Goal: Information Seeking & Learning: Learn about a topic

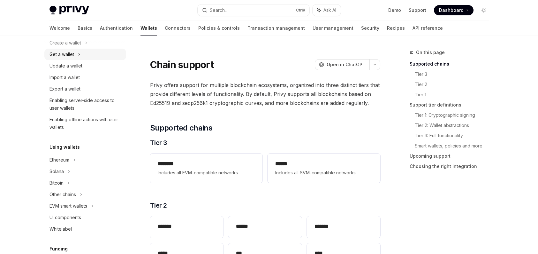
scroll to position [128, 0]
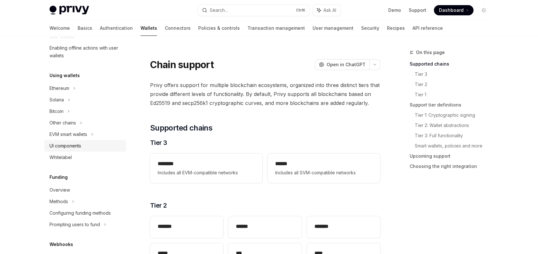
click at [101, 141] on link "UI components" at bounding box center [85, 146] width 82 height 12
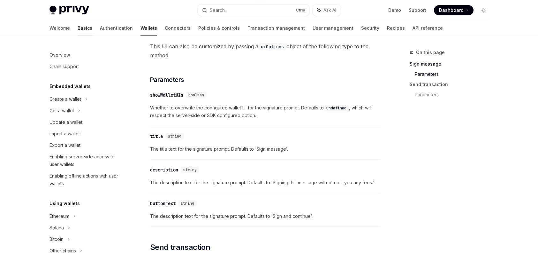
click at [78, 29] on link "Basics" at bounding box center [85, 27] width 15 height 15
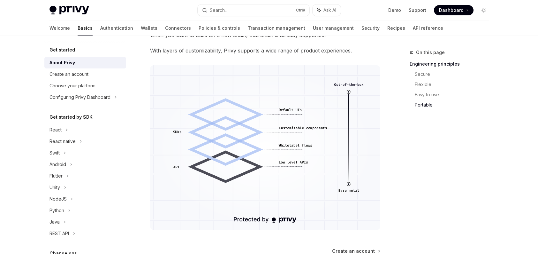
scroll to position [582, 0]
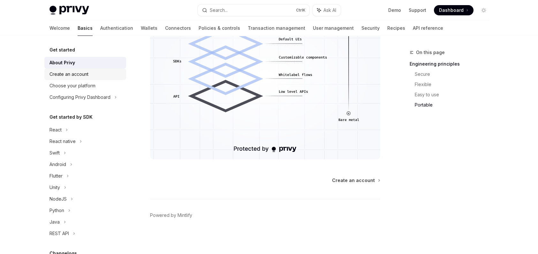
click at [82, 77] on div "Create an account" at bounding box center [69, 74] width 39 height 8
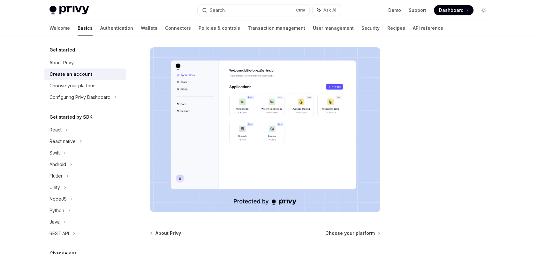
scroll to position [96, 0]
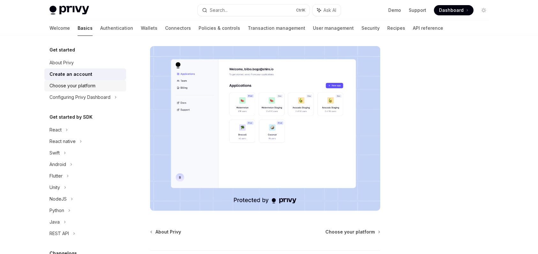
click at [107, 85] on div "Choose your platform" at bounding box center [86, 86] width 73 height 8
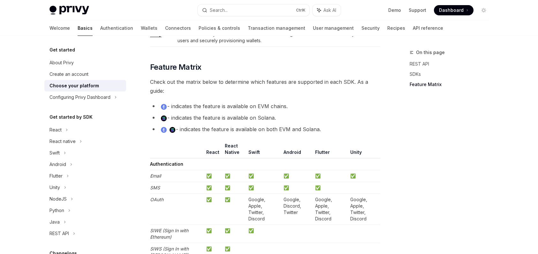
scroll to position [479, 0]
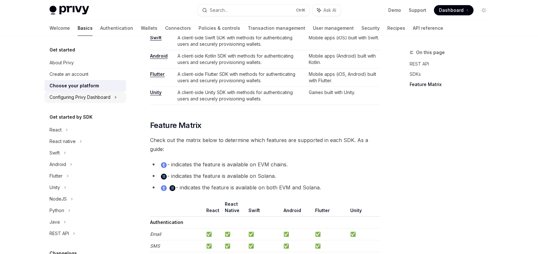
click at [97, 98] on div "Configuring Privy Dashboard" at bounding box center [80, 97] width 61 height 8
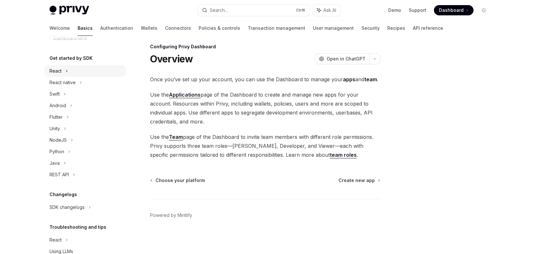
scroll to position [155, 0]
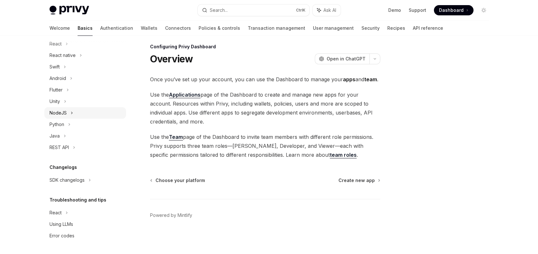
click at [84, 116] on div "NodeJS" at bounding box center [85, 113] width 82 height 12
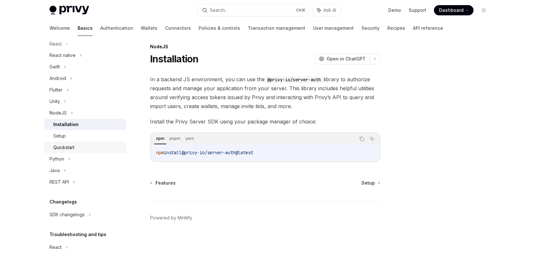
click at [87, 143] on div "Quickstart" at bounding box center [87, 147] width 69 height 8
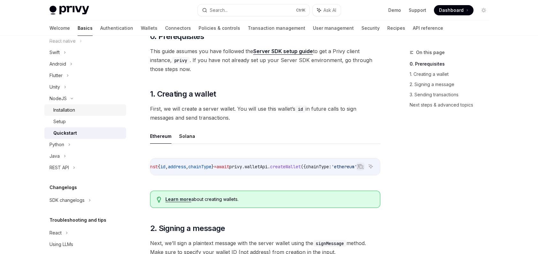
scroll to position [189, 0]
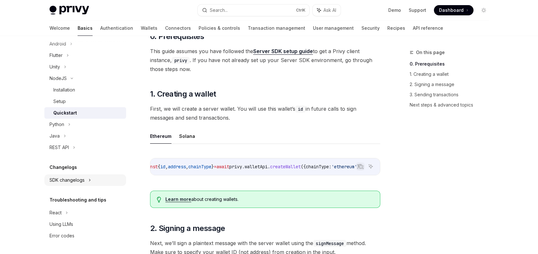
click at [62, 13] on div "SDK changelogs" at bounding box center [56, 9] width 12 height 8
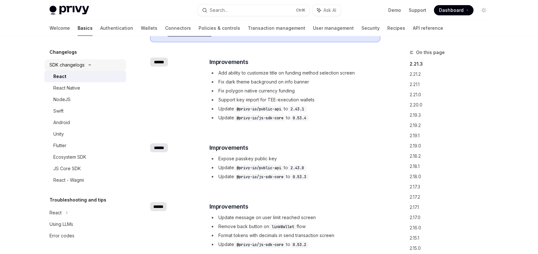
scroll to position [96, 0]
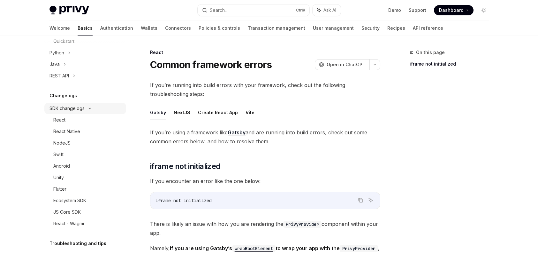
scroll to position [202, 0]
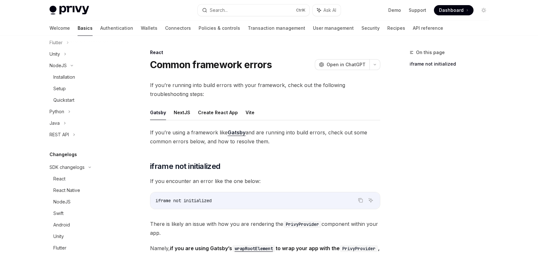
click at [100, 20] on link "Authentication" at bounding box center [116, 27] width 33 height 15
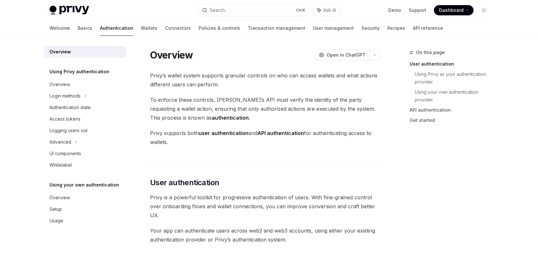
click at [100, 28] on link "Authentication" at bounding box center [116, 27] width 33 height 15
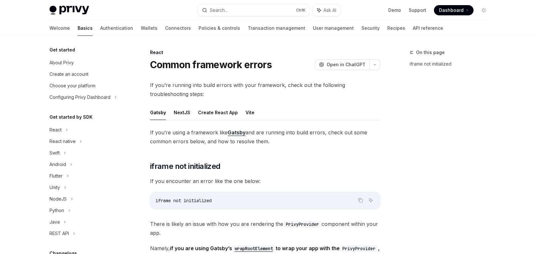
scroll to position [143, 0]
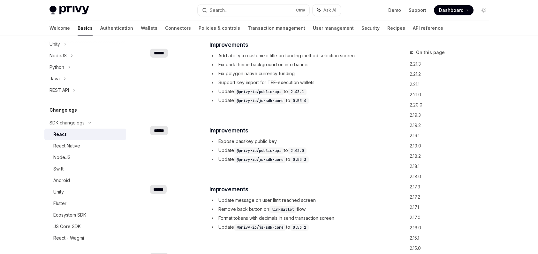
scroll to position [96, 0]
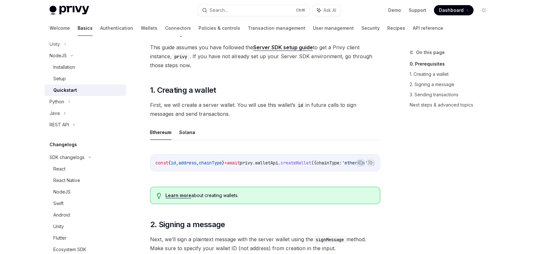
scroll to position [70, 0]
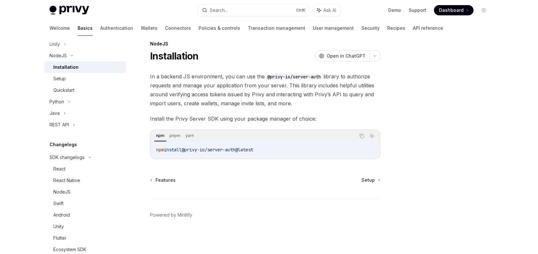
scroll to position [6, 0]
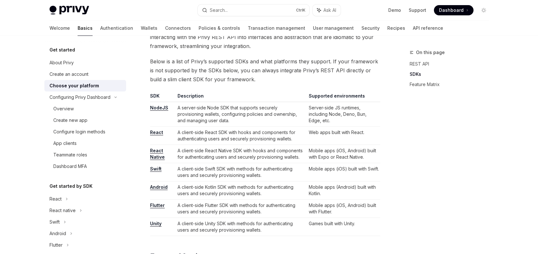
scroll to position [443, 0]
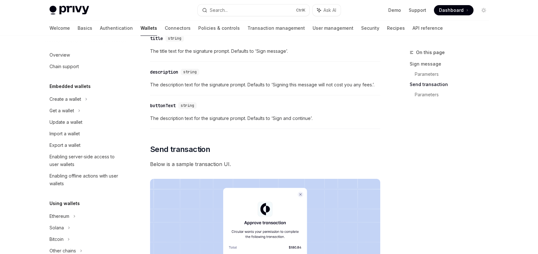
scroll to position [128, 0]
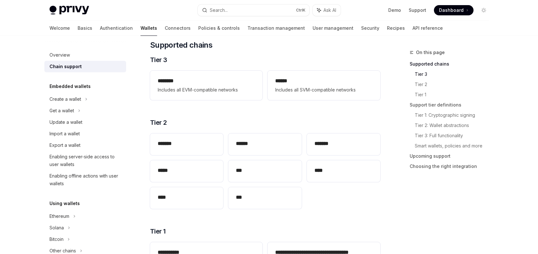
scroll to position [64, 0]
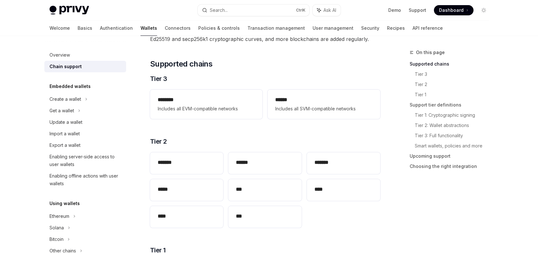
drag, startPoint x: 346, startPoint y: 222, endPoint x: 337, endPoint y: 217, distance: 10.0
click at [346, 222] on div "******* ****** ******* ***** *** **** **** ***" at bounding box center [265, 190] width 230 height 81
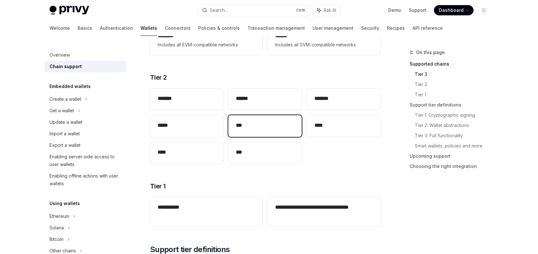
click at [246, 130] on div "***" at bounding box center [264, 126] width 73 height 22
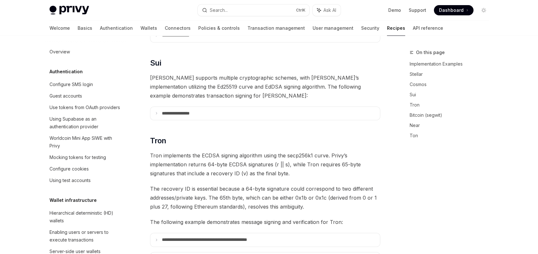
scroll to position [160, 0]
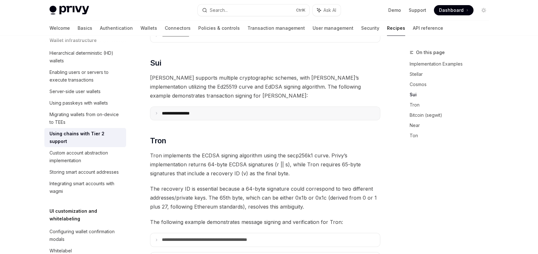
click at [199, 111] on p "**********" at bounding box center [183, 113] width 43 height 5
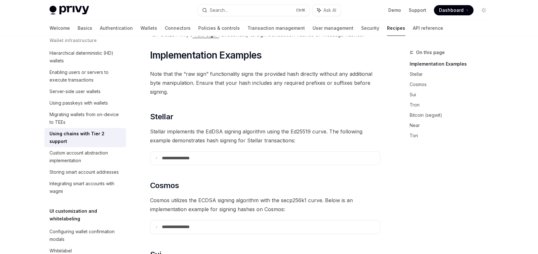
scroll to position [127, 0]
click at [107, 107] on div "Using passkeys with wallets" at bounding box center [79, 103] width 58 height 8
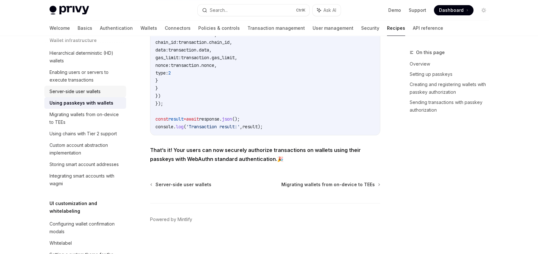
scroll to position [128, 0]
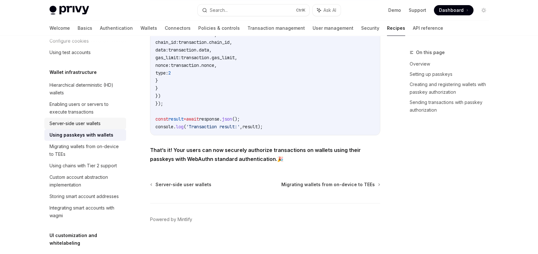
click at [86, 127] on div "Server-side user wallets" at bounding box center [75, 123] width 51 height 8
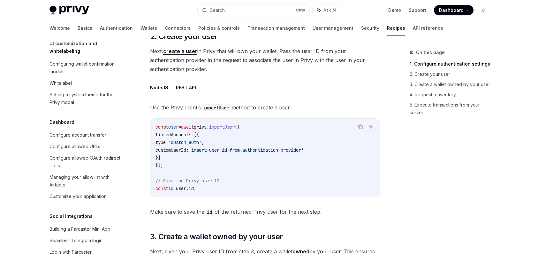
scroll to position [479, 0]
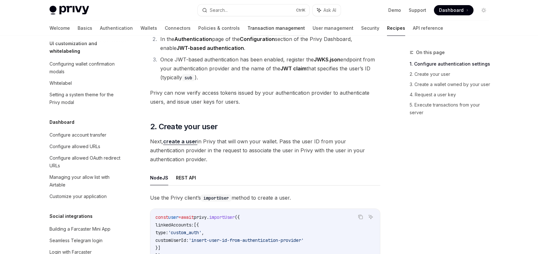
click at [248, 23] on link "Transaction management" at bounding box center [277, 27] width 58 height 15
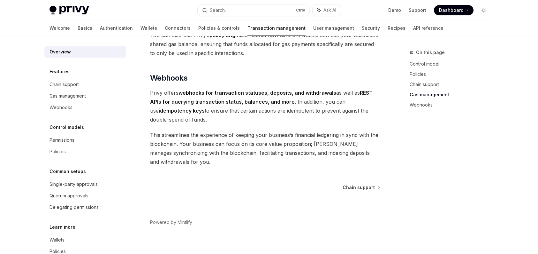
scroll to position [607, 0]
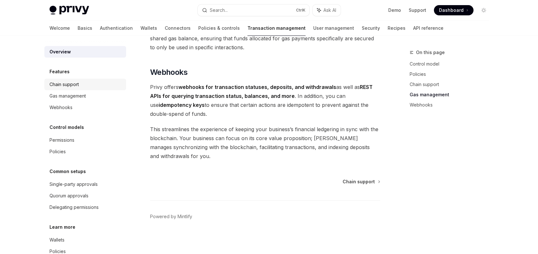
click at [73, 83] on div "Chain support" at bounding box center [64, 85] width 29 height 8
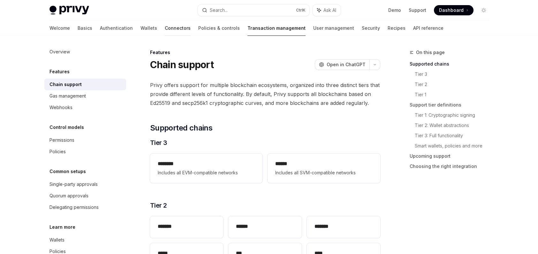
click at [165, 26] on link "Connectors" at bounding box center [178, 27] width 26 height 15
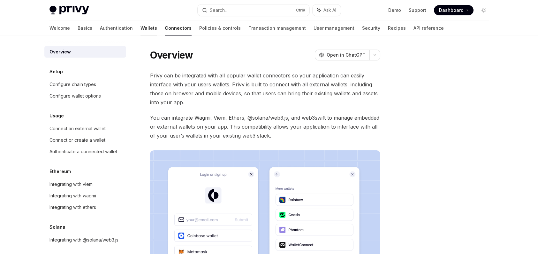
click at [141, 29] on link "Wallets" at bounding box center [149, 27] width 17 height 15
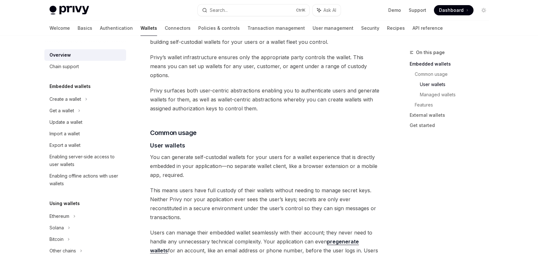
scroll to position [479, 0]
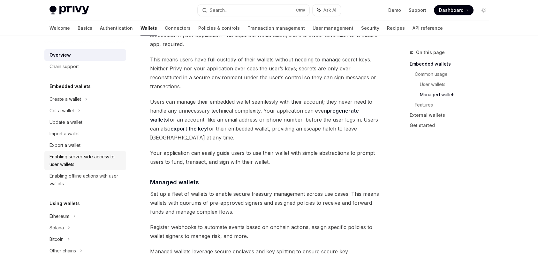
click at [93, 155] on div "Enabling server-side access to user wallets" at bounding box center [86, 160] width 73 height 15
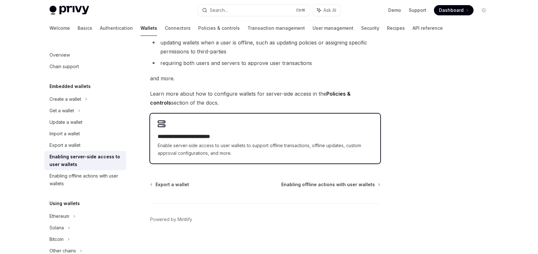
scroll to position [127, 0]
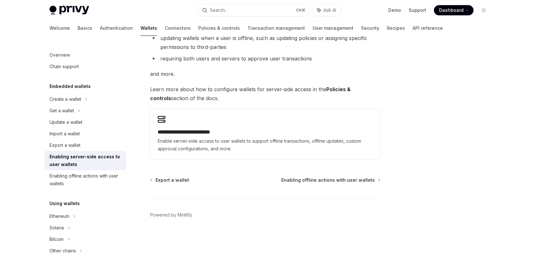
click at [210, 97] on span "Learn more about how to configure wallets for server-side access in the Policie…" at bounding box center [265, 94] width 230 height 18
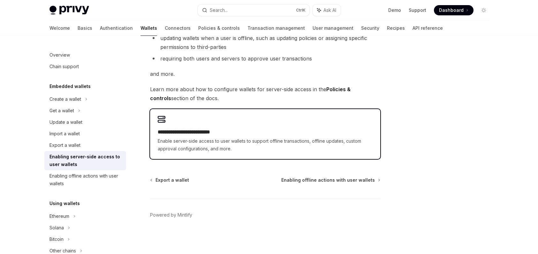
click at [218, 134] on h2 "**********" at bounding box center [265, 132] width 215 height 8
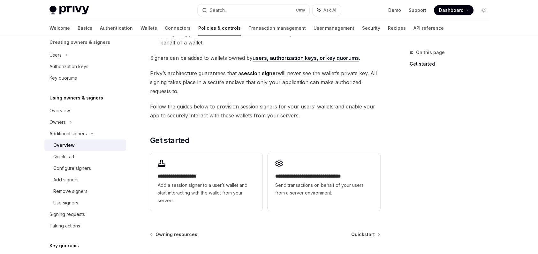
scroll to position [128, 0]
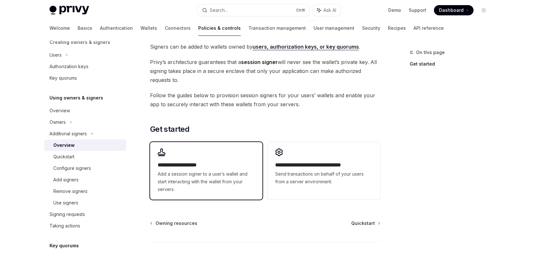
click at [252, 158] on div "**********" at bounding box center [206, 171] width 112 height 58
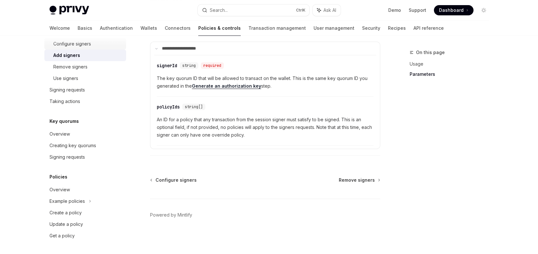
scroll to position [319, 0]
click at [65, 186] on div "Overview" at bounding box center [60, 190] width 20 height 8
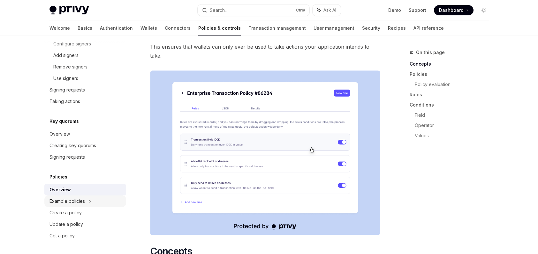
scroll to position [192, 0]
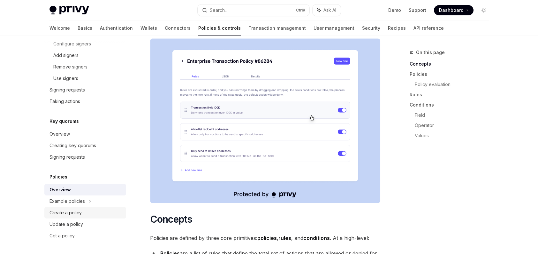
click at [88, 211] on div "Create a policy" at bounding box center [86, 213] width 73 height 8
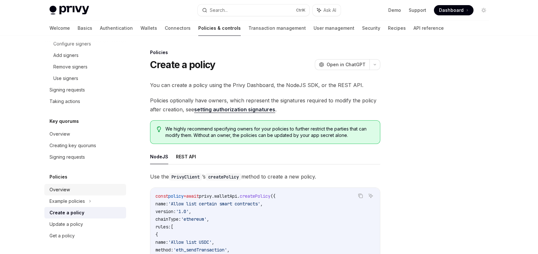
click at [93, 192] on div "Overview" at bounding box center [86, 190] width 73 height 8
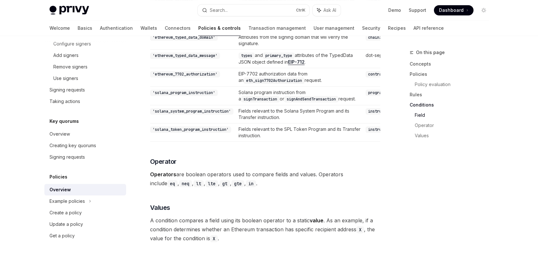
scroll to position [1920, 0]
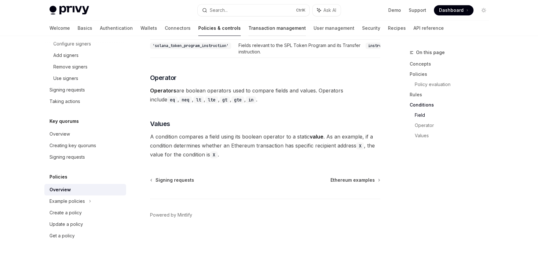
click at [249, 26] on link "Transaction management" at bounding box center [278, 27] width 58 height 15
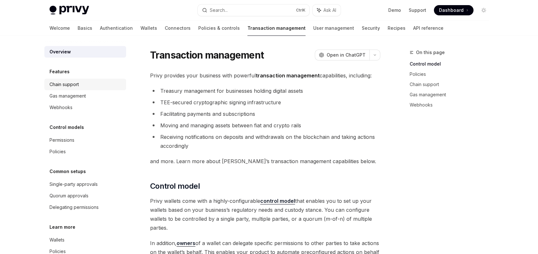
click at [93, 88] on link "Chain support" at bounding box center [85, 85] width 82 height 12
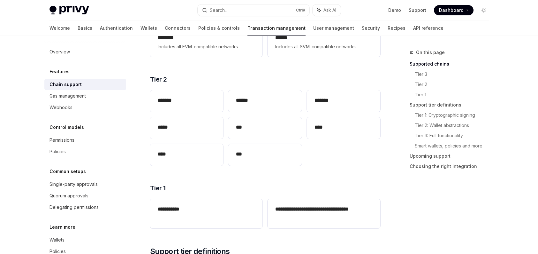
scroll to position [128, 0]
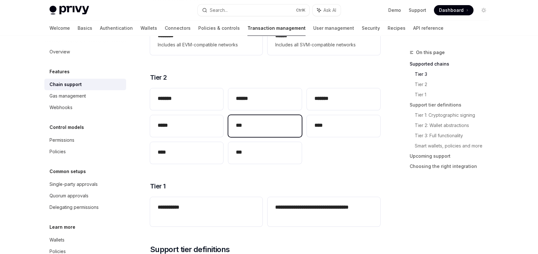
click at [255, 123] on h2 "***" at bounding box center [265, 125] width 58 height 8
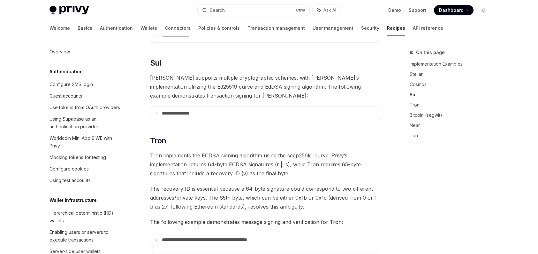
scroll to position [160, 0]
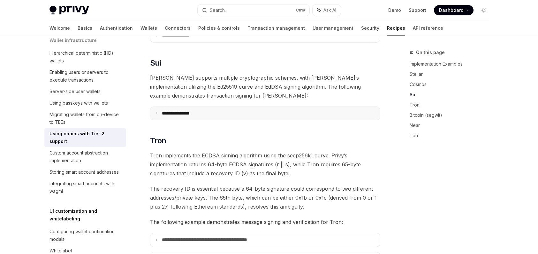
click at [257, 107] on summary "**********" at bounding box center [265, 113] width 230 height 13
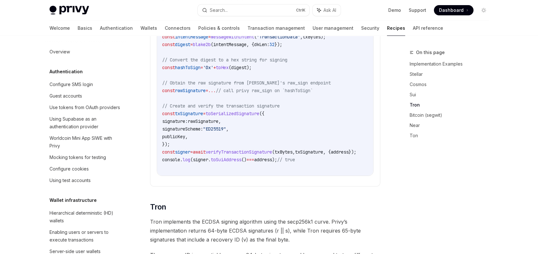
scroll to position [0, 0]
click at [77, 89] on link "Configure SMS login" at bounding box center [85, 85] width 82 height 12
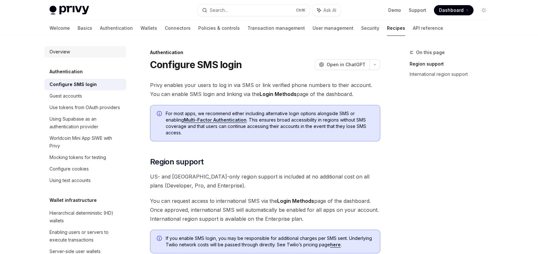
click at [72, 52] on div "Overview" at bounding box center [86, 52] width 73 height 8
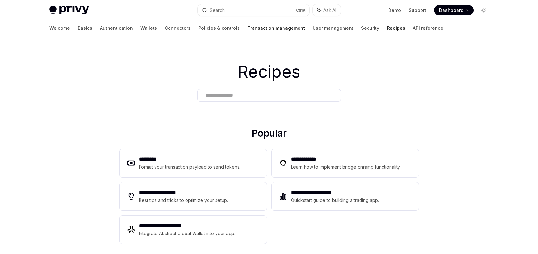
click at [260, 33] on link "Transaction management" at bounding box center [277, 27] width 58 height 15
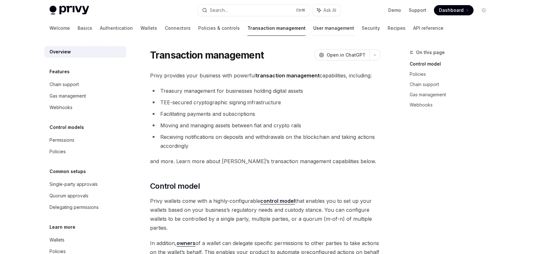
click at [313, 31] on link "User management" at bounding box center [333, 27] width 41 height 15
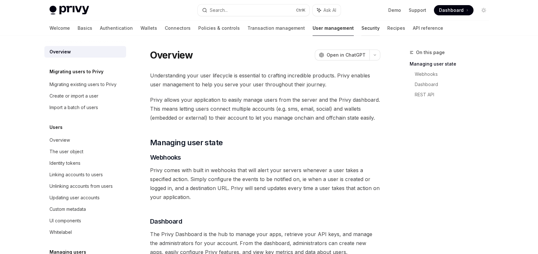
click at [362, 30] on link "Security" at bounding box center [371, 27] width 18 height 15
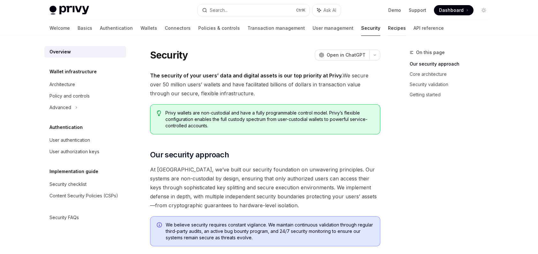
click at [388, 30] on link "Recipes" at bounding box center [397, 27] width 18 height 15
click at [388, 27] on link "Recipes" at bounding box center [397, 27] width 18 height 15
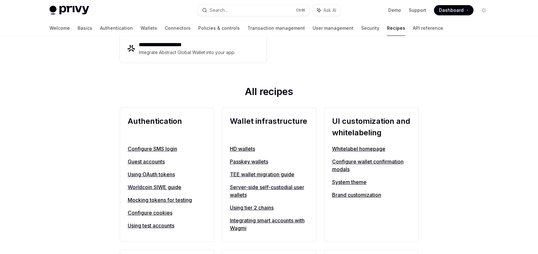
scroll to position [192, 0]
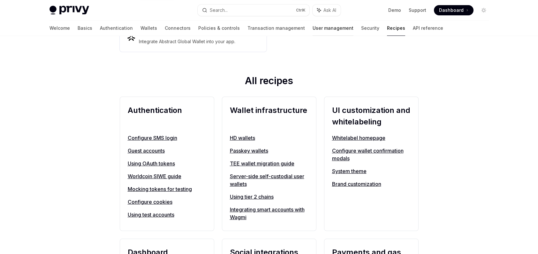
click at [313, 29] on link "User management" at bounding box center [333, 27] width 41 height 15
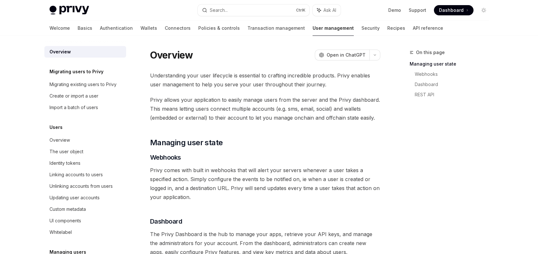
click at [253, 26] on link "Transaction management" at bounding box center [277, 27] width 58 height 15
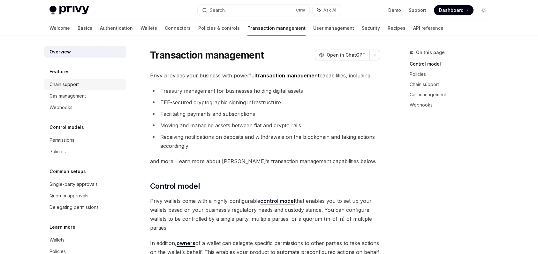
click at [84, 86] on div "Chain support" at bounding box center [86, 85] width 73 height 8
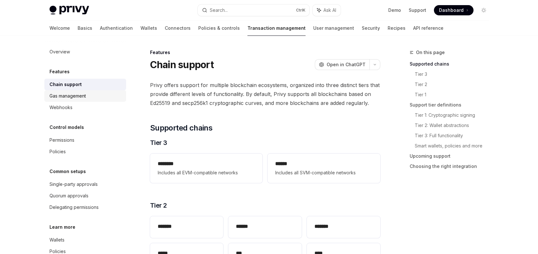
click at [86, 99] on div "Gas management" at bounding box center [68, 96] width 36 height 8
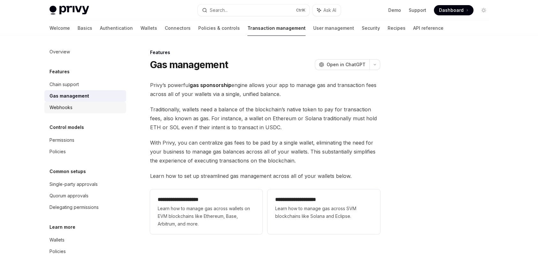
click at [86, 105] on div "Webhooks" at bounding box center [86, 108] width 73 height 8
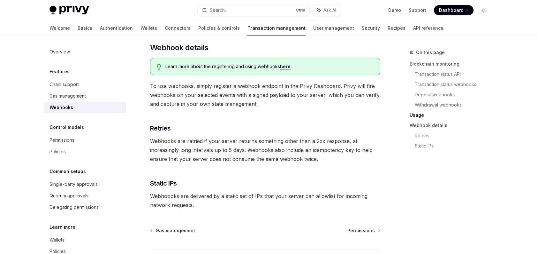
scroll to position [383, 0]
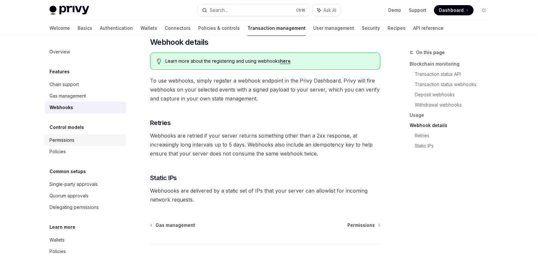
click at [113, 141] on div "Permissions" at bounding box center [86, 140] width 73 height 8
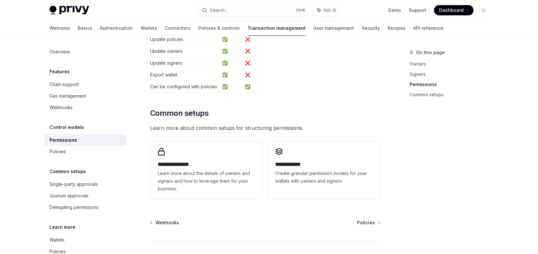
scroll to position [425, 0]
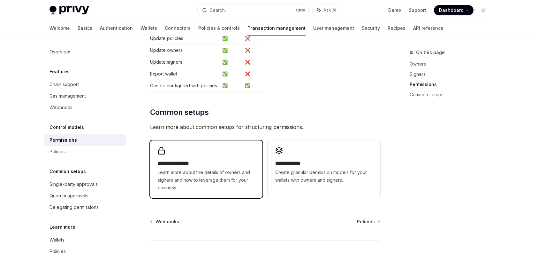
click at [238, 148] on div "**********" at bounding box center [206, 169] width 112 height 58
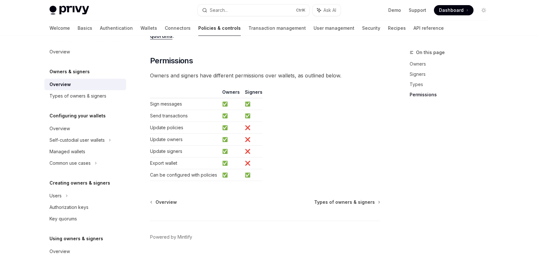
scroll to position [543, 0]
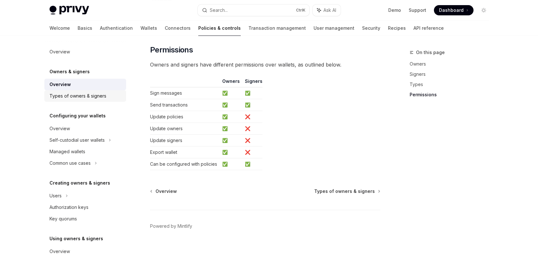
click at [85, 96] on div "Types of owners & signers" at bounding box center [78, 96] width 57 height 8
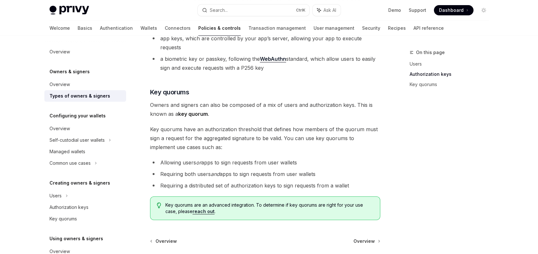
scroll to position [224, 0]
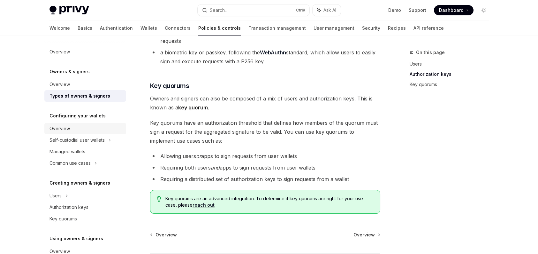
click at [70, 131] on div "Overview" at bounding box center [86, 129] width 73 height 8
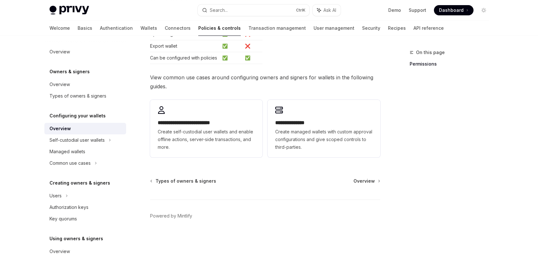
scroll to position [184, 0]
click at [87, 140] on div "Self-custodial user wallets" at bounding box center [77, 140] width 55 height 8
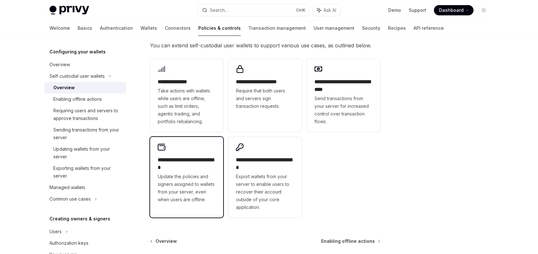
scroll to position [128, 0]
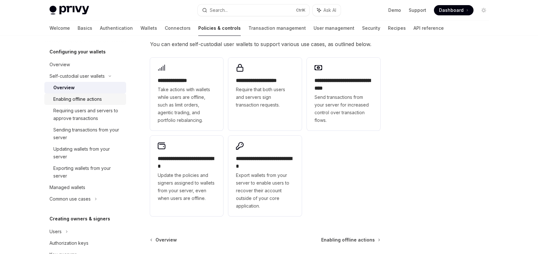
click at [101, 96] on div "Enabling offline actions" at bounding box center [77, 99] width 49 height 8
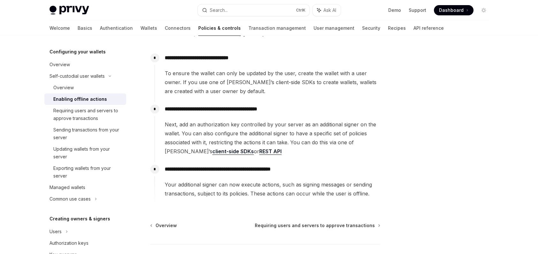
scroll to position [96, 0]
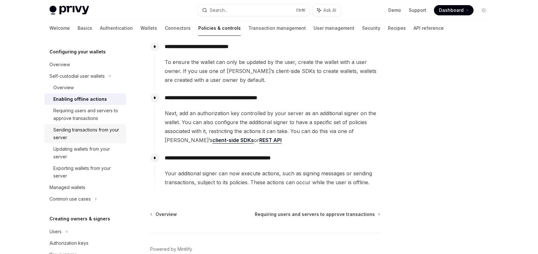
click at [78, 139] on div "Sending transactions from your server" at bounding box center [87, 133] width 69 height 15
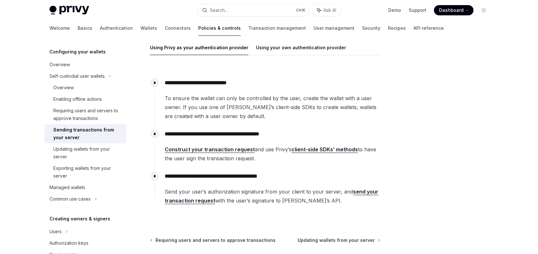
scroll to position [56, 0]
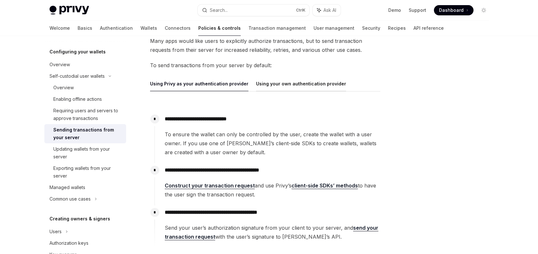
click at [272, 88] on button "Using your own authentication provider" at bounding box center [301, 83] width 90 height 15
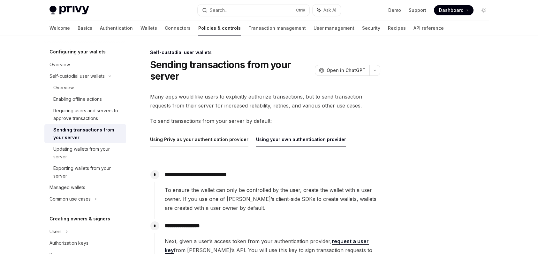
click at [219, 139] on button "Using Privy as your authentication provider" at bounding box center [199, 139] width 98 height 15
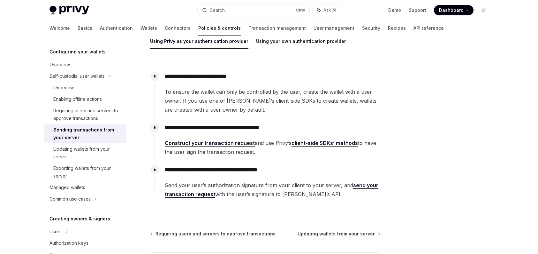
scroll to position [64, 0]
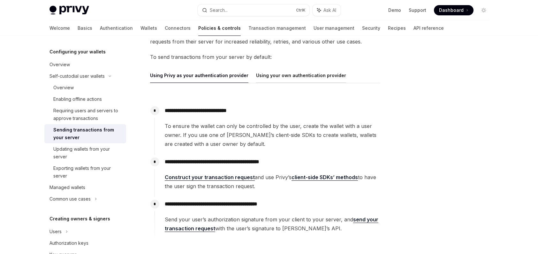
click at [290, 81] on button "Using your own authentication provider" at bounding box center [301, 75] width 90 height 15
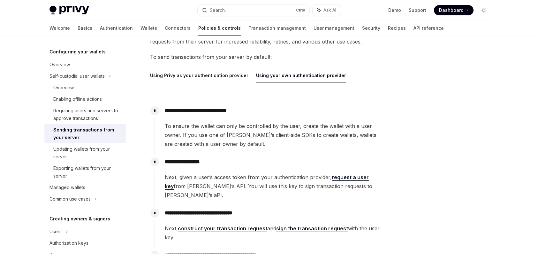
click at [289, 79] on button "Using your own authentication provider" at bounding box center [301, 75] width 90 height 15
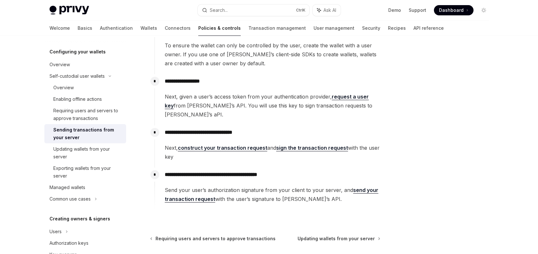
scroll to position [160, 0]
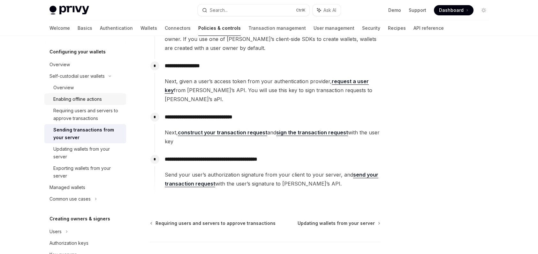
click at [108, 99] on div "Enabling offline actions" at bounding box center [87, 99] width 69 height 8
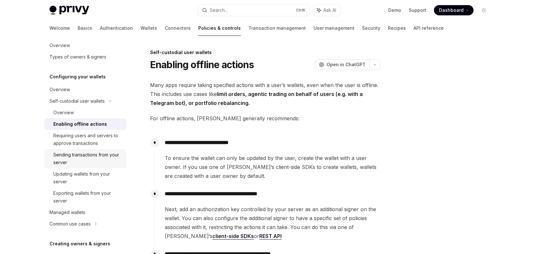
scroll to position [32, 0]
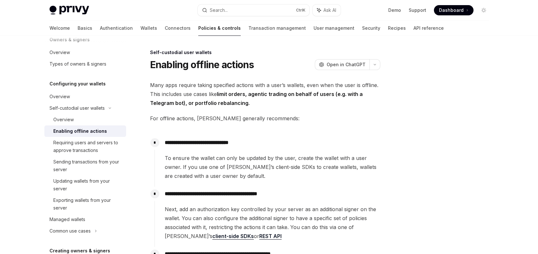
click at [83, 130] on div "Enabling offline actions" at bounding box center [80, 131] width 54 height 8
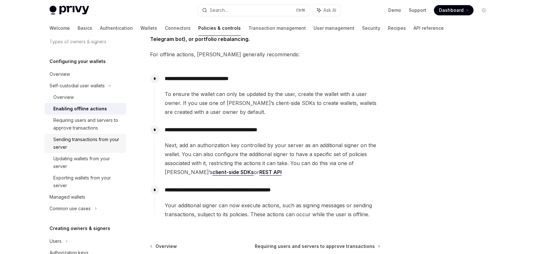
scroll to position [96, 0]
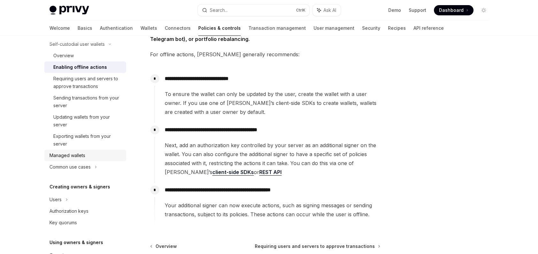
click at [93, 155] on div "Managed wallets" at bounding box center [86, 155] width 73 height 8
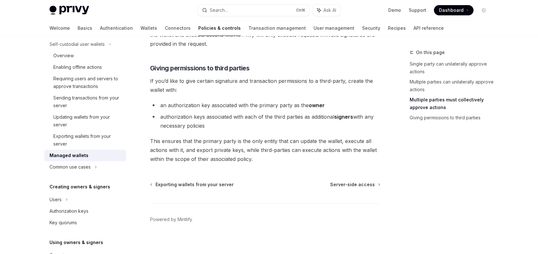
scroll to position [337, 0]
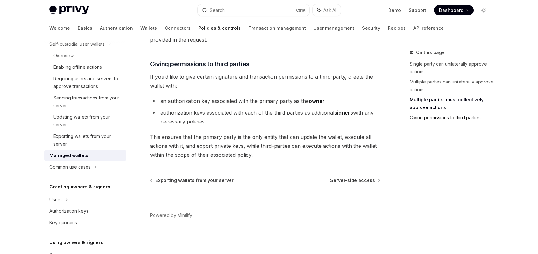
click at [411, 119] on link "Giving permissions to third parties" at bounding box center [452, 117] width 84 height 10
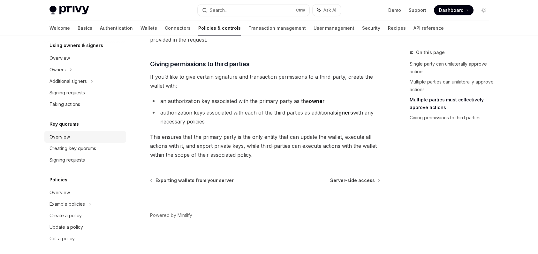
scroll to position [296, 0]
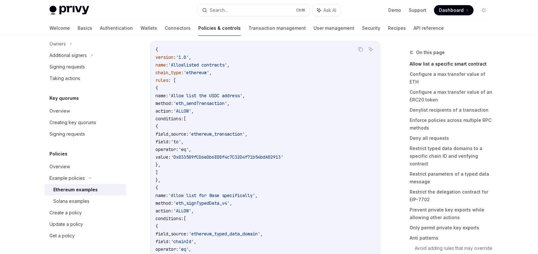
scroll to position [160, 0]
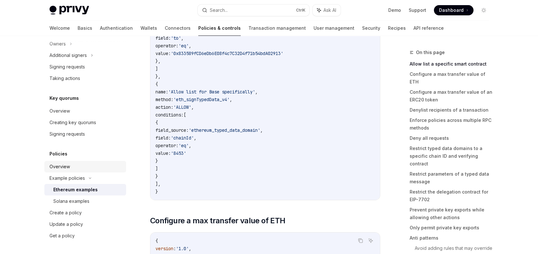
click at [69, 169] on div "Overview" at bounding box center [60, 167] width 20 height 8
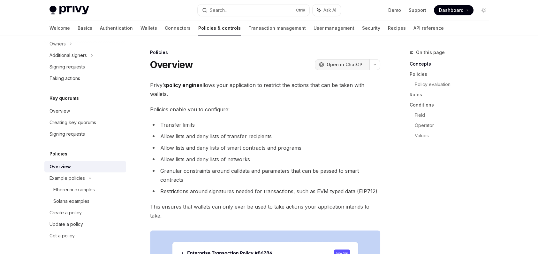
click at [351, 67] on span "Open in ChatGPT" at bounding box center [346, 64] width 39 height 6
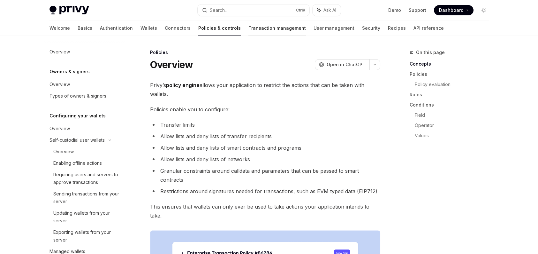
click at [249, 28] on link "Transaction management" at bounding box center [278, 27] width 58 height 15
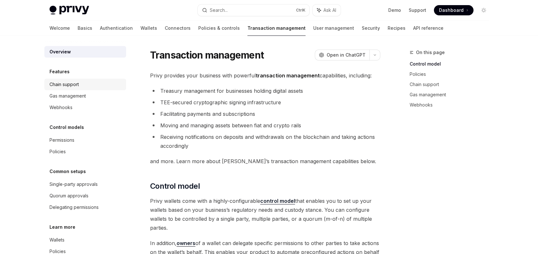
click at [87, 87] on div "Chain support" at bounding box center [86, 85] width 73 height 8
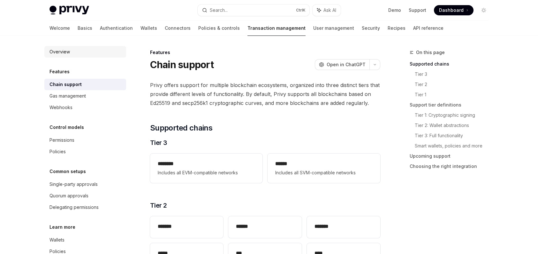
click at [75, 55] on div "Overview" at bounding box center [86, 52] width 73 height 8
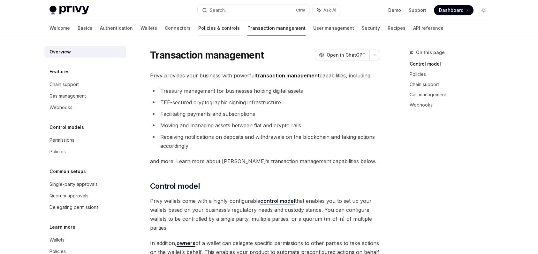
click at [198, 28] on link "Policies & controls" at bounding box center [219, 27] width 42 height 15
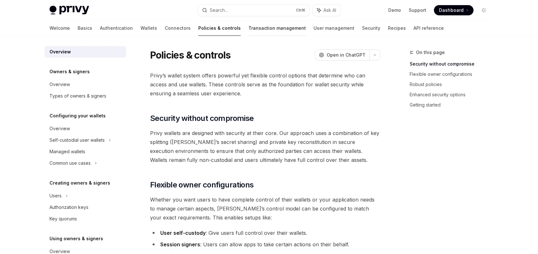
click at [249, 30] on link "Transaction management" at bounding box center [278, 27] width 58 height 15
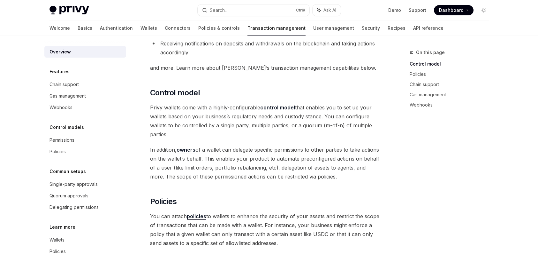
scroll to position [96, 0]
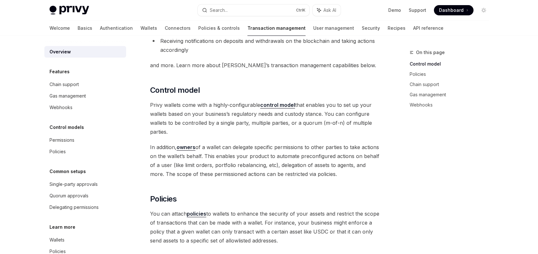
click at [279, 104] on strong "control model" at bounding box center [277, 105] width 35 height 6
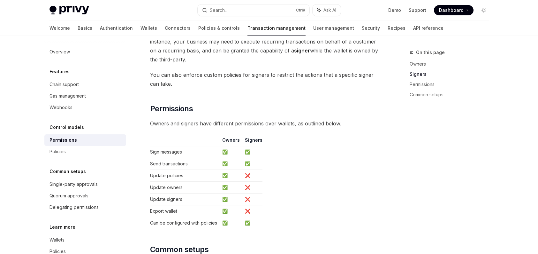
scroll to position [415, 0]
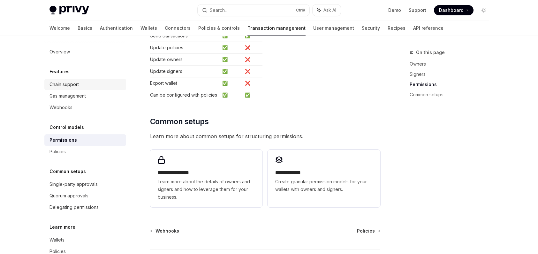
click at [65, 81] on div "Chain support" at bounding box center [64, 85] width 29 height 8
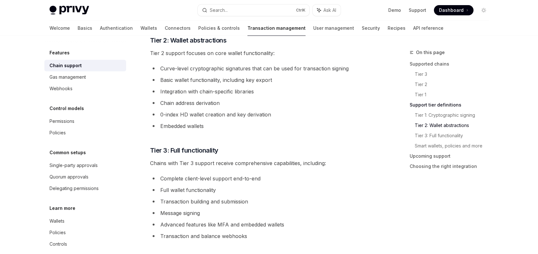
scroll to position [27, 0]
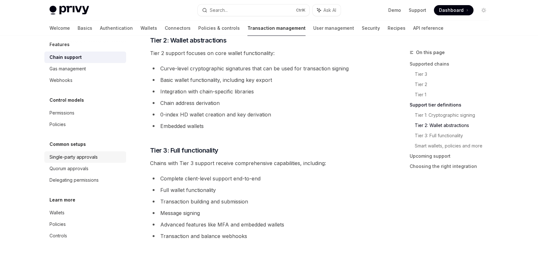
click at [97, 155] on div "Single-party approvals" at bounding box center [74, 157] width 48 height 8
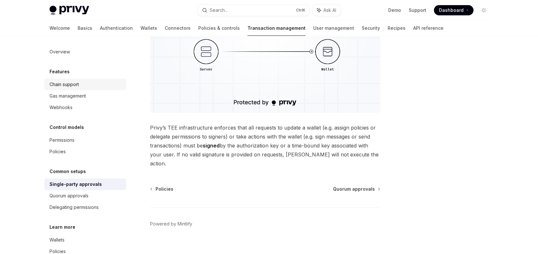
click at [72, 83] on div "Chain support" at bounding box center [64, 85] width 29 height 8
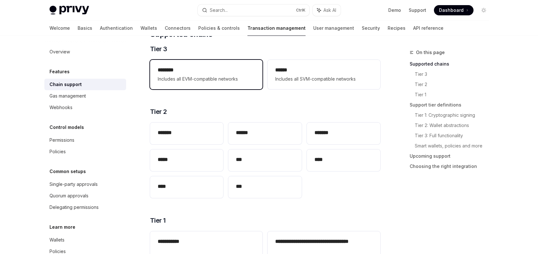
scroll to position [96, 0]
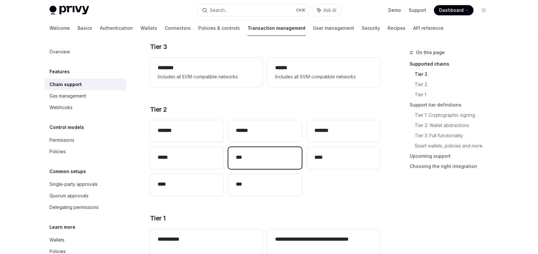
click at [270, 162] on div "***" at bounding box center [264, 158] width 73 height 22
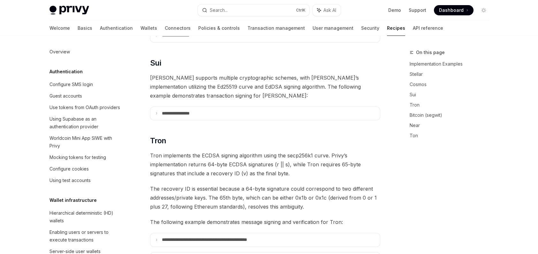
scroll to position [160, 0]
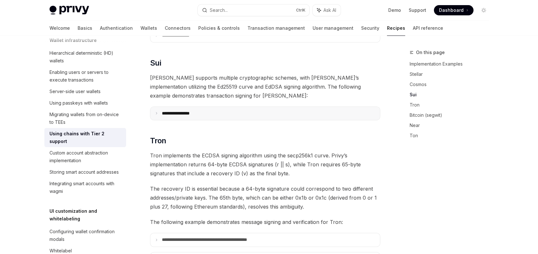
click at [164, 111] on p "**********" at bounding box center [183, 113] width 43 height 5
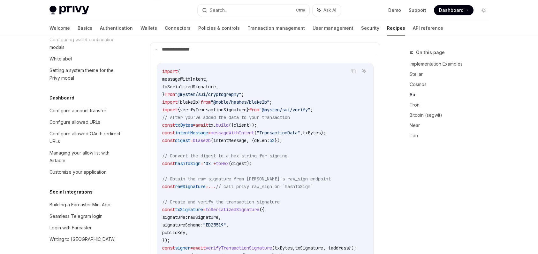
scroll to position [351, 0]
click at [112, 166] on link "Managing your allow list with Airtable" at bounding box center [85, 156] width 82 height 19
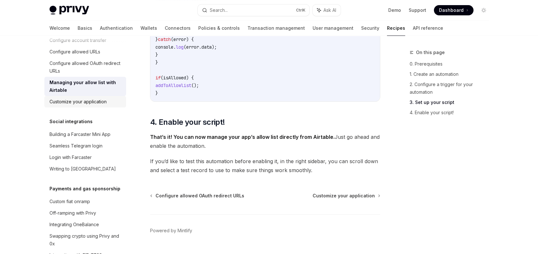
scroll to position [415, 0]
click at [96, 148] on div "Seamless Telegram login" at bounding box center [76, 145] width 53 height 8
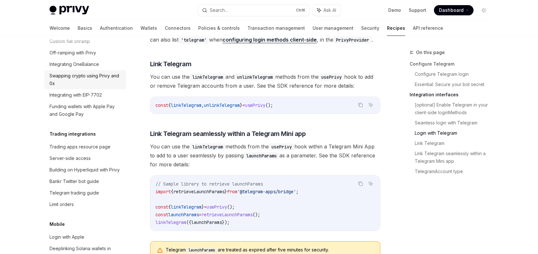
scroll to position [575, 0]
click at [90, 161] on div "Server-side access" at bounding box center [86, 157] width 73 height 8
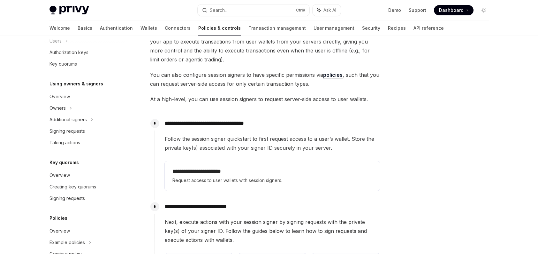
scroll to position [219, 0]
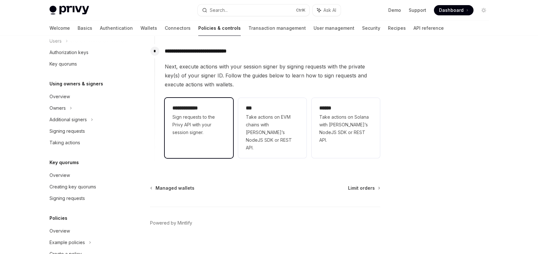
click at [194, 126] on span "Sign requests to the Privy API with your session signer." at bounding box center [199, 124] width 53 height 23
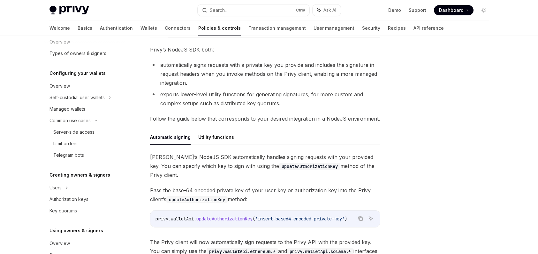
scroll to position [39, 0]
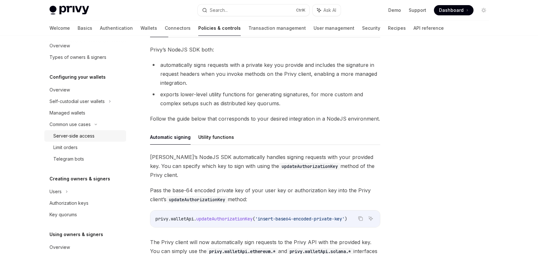
click at [90, 137] on div "Server-side access" at bounding box center [73, 136] width 41 height 8
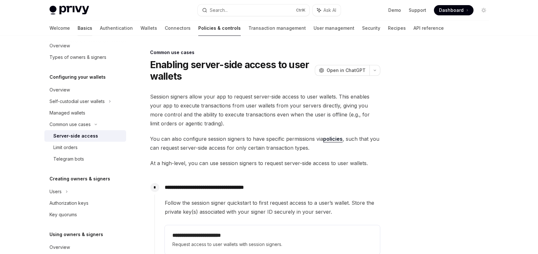
click at [78, 24] on link "Basics" at bounding box center [85, 27] width 15 height 15
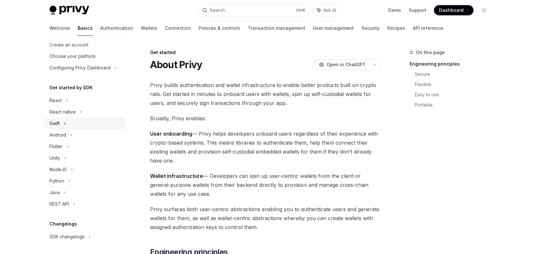
scroll to position [64, 0]
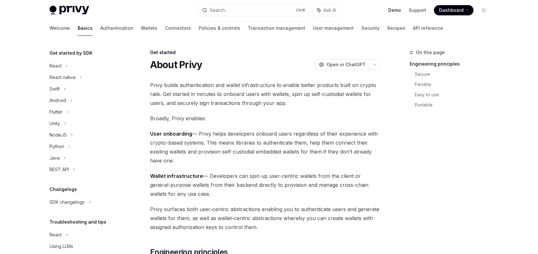
click at [395, 9] on link "Demo" at bounding box center [394, 10] width 13 height 6
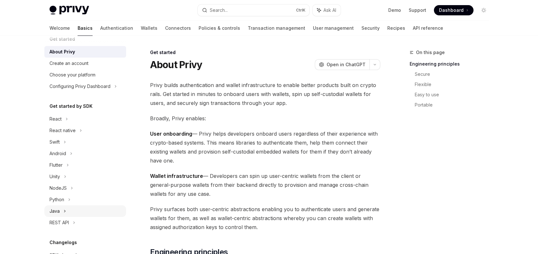
scroll to position [0, 0]
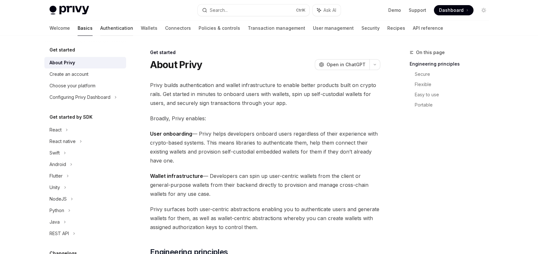
click at [100, 27] on link "Authentication" at bounding box center [116, 27] width 33 height 15
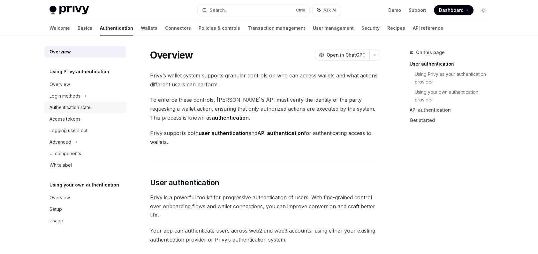
click at [94, 102] on link "Authentication state" at bounding box center [85, 108] width 82 height 12
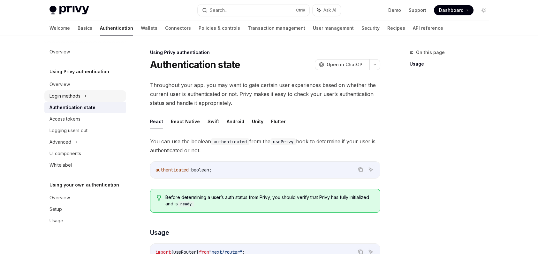
click at [92, 97] on div "Login methods" at bounding box center [85, 96] width 82 height 12
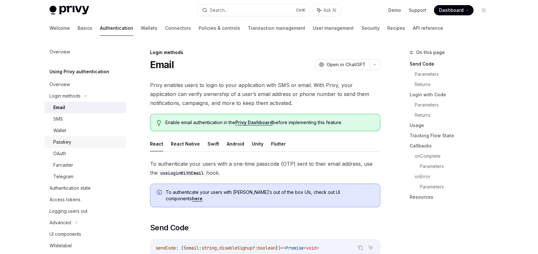
click at [81, 142] on div "Passkey" at bounding box center [87, 142] width 69 height 8
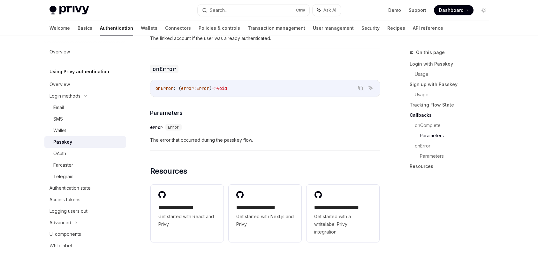
scroll to position [1054, 0]
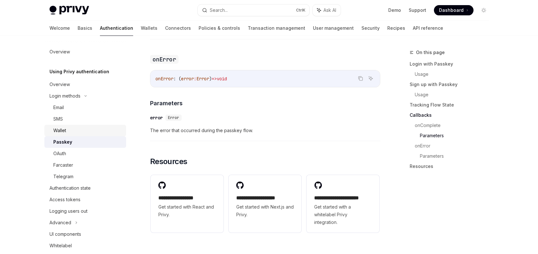
click at [76, 130] on div "Wallet" at bounding box center [87, 131] width 69 height 8
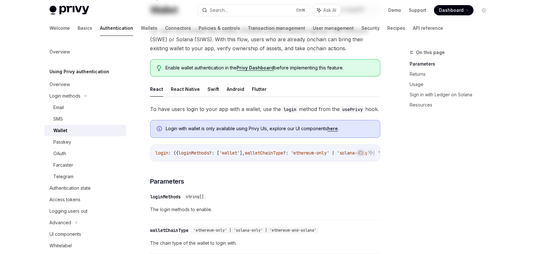
scroll to position [160, 0]
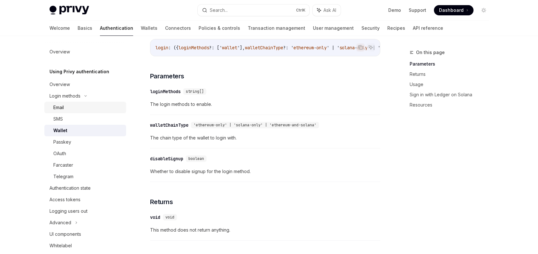
click at [65, 109] on div "Email" at bounding box center [87, 108] width 69 height 8
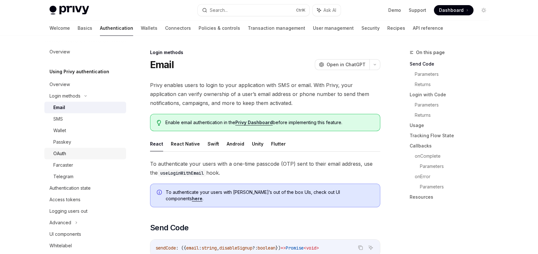
click at [66, 151] on div "OAuth" at bounding box center [87, 154] width 69 height 8
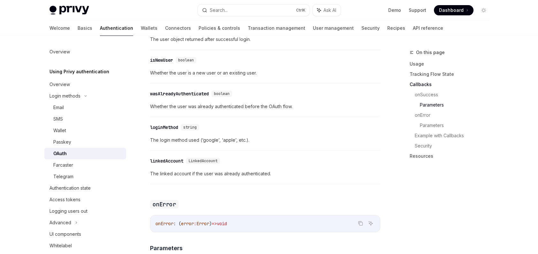
scroll to position [831, 0]
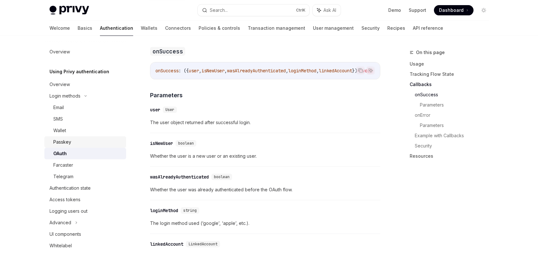
click at [97, 137] on link "Passkey" at bounding box center [85, 142] width 82 height 12
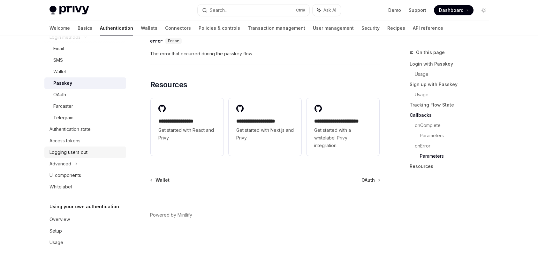
scroll to position [66, 0]
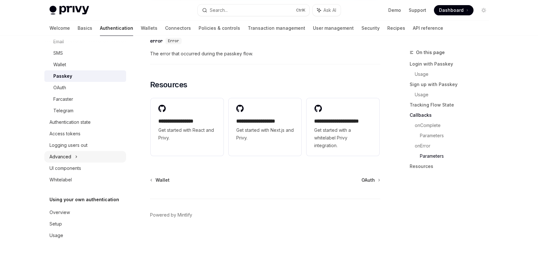
click at [83, 158] on div "Advanced" at bounding box center [85, 157] width 82 height 12
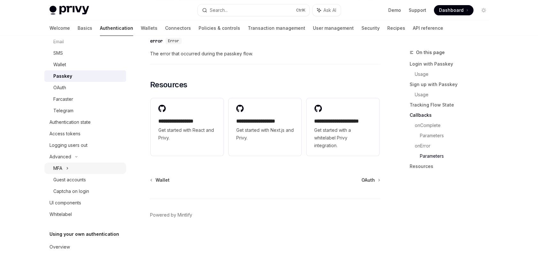
click at [81, 166] on div "MFA" at bounding box center [85, 168] width 82 height 12
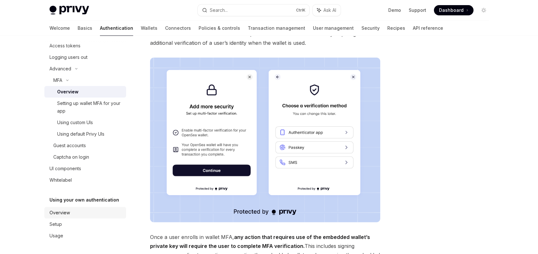
scroll to position [64, 0]
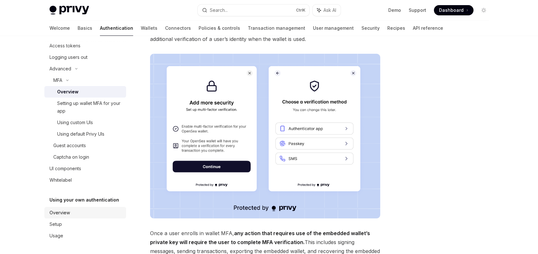
click at [88, 213] on div "Overview" at bounding box center [86, 213] width 73 height 8
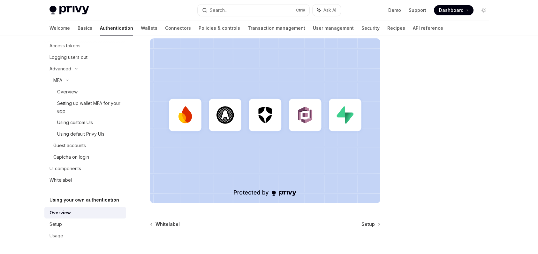
scroll to position [201, 0]
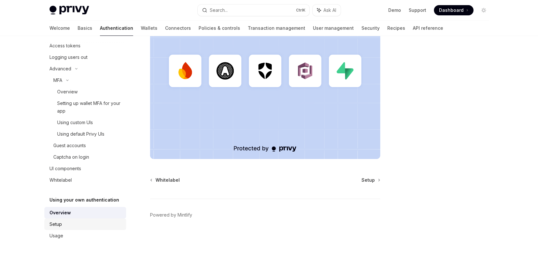
click at [98, 228] on link "Setup" at bounding box center [85, 224] width 82 height 12
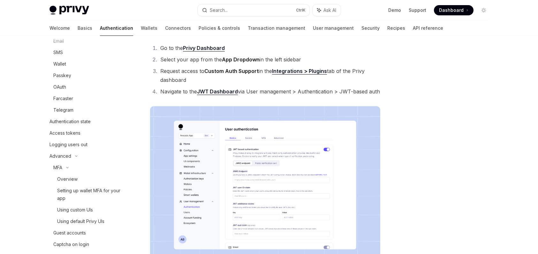
scroll to position [58, 0]
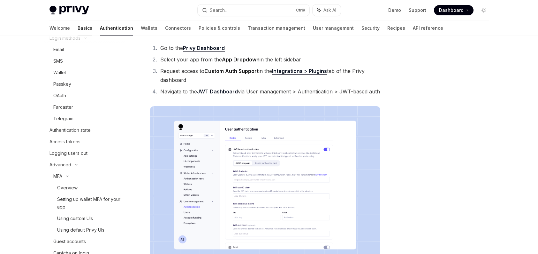
click at [65, 26] on div "Welcome Basics Authentication Wallets Connectors Policies & controls Transactio…" at bounding box center [247, 27] width 394 height 15
click at [78, 26] on link "Basics" at bounding box center [85, 27] width 15 height 15
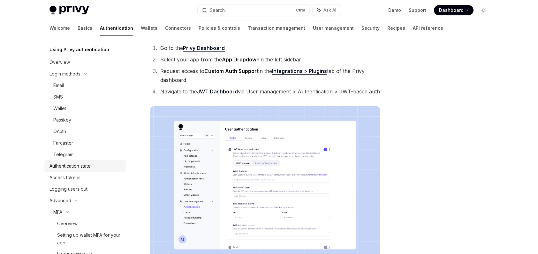
scroll to position [0, 0]
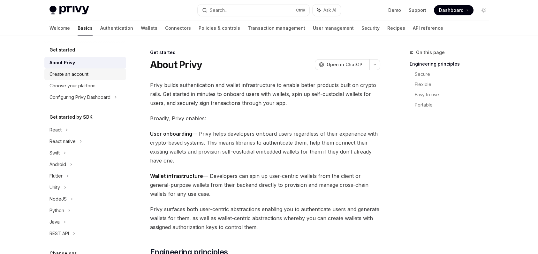
click at [79, 74] on div "Create an account" at bounding box center [69, 74] width 39 height 8
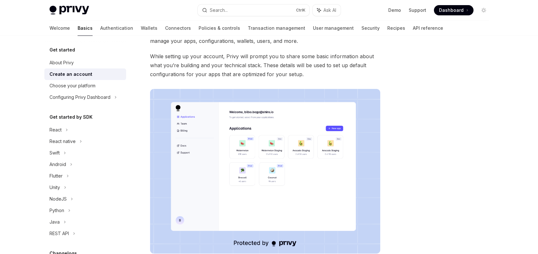
scroll to position [19, 0]
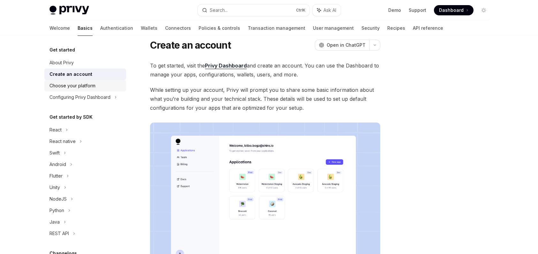
click at [103, 82] on div "Choose your platform" at bounding box center [86, 86] width 73 height 8
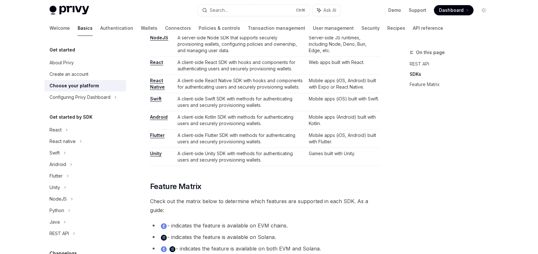
scroll to position [343, 0]
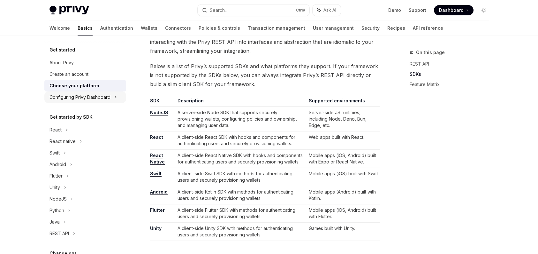
click at [59, 101] on div "Configuring Privy Dashboard" at bounding box center [85, 97] width 82 height 12
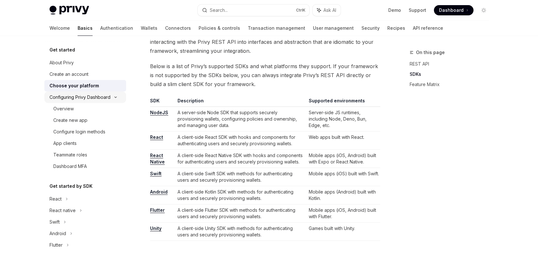
scroll to position [6, 0]
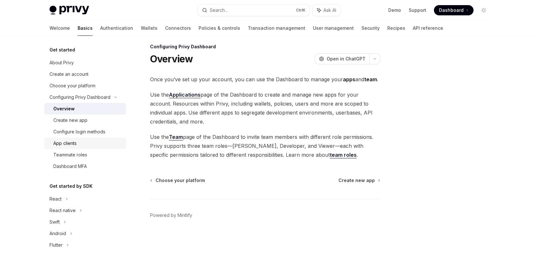
click at [73, 141] on div "App clients" at bounding box center [64, 143] width 23 height 8
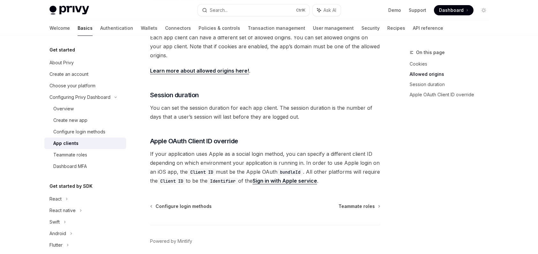
scroll to position [257, 0]
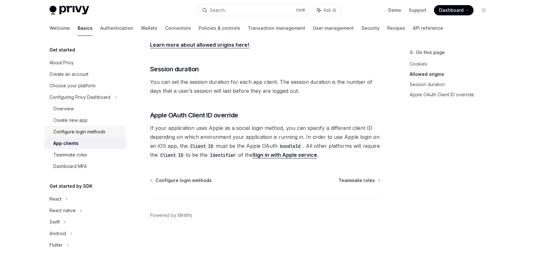
click at [95, 131] on div "Configure login methods" at bounding box center [79, 132] width 52 height 8
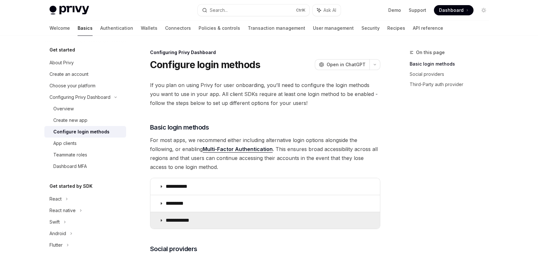
click at [187, 216] on summary "**********" at bounding box center [265, 220] width 230 height 17
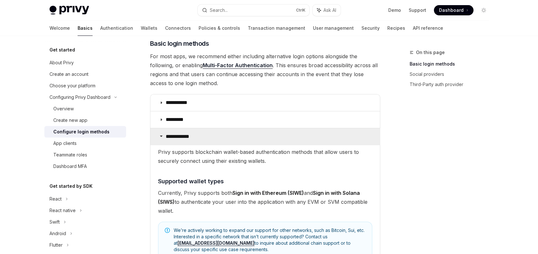
scroll to position [96, 0]
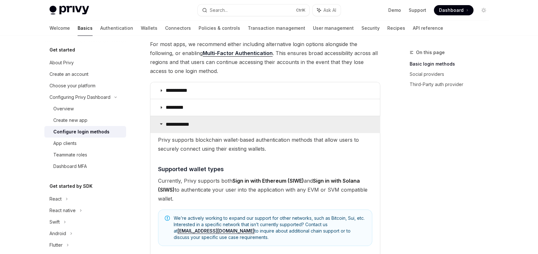
click at [213, 123] on summary "**********" at bounding box center [265, 124] width 230 height 17
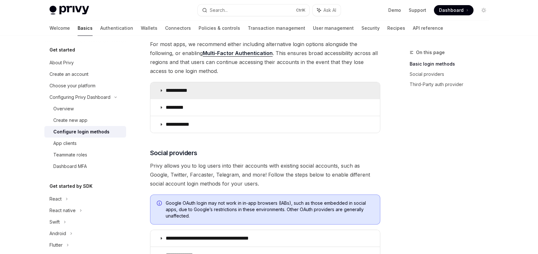
click at [197, 96] on summary "**********" at bounding box center [265, 90] width 230 height 17
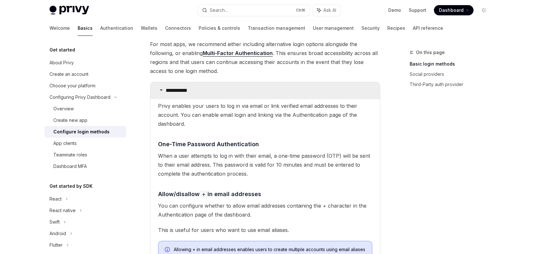
click at [197, 96] on summary "**********" at bounding box center [265, 90] width 230 height 17
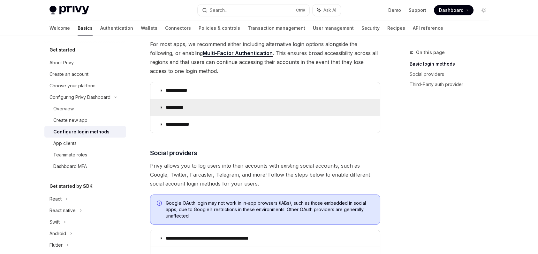
click at [199, 109] on summary "*********" at bounding box center [265, 107] width 230 height 17
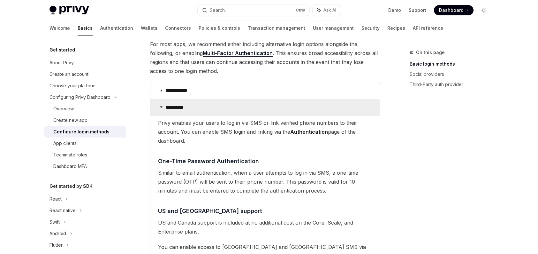
click at [199, 109] on summary "*********" at bounding box center [265, 107] width 230 height 17
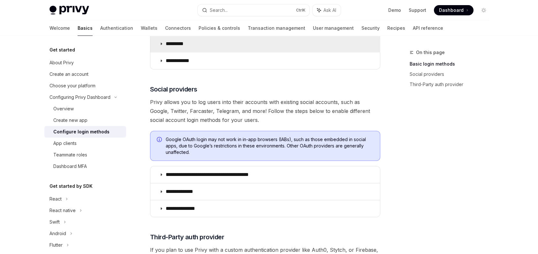
scroll to position [160, 0]
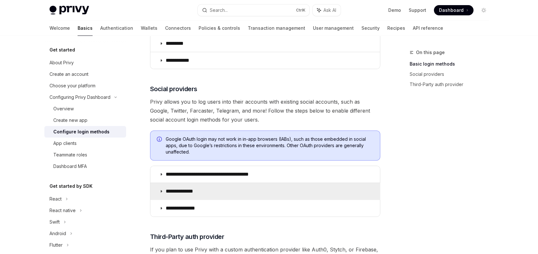
click at [201, 196] on summary "**********" at bounding box center [265, 191] width 230 height 17
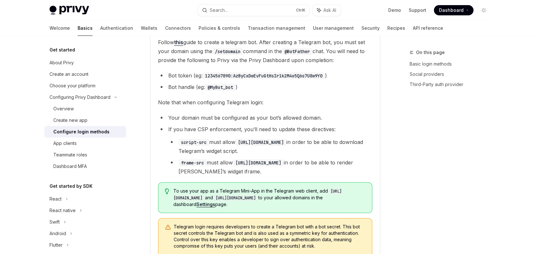
scroll to position [212, 0]
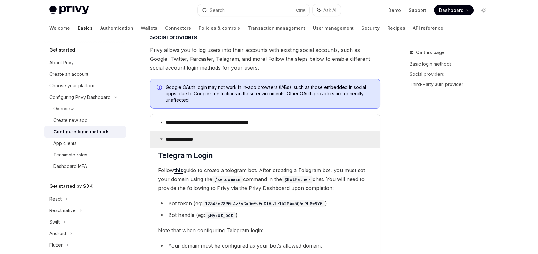
click at [185, 139] on p "**********" at bounding box center [184, 139] width 36 height 6
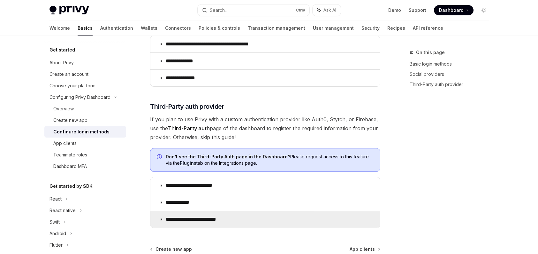
scroll to position [230, 0]
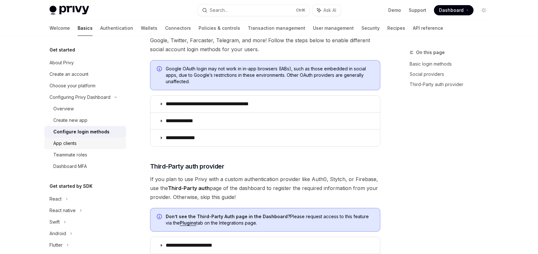
click at [82, 139] on div "App clients" at bounding box center [87, 143] width 69 height 8
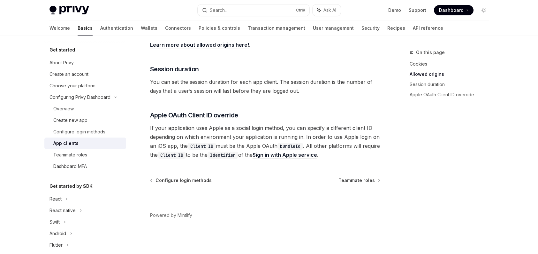
scroll to position [96, 0]
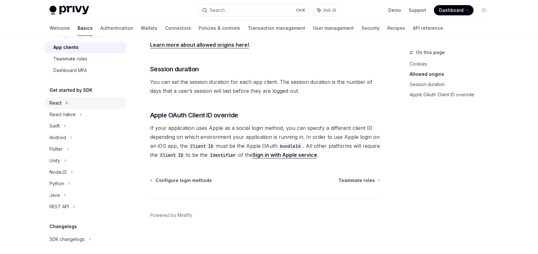
click at [75, 104] on div "React" at bounding box center [85, 103] width 82 height 12
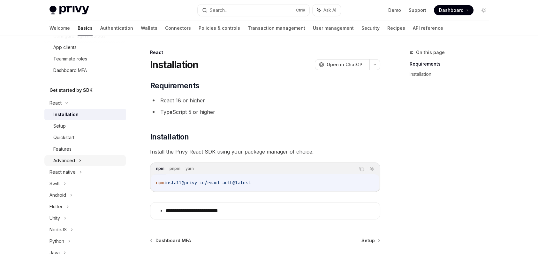
click at [81, 160] on div "Advanced" at bounding box center [85, 161] width 82 height 12
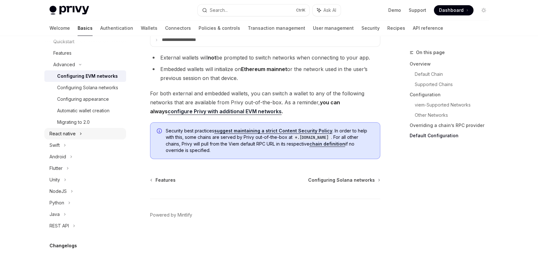
scroll to position [224, 0]
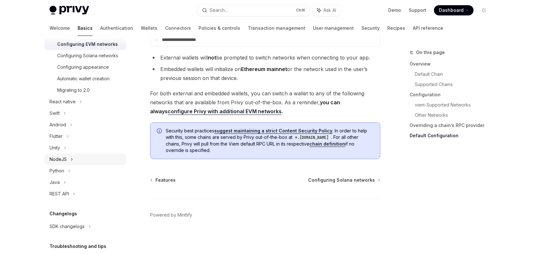
click at [81, 165] on div "NodeJS" at bounding box center [85, 159] width 82 height 12
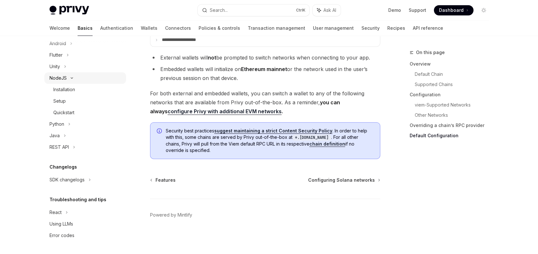
scroll to position [312, 0]
click at [74, 113] on div "Quickstart" at bounding box center [63, 113] width 21 height 8
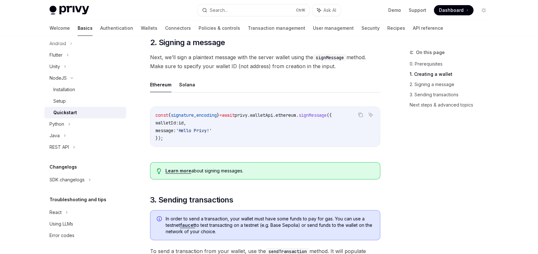
scroll to position [256, 0]
click at [187, 87] on button "Solana" at bounding box center [187, 84] width 16 height 15
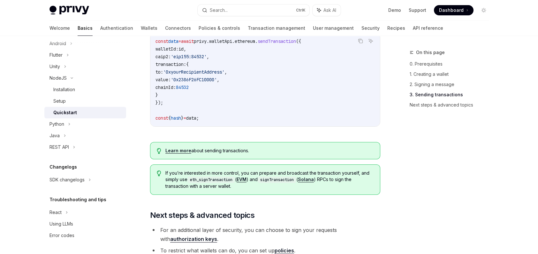
scroll to position [607, 0]
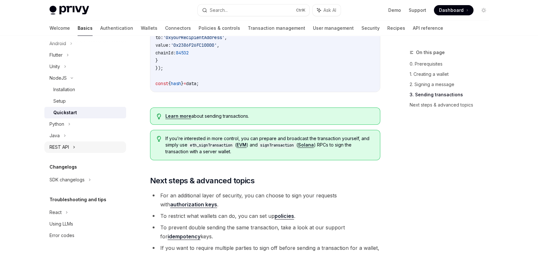
click at [88, 148] on div "REST API" at bounding box center [85, 147] width 82 height 12
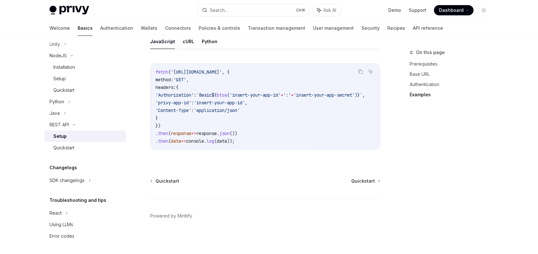
scroll to position [335, 0]
click at [100, 29] on link "Authentication" at bounding box center [116, 27] width 33 height 15
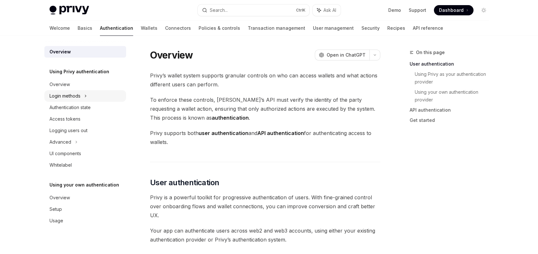
click at [84, 96] on div "Login methods" at bounding box center [85, 96] width 82 height 12
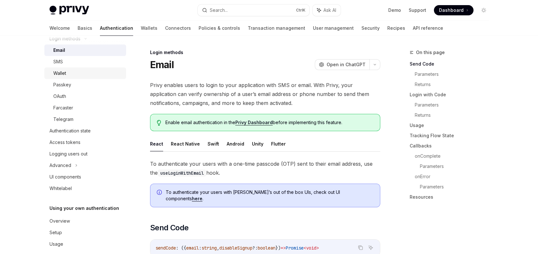
scroll to position [64, 0]
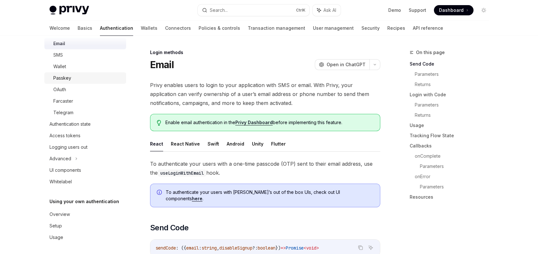
click at [71, 79] on div "Passkey" at bounding box center [87, 78] width 69 height 8
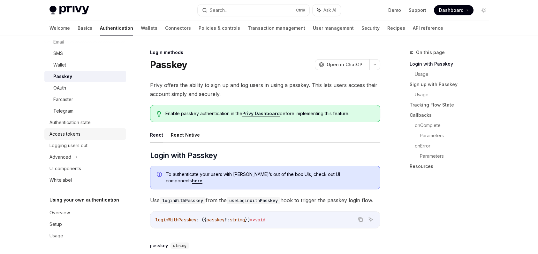
scroll to position [66, 0]
click at [79, 155] on div "Advanced" at bounding box center [85, 157] width 82 height 12
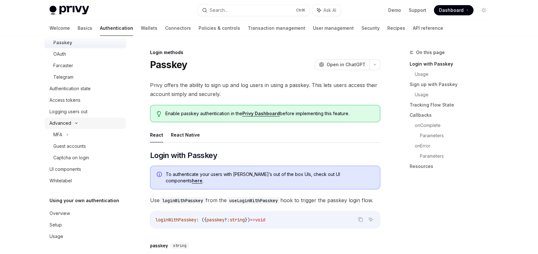
scroll to position [100, 0]
click at [141, 28] on link "Wallets" at bounding box center [149, 27] width 17 height 15
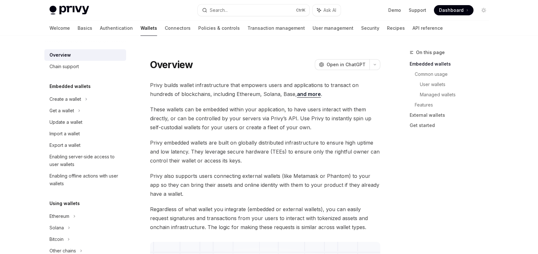
click at [141, 28] on link "Wallets" at bounding box center [149, 27] width 17 height 15
click at [67, 160] on div "Enabling server-side access to user wallets" at bounding box center [86, 160] width 73 height 15
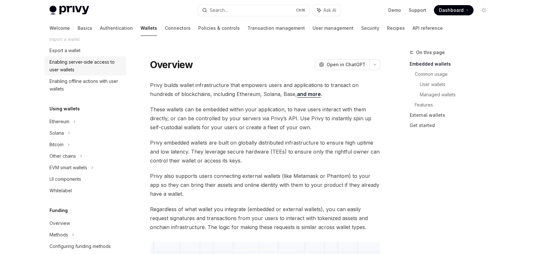
scroll to position [96, 0]
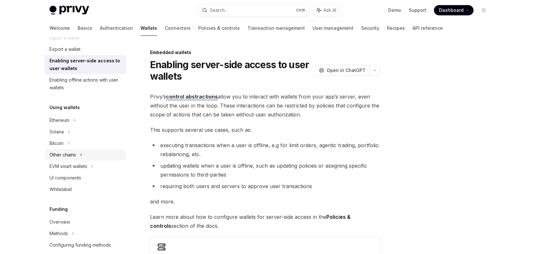
click at [81, 154] on icon at bounding box center [81, 155] width 1 height 2
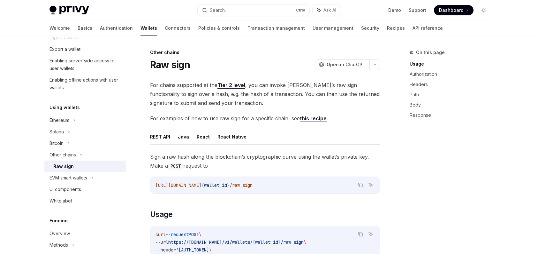
click at [100, 165] on div "Raw sign" at bounding box center [87, 166] width 69 height 8
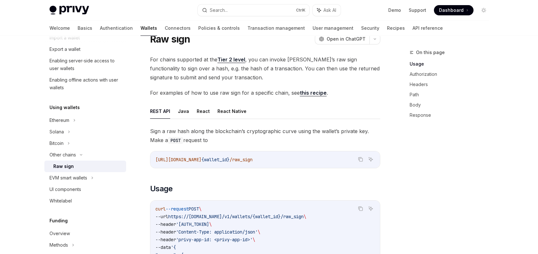
scroll to position [64, 0]
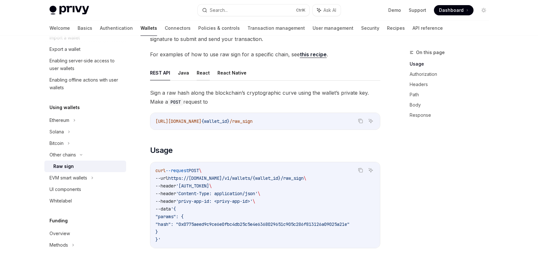
click at [200, 74] on button "React" at bounding box center [203, 72] width 13 height 15
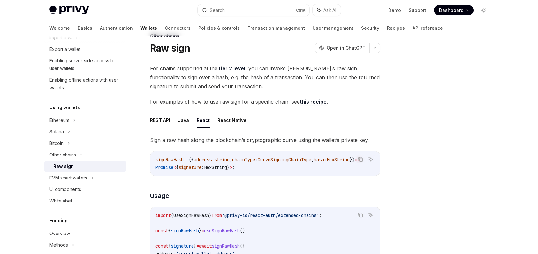
scroll to position [32, 0]
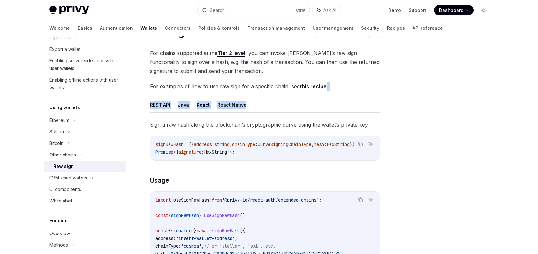
drag, startPoint x: 315, startPoint y: 86, endPoint x: 323, endPoint y: 89, distance: 8.9
click at [299, 102] on ul "REST API Java React React Native" at bounding box center [265, 104] width 230 height 15
click at [165, 106] on button "REST API" at bounding box center [160, 104] width 20 height 15
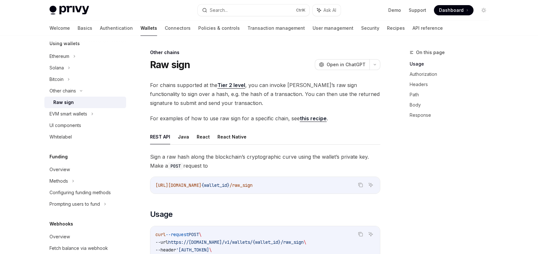
click at [310, 119] on link "this recipe" at bounding box center [313, 118] width 27 height 7
type textarea "*"
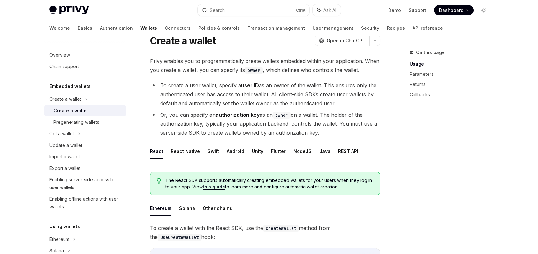
scroll to position [64, 0]
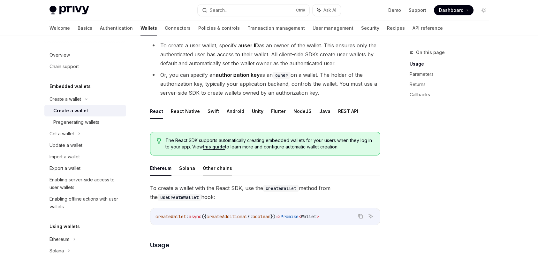
click at [212, 168] on button "Other chains" at bounding box center [217, 167] width 29 height 15
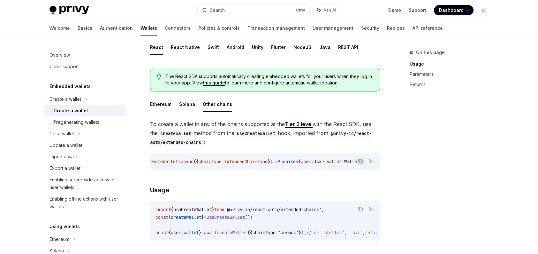
scroll to position [0, 33]
click at [295, 48] on button "NodeJS" at bounding box center [303, 47] width 18 height 15
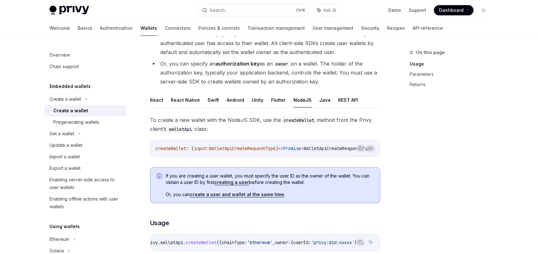
scroll to position [96, 0]
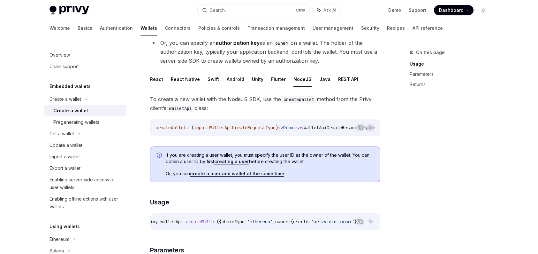
click at [162, 80] on ul "React React Native Swift Android Unity Flutter NodeJS Java REST API" at bounding box center [265, 79] width 230 height 15
click at [155, 81] on button "React" at bounding box center [156, 79] width 13 height 15
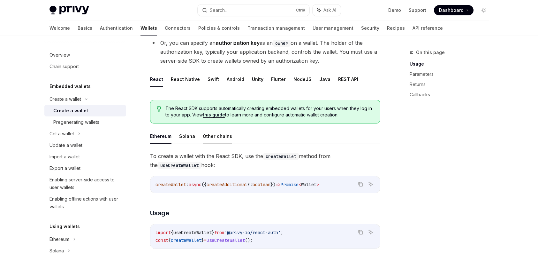
click at [213, 129] on button "Other chains" at bounding box center [217, 135] width 29 height 15
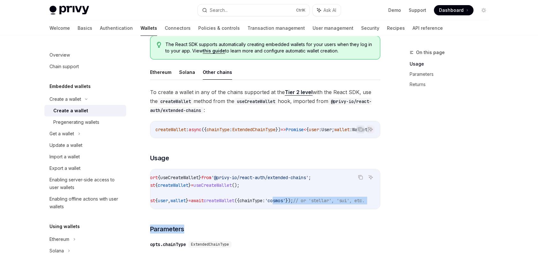
scroll to position [0, 43]
drag, startPoint x: 304, startPoint y: 210, endPoint x: 199, endPoint y: 219, distance: 105.8
click at [199, 219] on div "**********" at bounding box center [265, 243] width 230 height 311
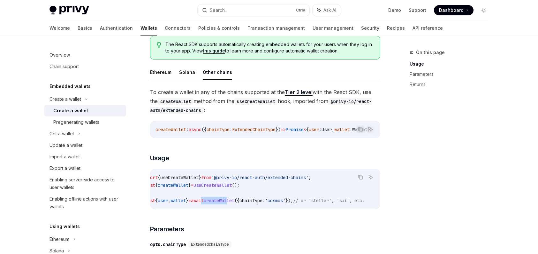
drag, startPoint x: 211, startPoint y: 206, endPoint x: 183, endPoint y: 205, distance: 28.1
click at [183, 204] on code "import { useCreateWallet } from '@privy-io/react-auth/extended-chains' ; const …" at bounding box center [261, 188] width 238 height 31
click at [262, 190] on code "import { useCreateWallet } from '@privy-io/react-auth/extended-chains' ; const …" at bounding box center [261, 188] width 238 height 31
drag, startPoint x: 260, startPoint y: 203, endPoint x: 222, endPoint y: 201, distance: 38.1
click at [211, 201] on span "const { user , wallet } = await createWallet ({ chainType: 'cosmos' }); // or '…" at bounding box center [253, 200] width 222 height 6
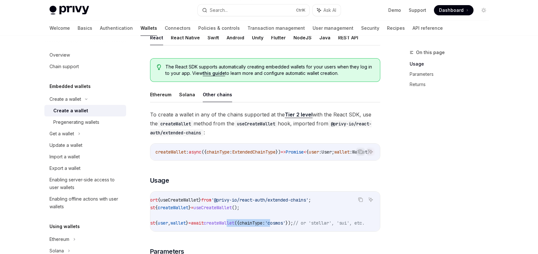
scroll to position [128, 0]
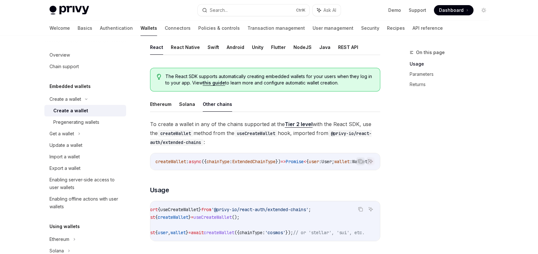
click at [405, 197] on div "On this page Usage Parameters Returns" at bounding box center [445, 151] width 97 height 205
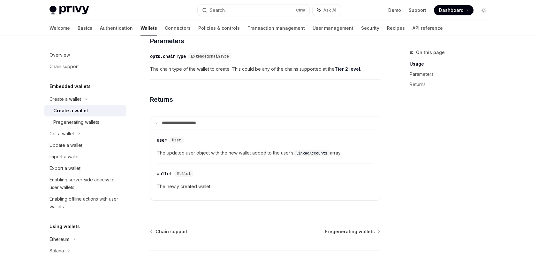
scroll to position [275, 0]
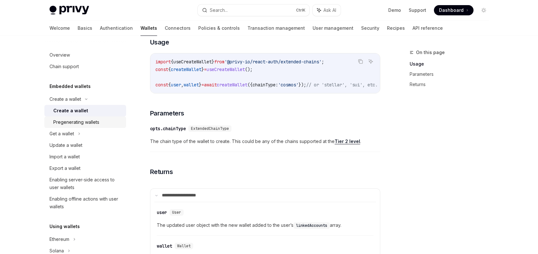
click at [97, 122] on div "Pregenerating wallets" at bounding box center [76, 122] width 46 height 8
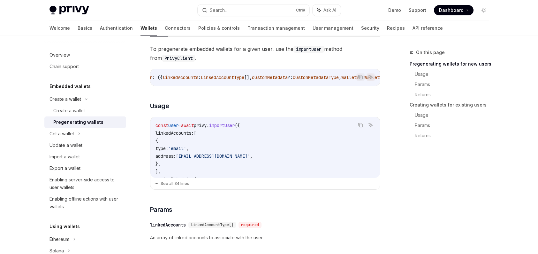
scroll to position [160, 0]
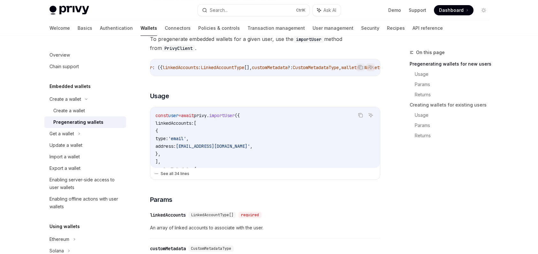
click at [179, 173] on button "See all 34 lines" at bounding box center [265, 173] width 222 height 9
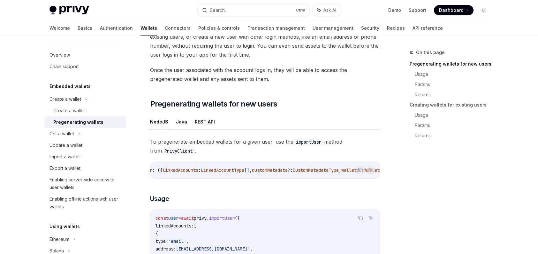
scroll to position [0, 0]
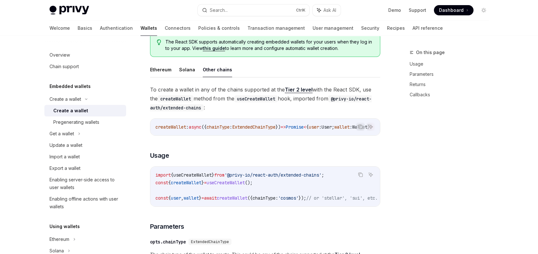
scroll to position [126, 0]
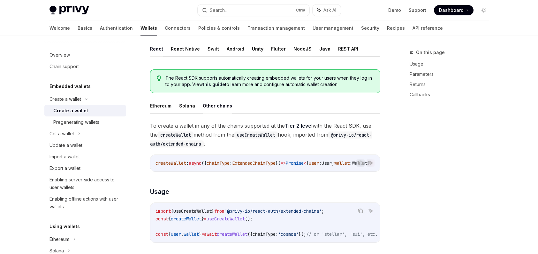
click at [303, 51] on button "NodeJS" at bounding box center [303, 48] width 18 height 15
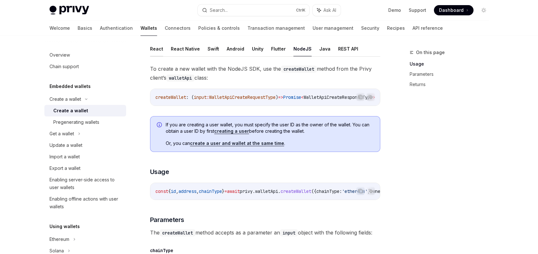
click at [160, 50] on button "React" at bounding box center [156, 48] width 13 height 15
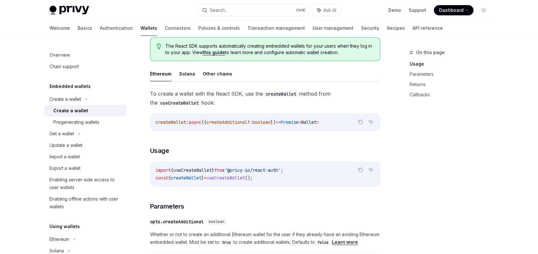
scroll to position [126, 0]
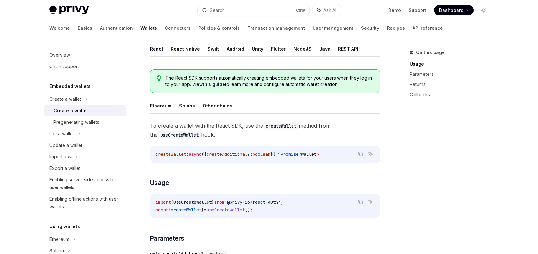
click at [215, 106] on button "Other chains" at bounding box center [217, 105] width 29 height 15
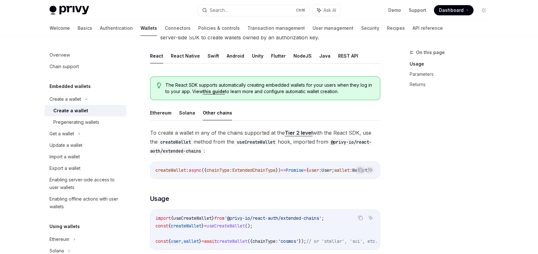
scroll to position [64, 0]
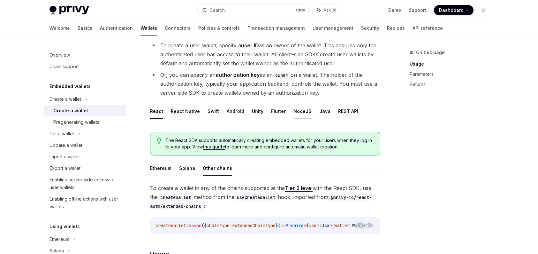
click at [302, 112] on button "NodeJS" at bounding box center [303, 111] width 18 height 15
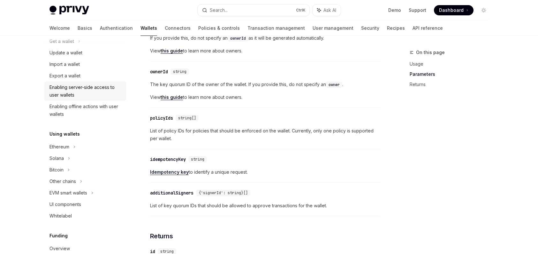
scroll to position [96, 0]
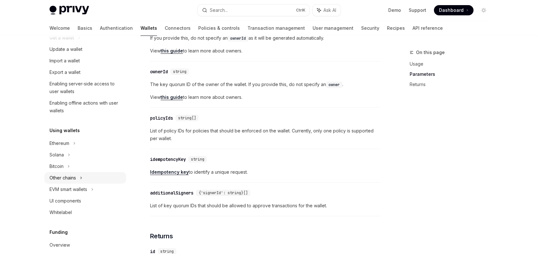
click at [76, 179] on div "Other chains" at bounding box center [63, 178] width 27 height 8
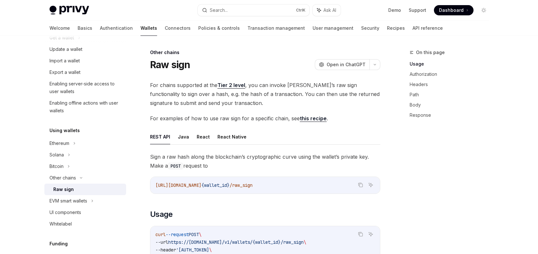
click at [76, 188] on div "Raw sign" at bounding box center [87, 189] width 69 height 8
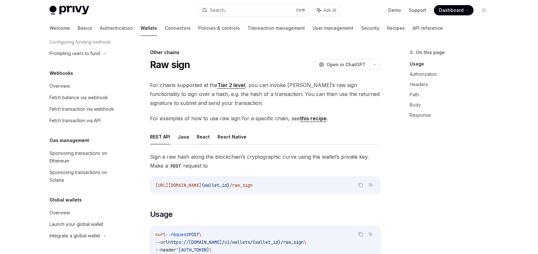
click at [207, 137] on button "React" at bounding box center [203, 136] width 13 height 15
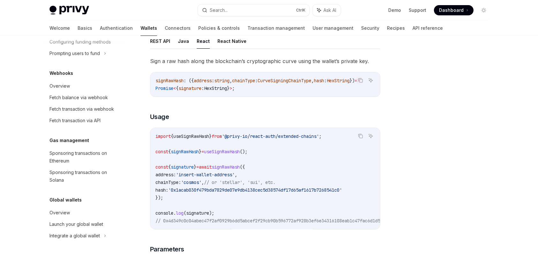
scroll to position [96, 0]
click at [167, 46] on button "REST API" at bounding box center [160, 40] width 20 height 15
type textarea "*"
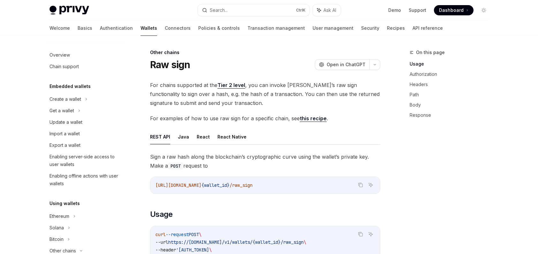
scroll to position [117, 0]
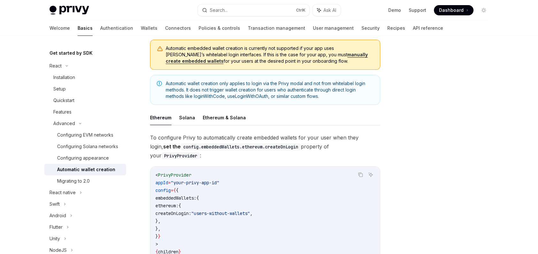
scroll to position [64, 0]
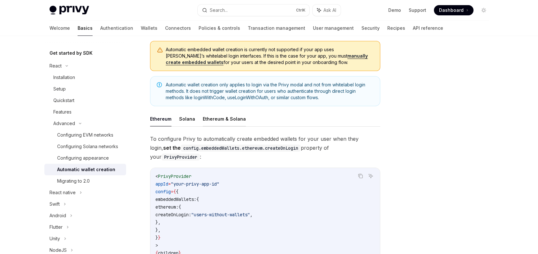
click at [218, 119] on button "Ethereum & Solana" at bounding box center [224, 118] width 43 height 15
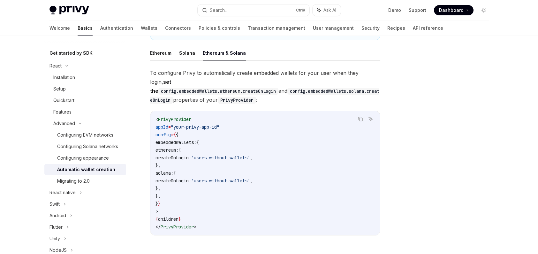
scroll to position [128, 0]
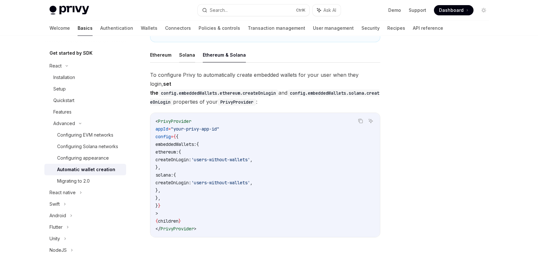
click at [192, 54] on button "Solana" at bounding box center [187, 54] width 16 height 15
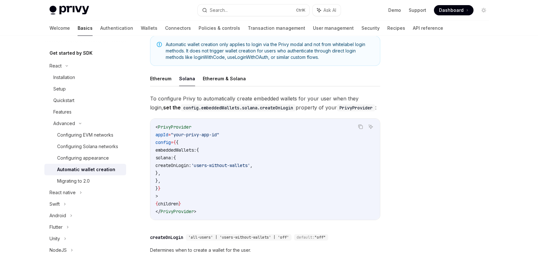
scroll to position [96, 0]
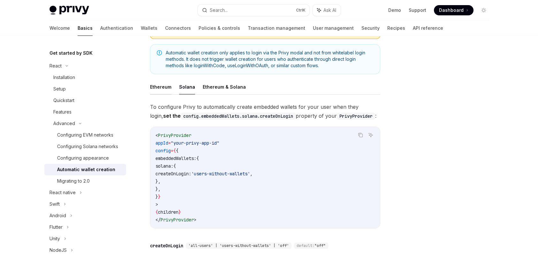
click at [164, 89] on button "Ethereum" at bounding box center [160, 86] width 21 height 15
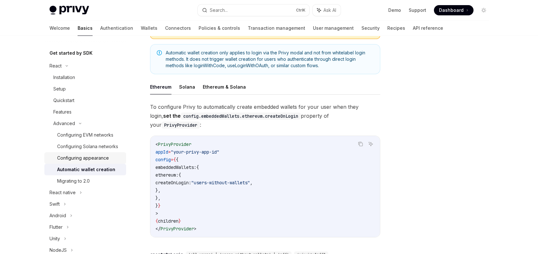
click at [103, 162] on div "Configuring appearance" at bounding box center [83, 158] width 52 height 8
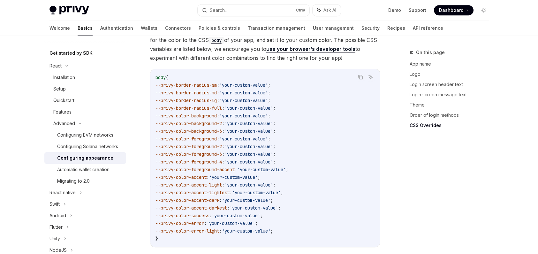
scroll to position [1652, 0]
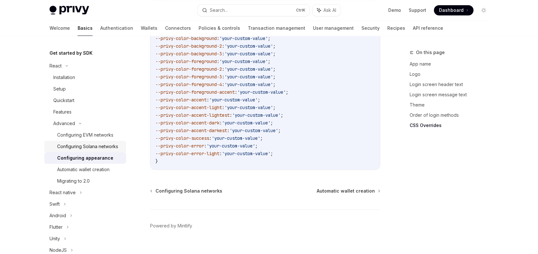
click at [85, 150] on div "Configuring Solana networks" at bounding box center [87, 146] width 61 height 8
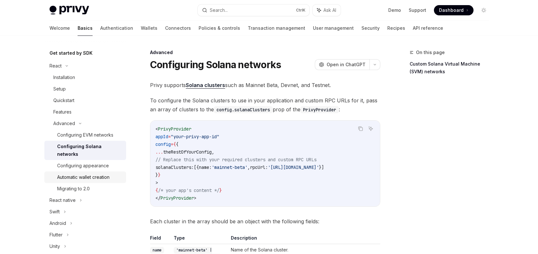
click at [98, 181] on link "Automatic wallet creation" at bounding box center [85, 177] width 82 height 12
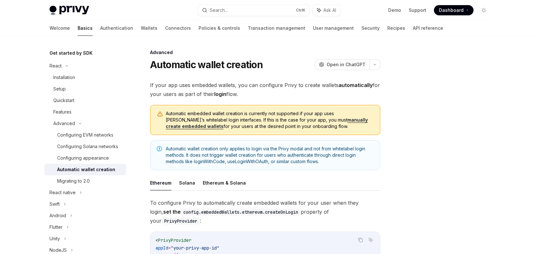
click at [97, 173] on div "Automatic wallet creation" at bounding box center [86, 169] width 58 height 8
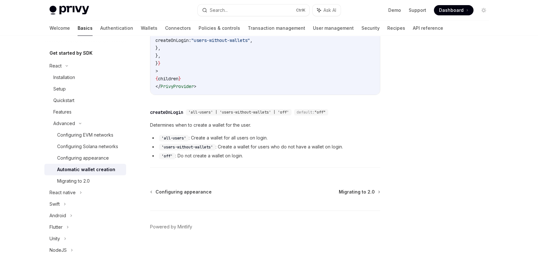
scroll to position [241, 0]
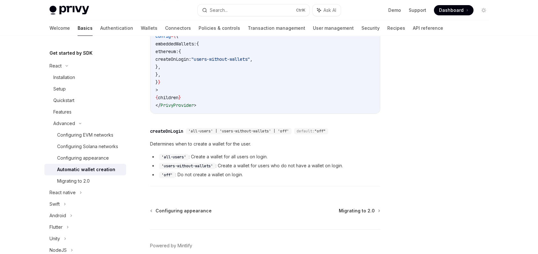
scroll to position [133, 0]
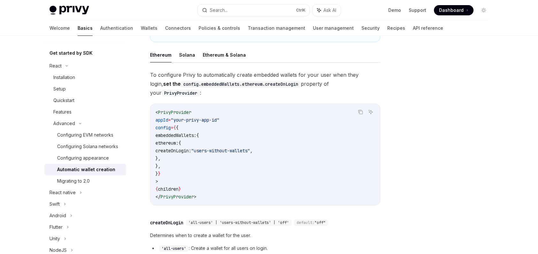
type textarea "*"
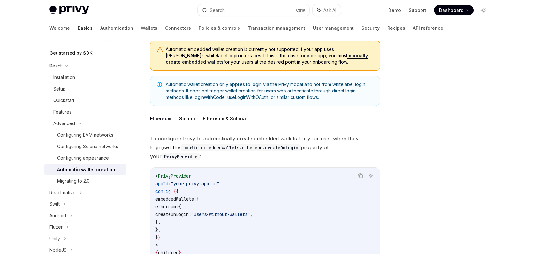
scroll to position [64, 0]
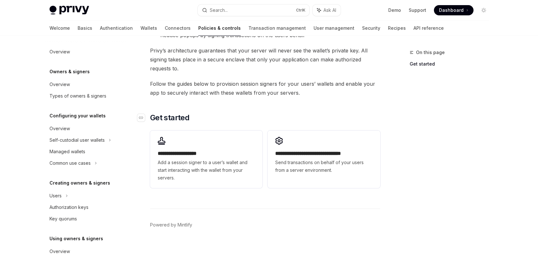
scroll to position [124, 0]
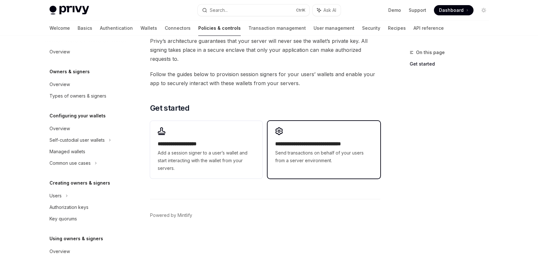
click at [326, 149] on span "Send transactions on behalf of your users from a server environment." at bounding box center [323, 156] width 97 height 15
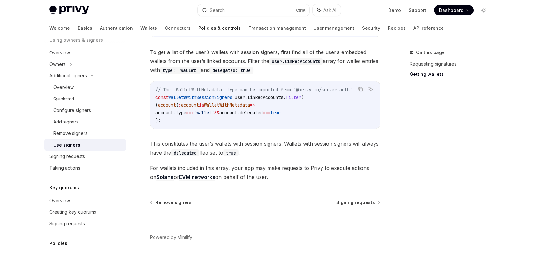
scroll to position [319, 0]
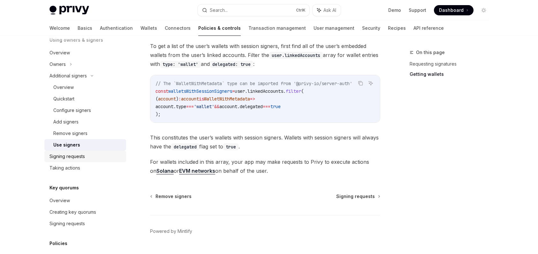
click at [89, 156] on div "Signing requests" at bounding box center [86, 156] width 73 height 8
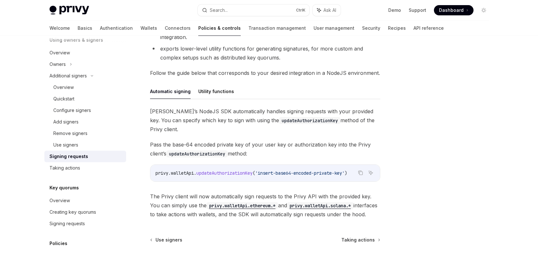
scroll to position [160, 0]
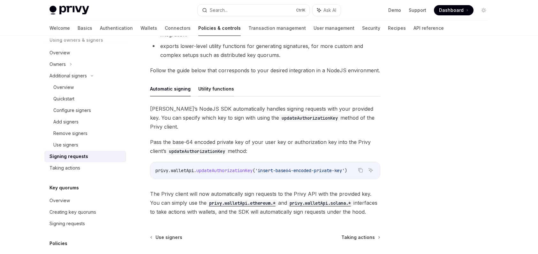
click at [215, 88] on button "Utility functions" at bounding box center [216, 88] width 36 height 15
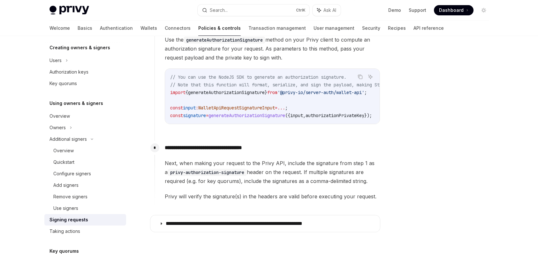
scroll to position [135, 0]
click at [87, 145] on link "Overview" at bounding box center [85, 151] width 82 height 12
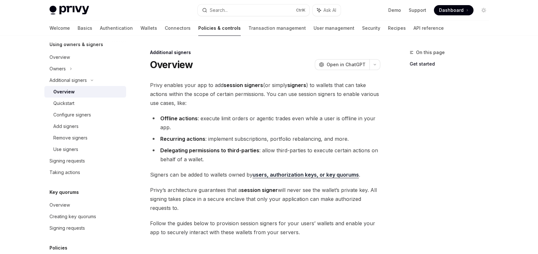
scroll to position [198, 0]
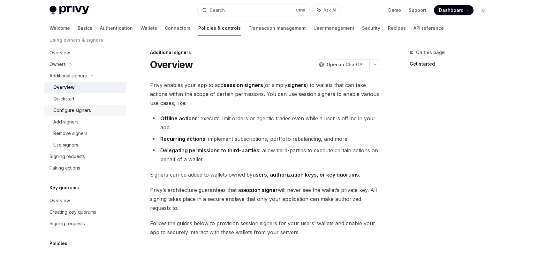
click at [89, 108] on div "Configure signers" at bounding box center [72, 110] width 38 height 8
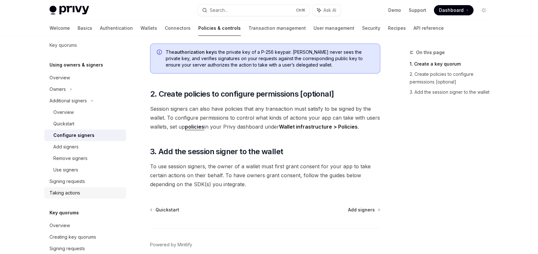
scroll to position [169, 0]
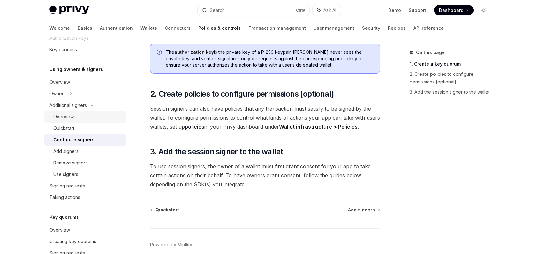
click at [86, 121] on link "Overview" at bounding box center [85, 117] width 82 height 12
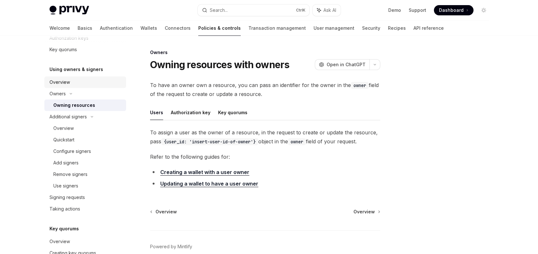
click at [76, 84] on div "Overview" at bounding box center [86, 82] width 73 height 8
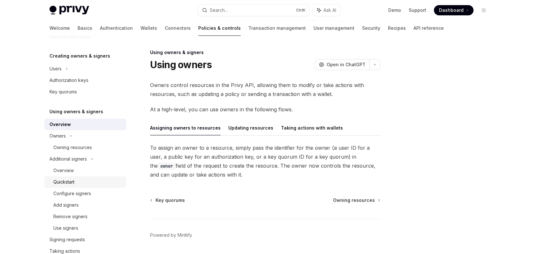
scroll to position [73, 0]
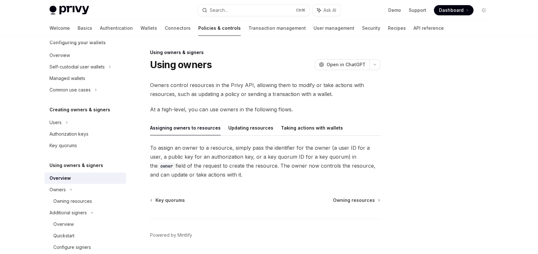
click at [503, 83] on div "Overview Owners & signers Overview Types of owners & signers Configuring your w…" at bounding box center [269, 155] width 470 height 238
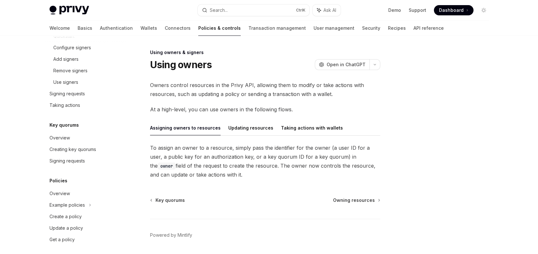
scroll to position [276, 0]
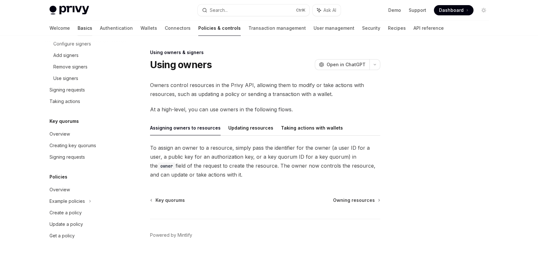
click at [78, 22] on link "Basics" at bounding box center [85, 27] width 15 height 15
click at [397, 10] on link "Demo" at bounding box center [394, 10] width 13 height 6
type textarea "*"
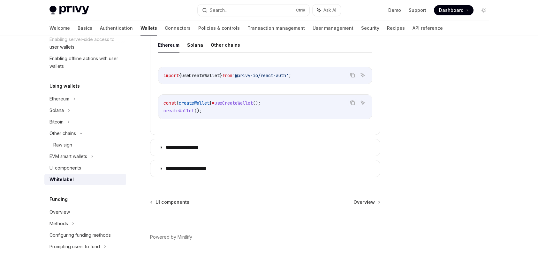
scroll to position [229, 0]
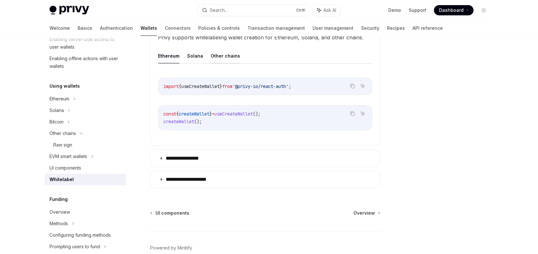
click at [229, 56] on button "Other chains" at bounding box center [225, 55] width 29 height 15
type textarea "*"
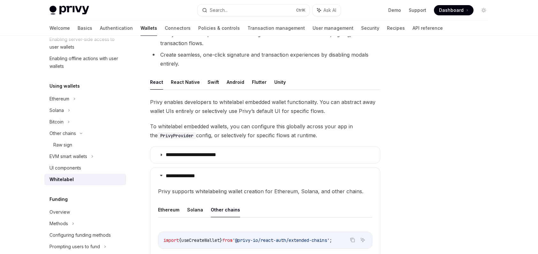
scroll to position [72, 0]
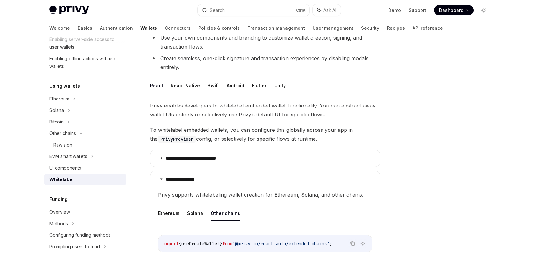
click at [174, 129] on span "To whitelabel embedded wallets, you can configure this globally across your app…" at bounding box center [265, 134] width 230 height 18
copy span "whitelabel"
click at [225, 126] on span "To whitelabel embedded wallets, you can configure this globally across your app…" at bounding box center [265, 134] width 230 height 18
copy span "whitelabel embedded wallets"
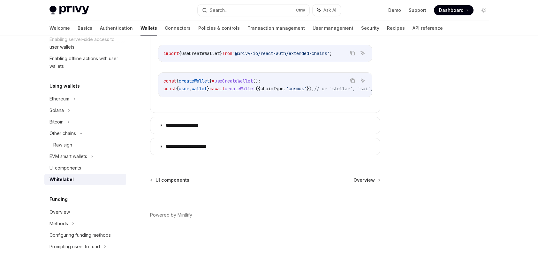
scroll to position [263, 0]
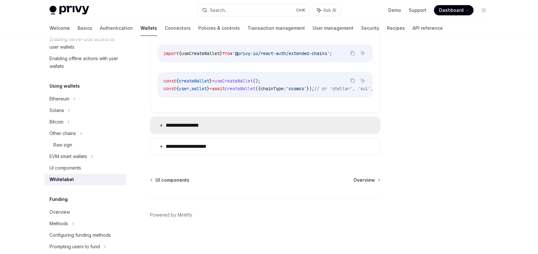
click at [298, 130] on summary "**********" at bounding box center [265, 125] width 230 height 17
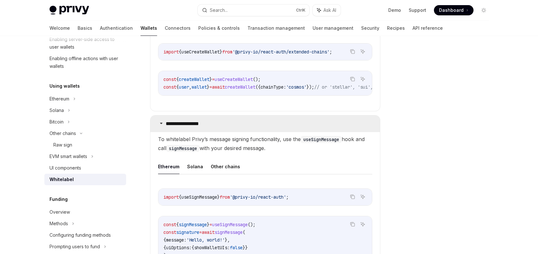
scroll to position [410, 0]
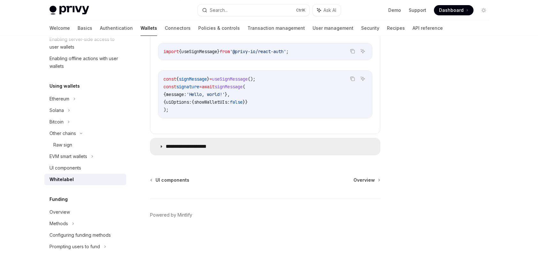
click at [285, 146] on summary "**********" at bounding box center [265, 146] width 230 height 17
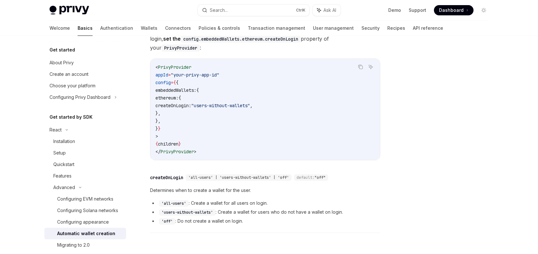
scroll to position [64, 0]
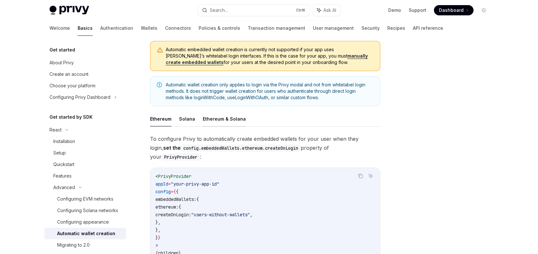
click at [228, 115] on button "Ethereum & Solana" at bounding box center [224, 118] width 43 height 15
type textarea "*"
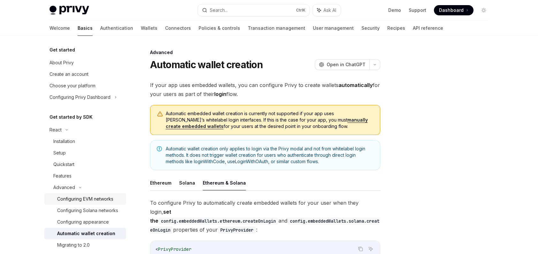
scroll to position [64, 0]
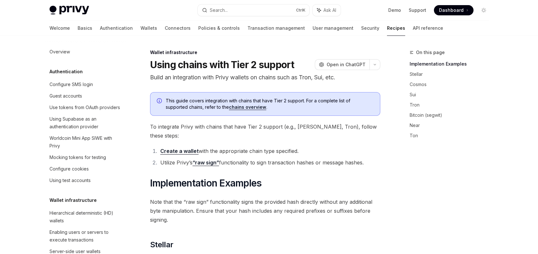
scroll to position [160, 0]
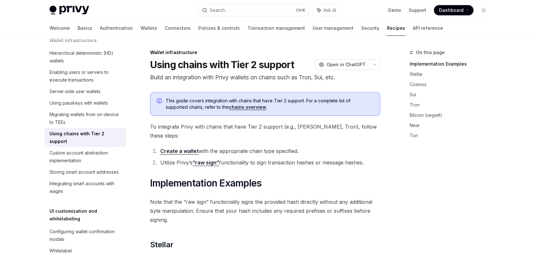
click at [66, 31] on div "Welcome Basics Authentication Wallets Connectors Policies & controls Transactio…" at bounding box center [247, 27] width 394 height 15
click at [78, 26] on link "Basics" at bounding box center [85, 27] width 15 height 15
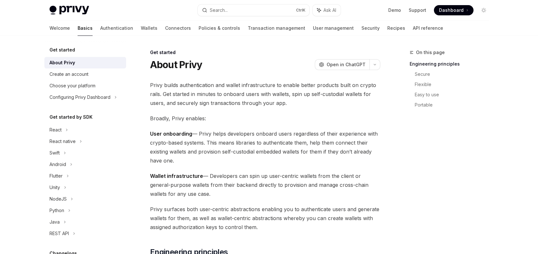
click at [78, 26] on link "Basics" at bounding box center [85, 27] width 15 height 15
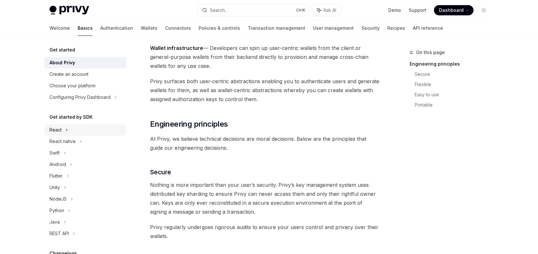
click at [65, 128] on div "React" at bounding box center [85, 130] width 82 height 12
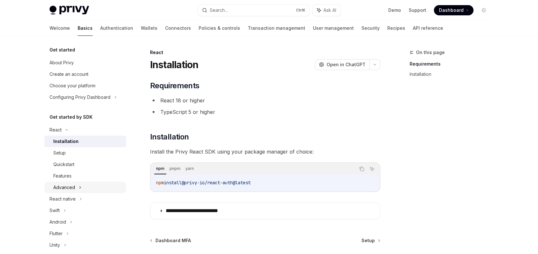
click at [81, 186] on div "Advanced" at bounding box center [85, 187] width 82 height 12
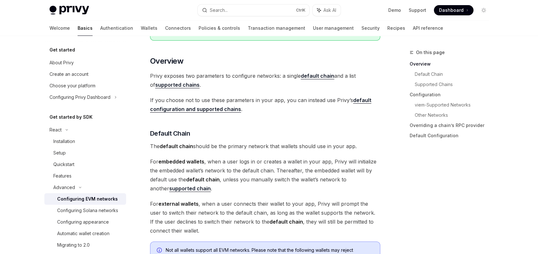
scroll to position [160, 0]
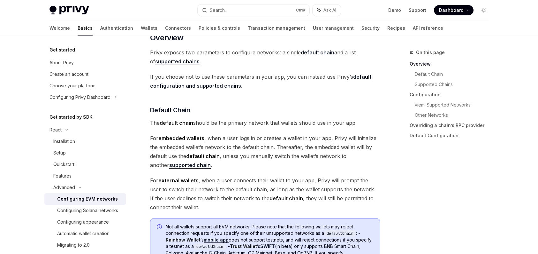
click at [171, 167] on strong "supported chain" at bounding box center [190, 165] width 42 height 6
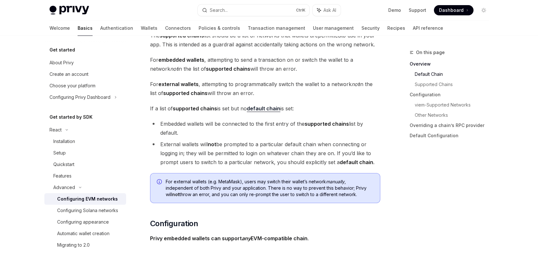
scroll to position [233, 0]
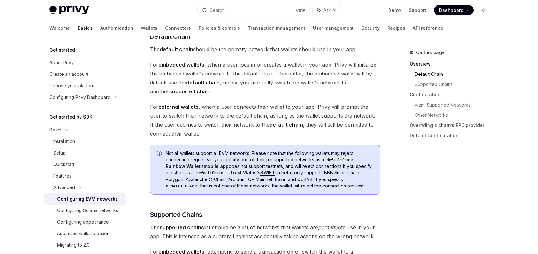
click at [169, 93] on strong "supported chain" at bounding box center [190, 91] width 42 height 6
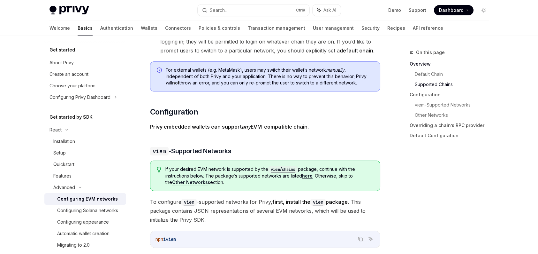
scroll to position [553, 0]
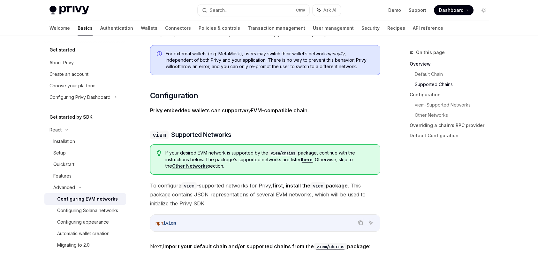
click at [193, 163] on strong "Other Networks" at bounding box center [190, 165] width 36 height 5
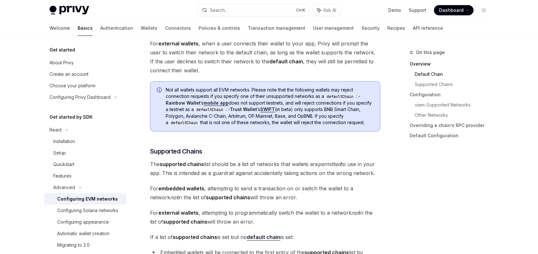
scroll to position [222, 0]
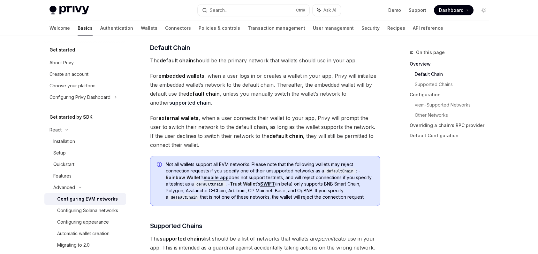
click at [181, 100] on strong "supported chain" at bounding box center [190, 102] width 42 height 6
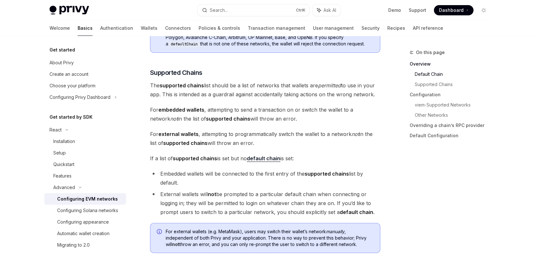
scroll to position [393, 0]
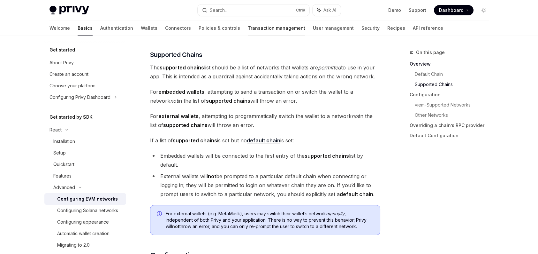
click at [248, 32] on link "Transaction management" at bounding box center [277, 27] width 58 height 15
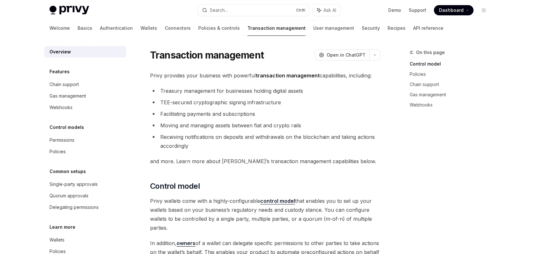
click at [248, 31] on link "Transaction management" at bounding box center [277, 27] width 58 height 15
click at [64, 87] on div "Chain support" at bounding box center [64, 85] width 29 height 8
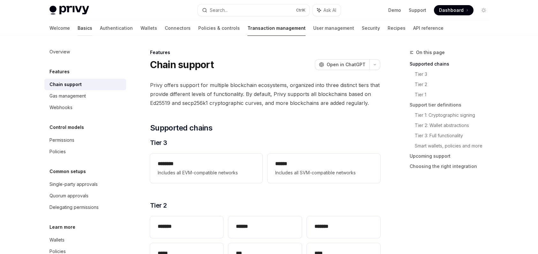
click at [78, 27] on link "Basics" at bounding box center [85, 27] width 15 height 15
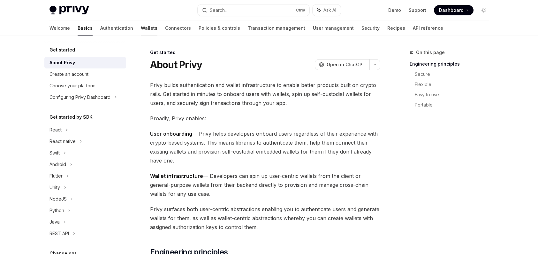
click at [141, 23] on link "Wallets" at bounding box center [149, 27] width 17 height 15
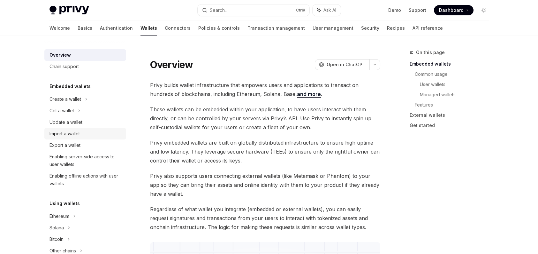
click at [92, 130] on div "Import a wallet" at bounding box center [86, 134] width 73 height 8
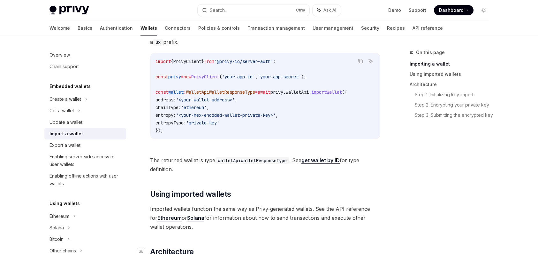
scroll to position [99, 0]
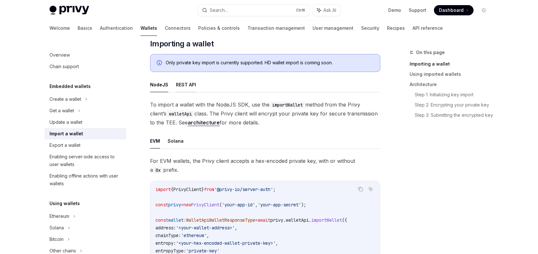
click at [181, 81] on button "REST API" at bounding box center [186, 84] width 20 height 15
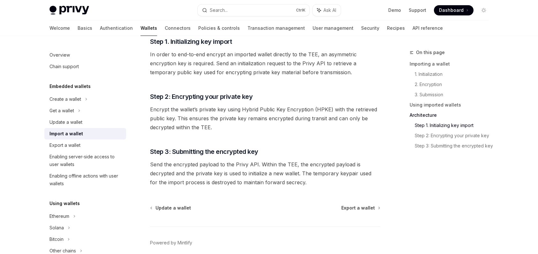
scroll to position [1549, 0]
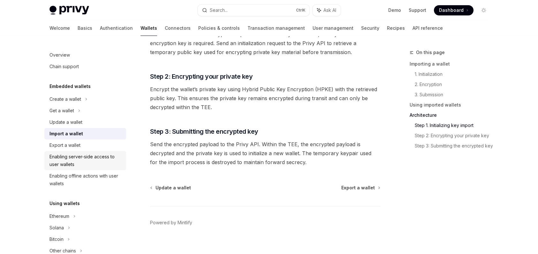
click at [93, 163] on div "Enabling server-side access to user wallets" at bounding box center [86, 160] width 73 height 15
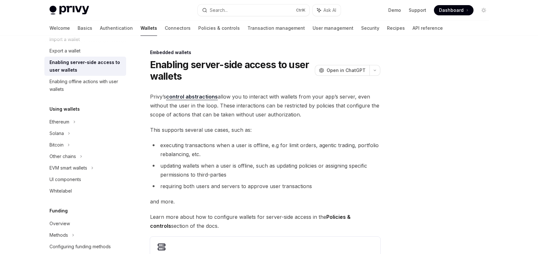
scroll to position [96, 0]
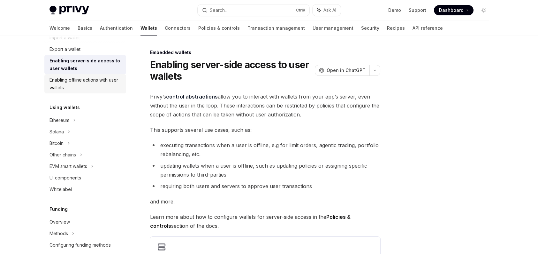
click at [83, 84] on div "Enabling offline actions with user wallets" at bounding box center [86, 83] width 73 height 15
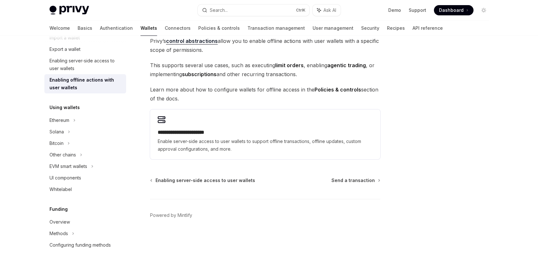
scroll to position [56, 0]
click at [114, 9] on div "Ethereum" at bounding box center [85, 3] width 82 height 12
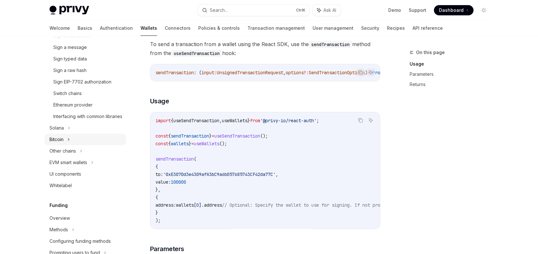
scroll to position [192, 0]
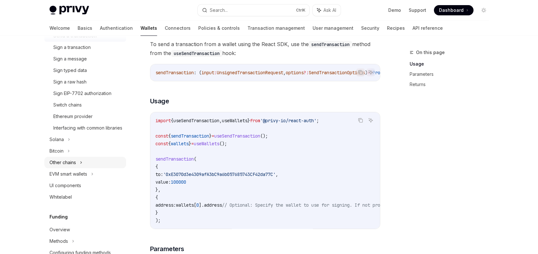
click at [80, 168] on div "Other chains" at bounding box center [85, 163] width 82 height 12
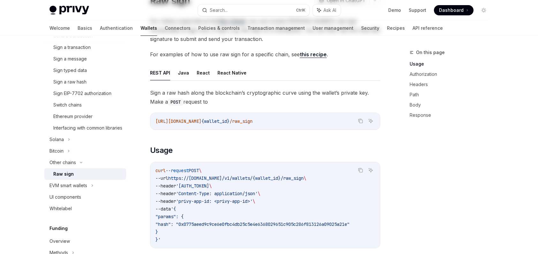
click at [79, 178] on div "Raw sign" at bounding box center [87, 174] width 69 height 8
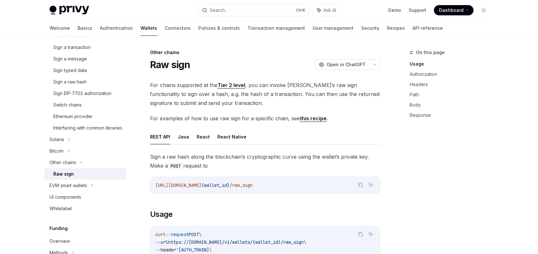
click at [71, 178] on div "Raw sign" at bounding box center [63, 174] width 20 height 8
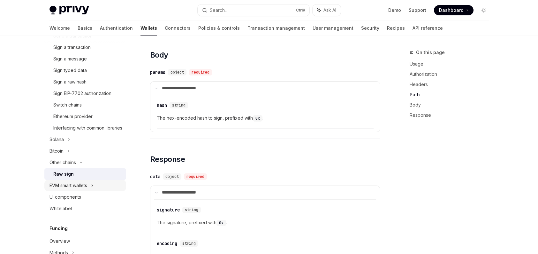
scroll to position [319, 0]
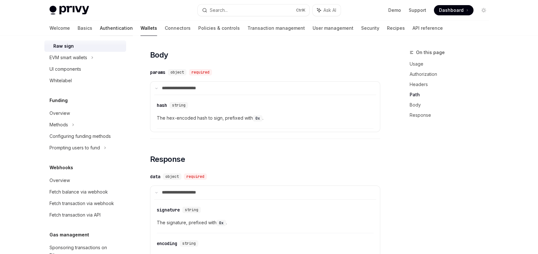
click at [100, 29] on link "Authentication" at bounding box center [116, 27] width 33 height 15
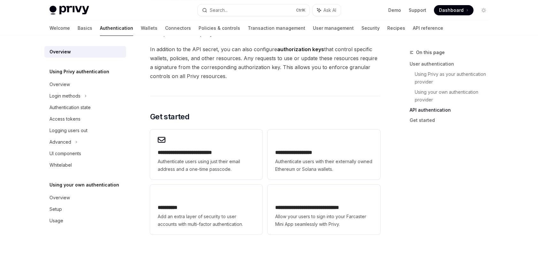
scroll to position [479, 0]
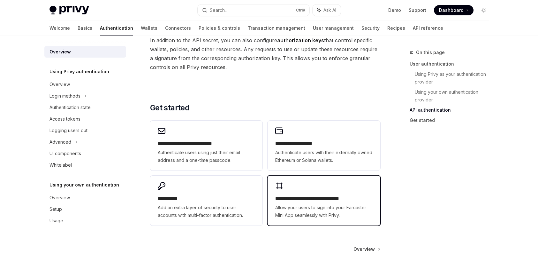
click at [303, 215] on span "Allow your users to sign into your Farcaster Mini App seamlessly with Privy." at bounding box center [323, 211] width 97 height 15
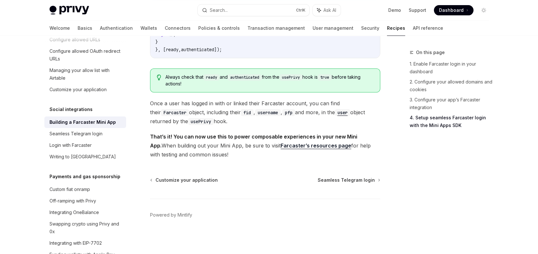
scroll to position [1042, 0]
click at [71, 137] on div "Seamless Telegram login" at bounding box center [76, 134] width 53 height 8
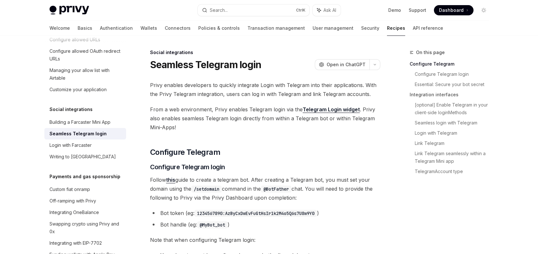
click at [324, 107] on link "Telegram Login widget" at bounding box center [331, 109] width 57 height 7
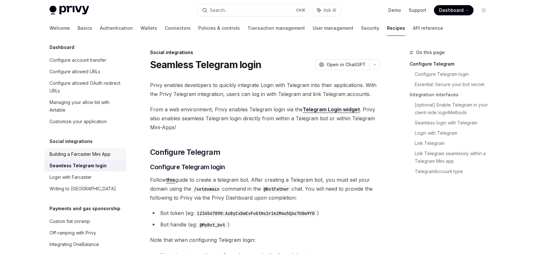
click at [87, 158] on div "Building a Farcaster Mini App" at bounding box center [80, 154] width 61 height 8
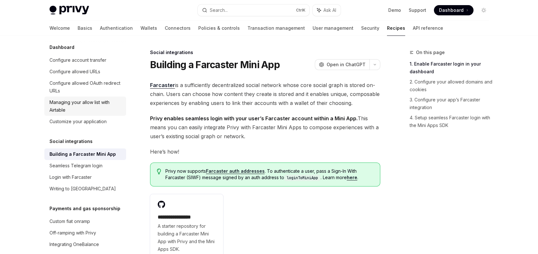
click at [84, 114] on div "Managing your allow list with Airtable" at bounding box center [86, 105] width 73 height 15
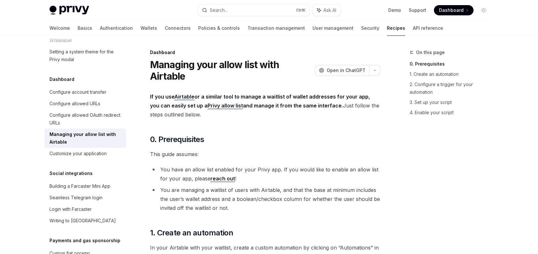
scroll to position [298, 0]
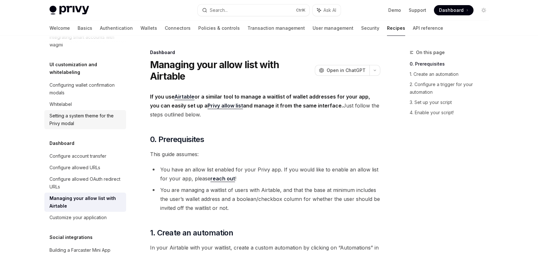
click at [78, 127] on div "Setting a system theme for the Privy modal" at bounding box center [86, 119] width 73 height 15
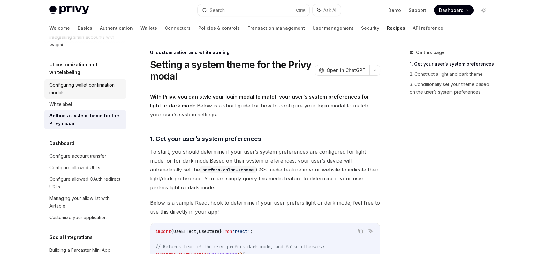
click at [102, 96] on div "Configuring wallet confirmation modals" at bounding box center [86, 88] width 73 height 15
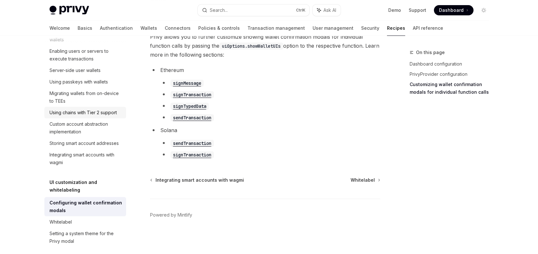
scroll to position [171, 0]
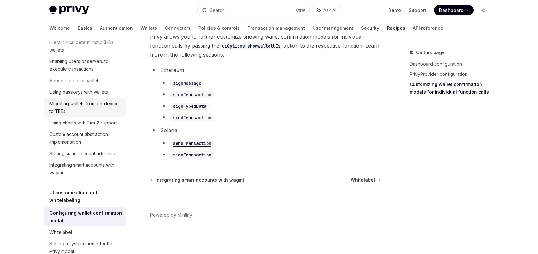
click at [63, 115] on div "Migrating wallets from on-device to TEEs" at bounding box center [86, 107] width 73 height 15
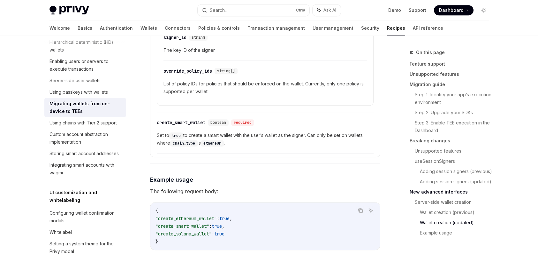
scroll to position [2013, 0]
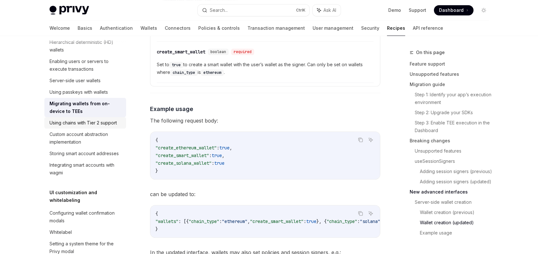
click at [98, 127] on div "Using chains with Tier 2 support" at bounding box center [83, 123] width 67 height 8
click at [93, 127] on div "Using chains with Tier 2 support" at bounding box center [83, 123] width 67 height 8
click at [82, 127] on div "Using chains with Tier 2 support" at bounding box center [83, 123] width 67 height 8
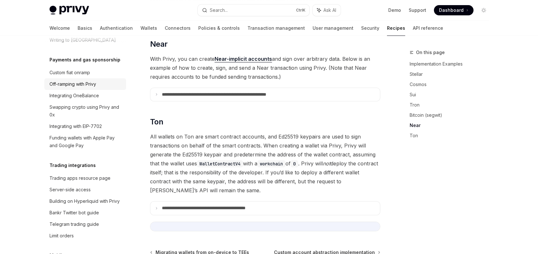
scroll to position [554, 0]
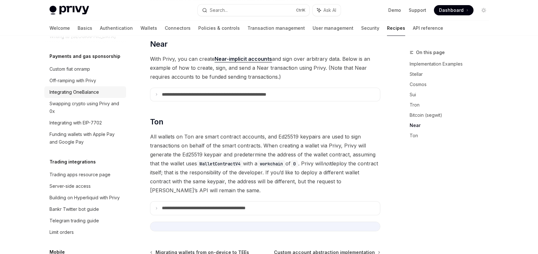
click at [92, 96] on div "Integrating OneBalance" at bounding box center [75, 92] width 50 height 8
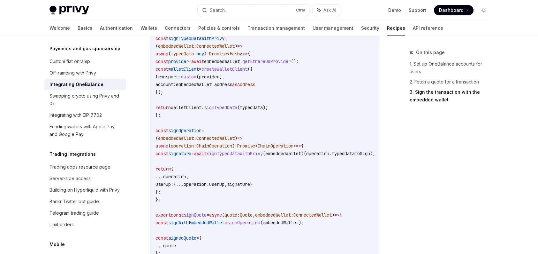
scroll to position [447, 0]
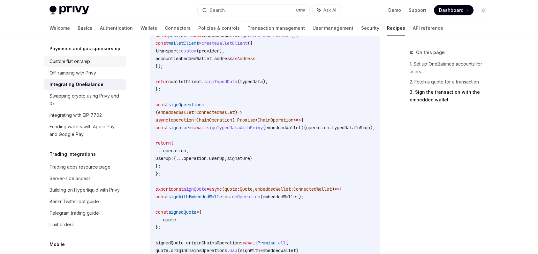
click at [100, 65] on div "Custom fiat onramp" at bounding box center [86, 62] width 73 height 8
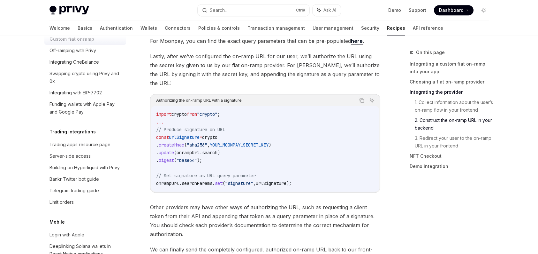
scroll to position [586, 0]
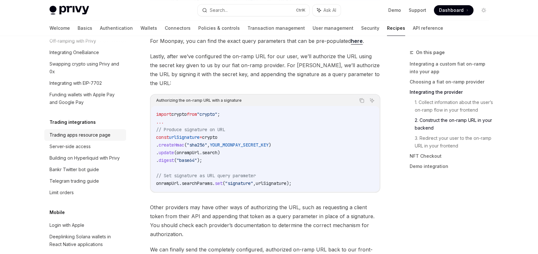
click at [93, 139] on div "Trading apps resource page" at bounding box center [80, 135] width 61 height 8
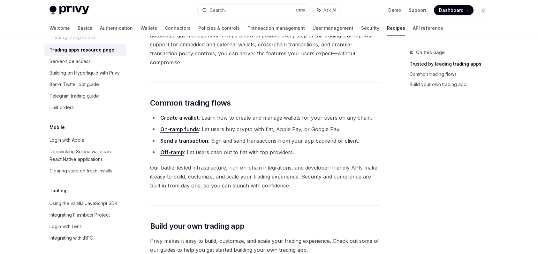
scroll to position [160, 0]
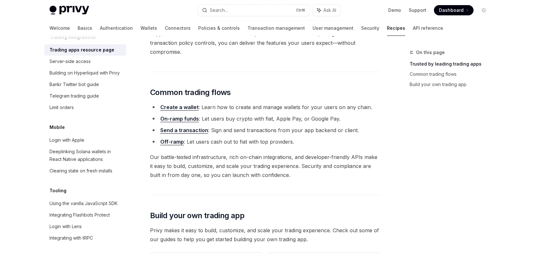
click at [176, 138] on link "Off-ramp" at bounding box center [172, 141] width 24 height 7
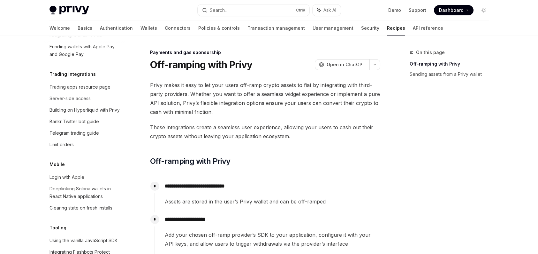
scroll to position [665, 0]
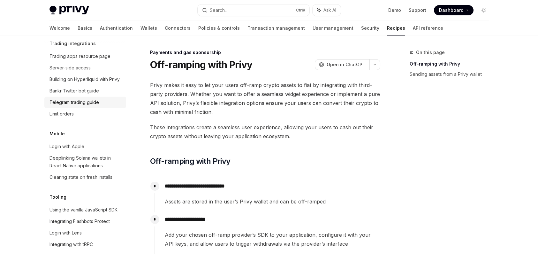
click at [97, 106] on div "Telegram trading guide" at bounding box center [75, 102] width 50 height 8
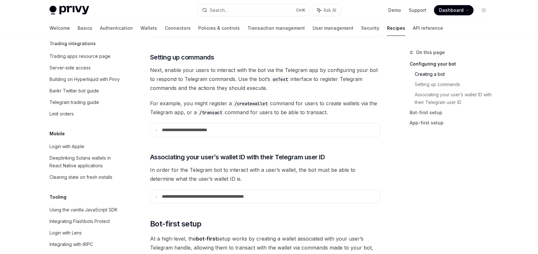
scroll to position [288, 0]
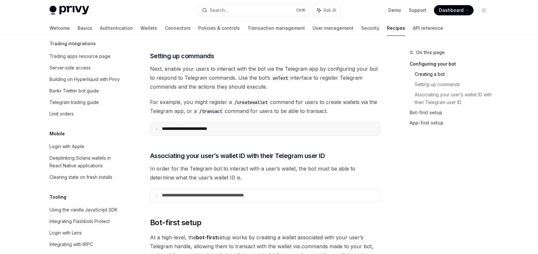
click at [219, 126] on p "**********" at bounding box center [196, 128] width 68 height 5
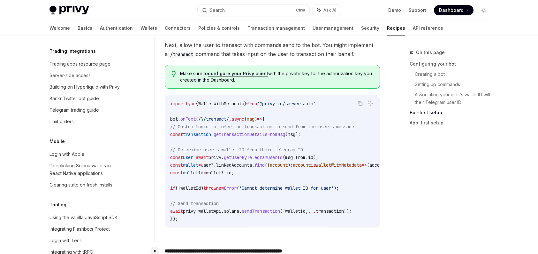
scroll to position [625, 0]
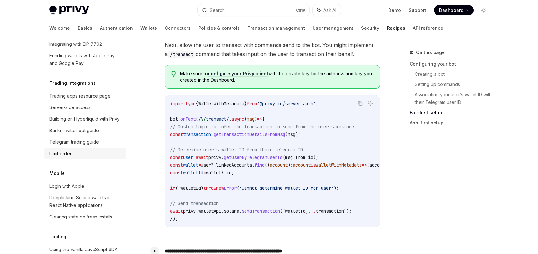
click at [79, 157] on div "Limit orders" at bounding box center [86, 154] width 73 height 8
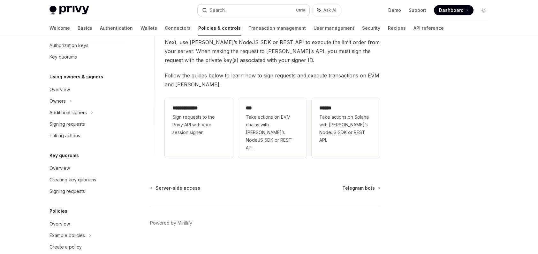
scroll to position [230, 0]
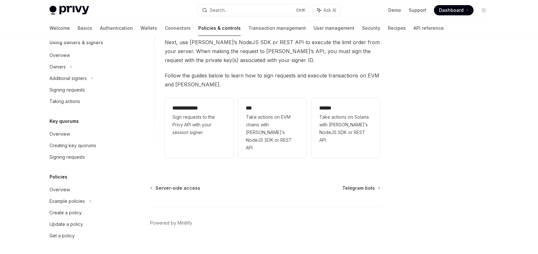
click at [328, 169] on div "**********" at bounding box center [205, 45] width 353 height 432
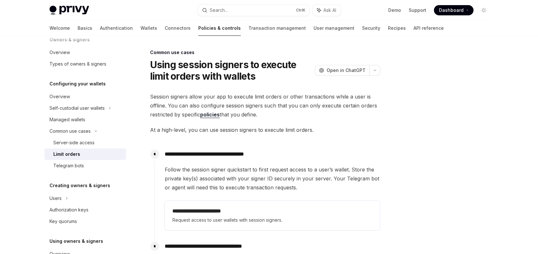
scroll to position [32, 0]
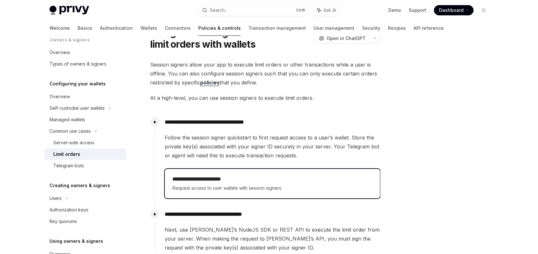
click at [231, 189] on span "Request access to user wallets with session signers." at bounding box center [273, 188] width 200 height 8
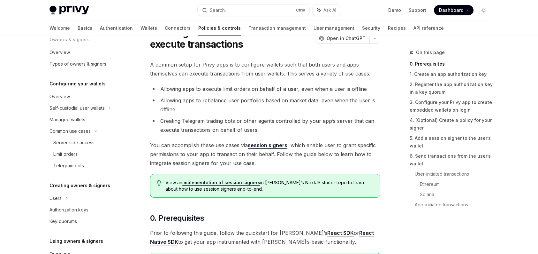
scroll to position [187, 0]
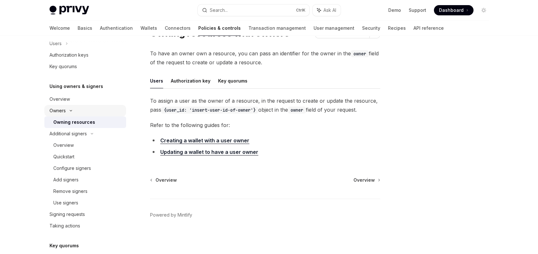
scroll to position [31, 0]
click at [204, 82] on button "Authorization key" at bounding box center [191, 80] width 40 height 15
type textarea "*"
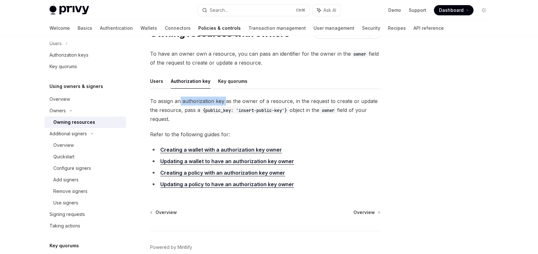
drag, startPoint x: 180, startPoint y: 102, endPoint x: 224, endPoint y: 100, distance: 44.5
click at [224, 100] on span "To assign an authorization key as the owner of a resource, in the request to cr…" at bounding box center [265, 109] width 230 height 27
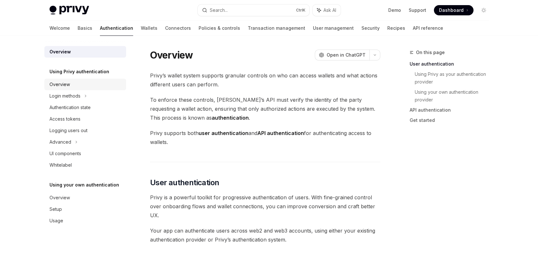
click at [76, 84] on div "Overview" at bounding box center [86, 85] width 73 height 8
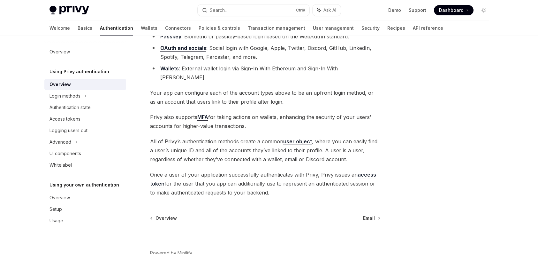
scroll to position [125, 0]
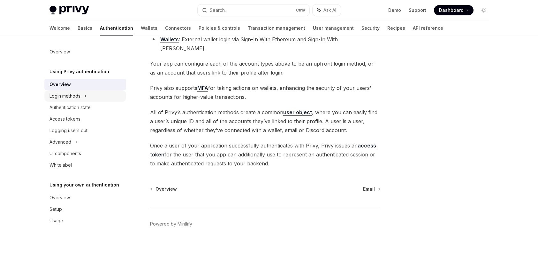
click at [86, 95] on icon at bounding box center [85, 96] width 3 height 8
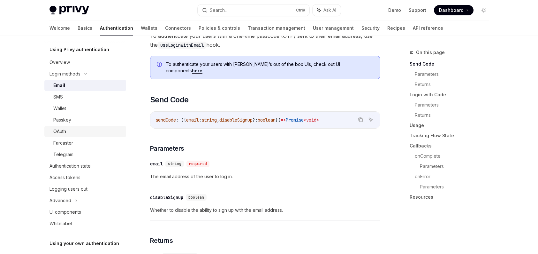
scroll to position [32, 0]
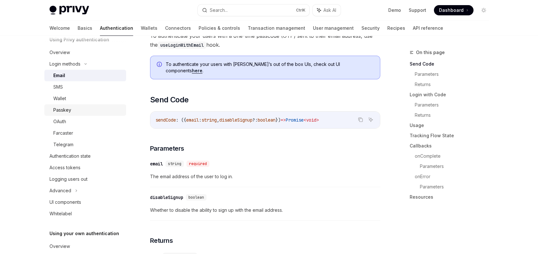
click at [96, 114] on link "Passkey" at bounding box center [85, 110] width 82 height 12
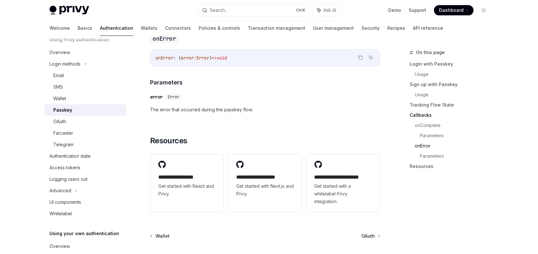
scroll to position [1086, 0]
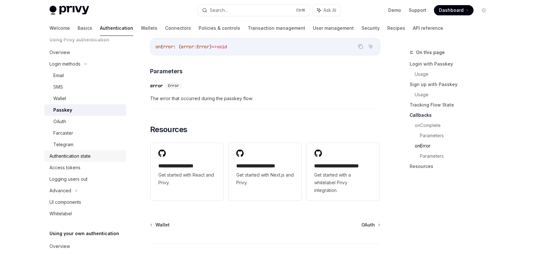
click at [83, 158] on div "Authentication state" at bounding box center [70, 156] width 41 height 8
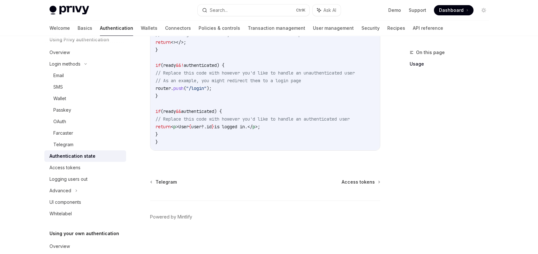
scroll to position [288, 0]
click at [97, 170] on div "Access tokens" at bounding box center [86, 168] width 73 height 8
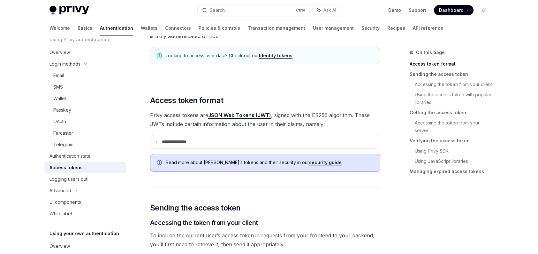
scroll to position [96, 0]
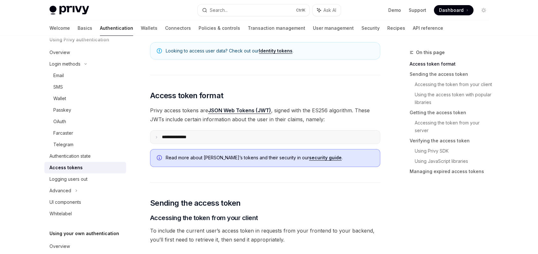
click at [201, 142] on summary "**********" at bounding box center [265, 136] width 230 height 13
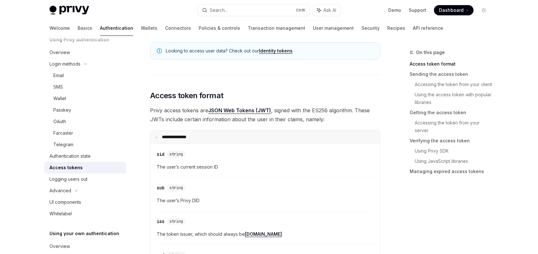
click at [201, 142] on summary "**********" at bounding box center [265, 136] width 230 height 13
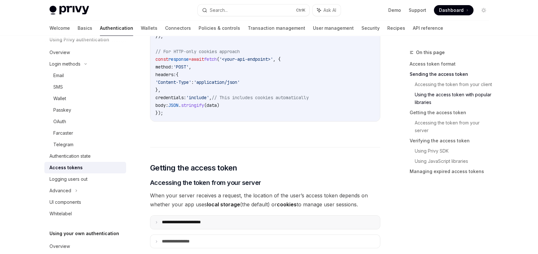
scroll to position [767, 0]
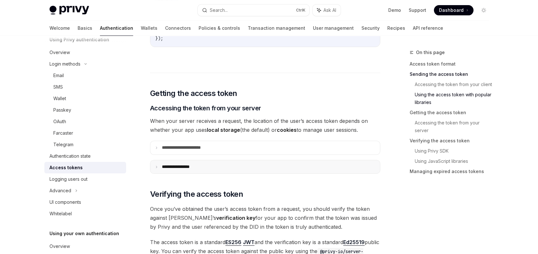
click at [202, 167] on summary "**********" at bounding box center [265, 166] width 230 height 13
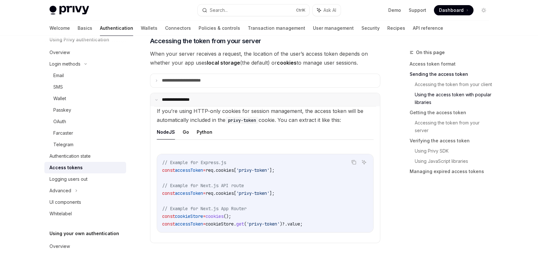
scroll to position [799, 0]
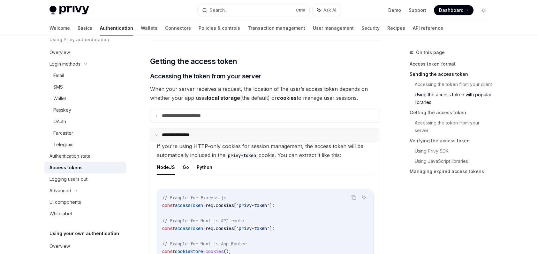
click at [206, 132] on summary "**********" at bounding box center [265, 134] width 230 height 13
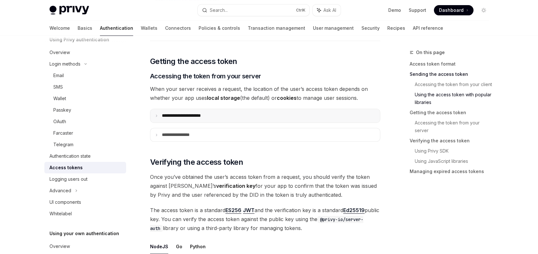
click at [210, 113] on p "**********" at bounding box center [188, 115] width 53 height 5
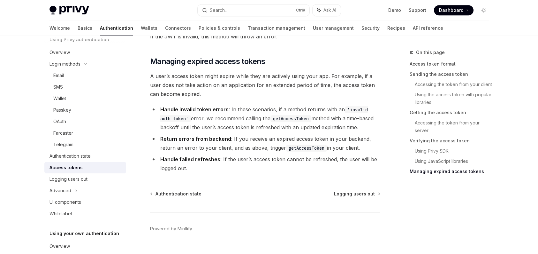
scroll to position [1821, 0]
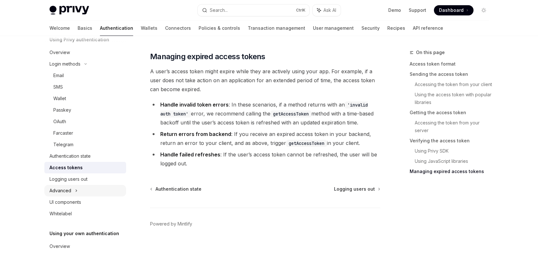
click at [94, 191] on div "Advanced" at bounding box center [85, 191] width 82 height 12
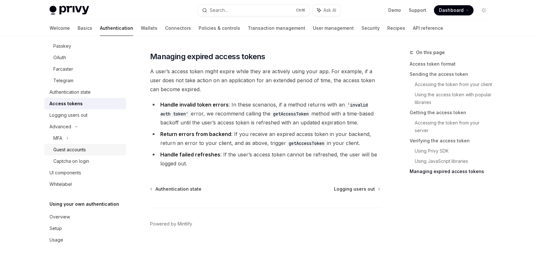
click at [89, 152] on div "Guest accounts" at bounding box center [87, 150] width 69 height 8
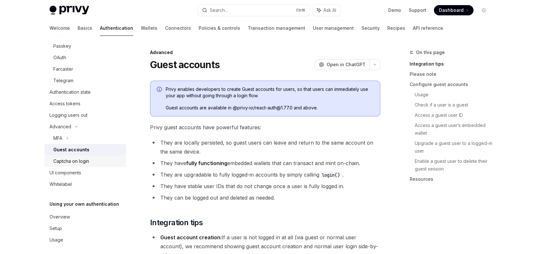
click at [88, 160] on div "Captcha on login" at bounding box center [71, 161] width 36 height 8
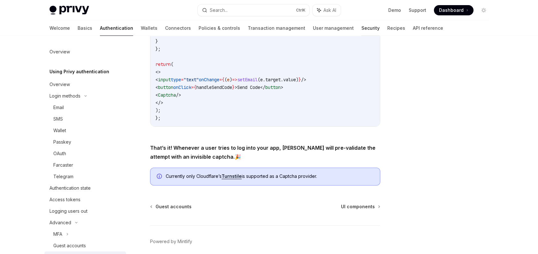
click at [362, 27] on link "Security" at bounding box center [371, 27] width 18 height 15
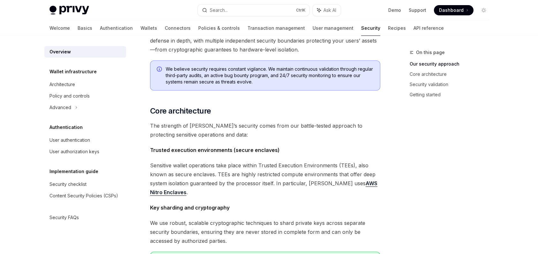
scroll to position [160, 0]
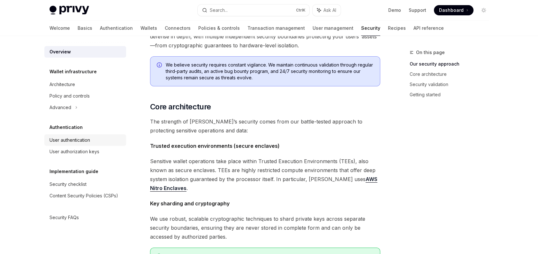
click at [70, 142] on div "User authentication" at bounding box center [70, 140] width 41 height 8
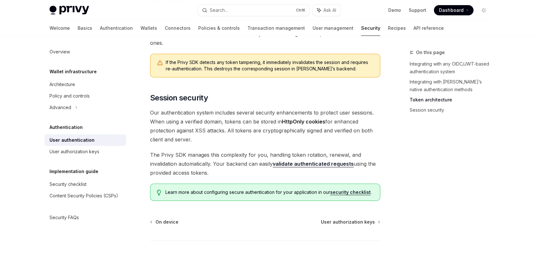
scroll to position [506, 0]
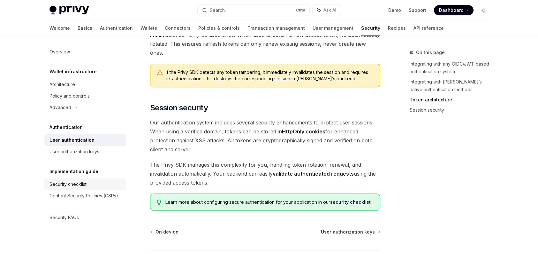
click at [92, 185] on div "Security checklist" at bounding box center [86, 184] width 73 height 8
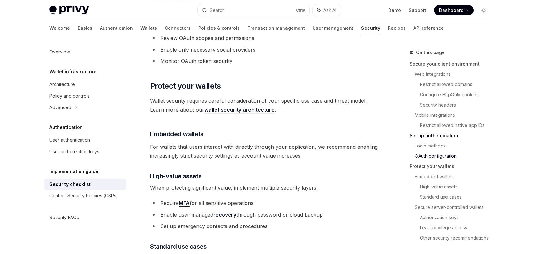
scroll to position [767, 0]
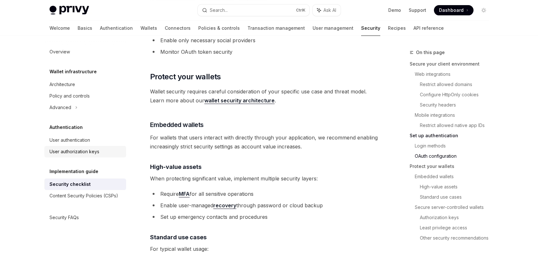
click at [119, 152] on div "User authorization keys" at bounding box center [86, 152] width 73 height 8
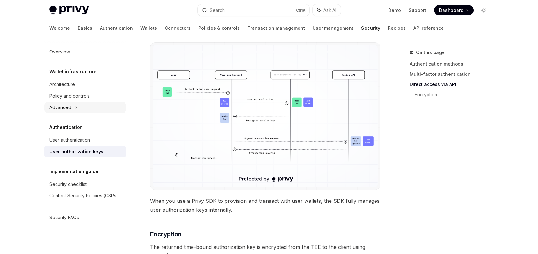
scroll to position [479, 0]
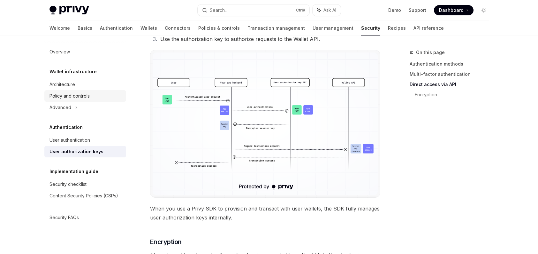
click at [96, 98] on div "Policy and controls" at bounding box center [86, 96] width 73 height 8
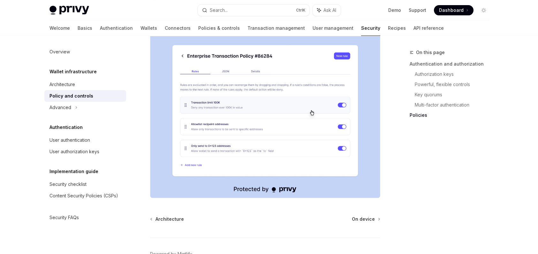
scroll to position [819, 0]
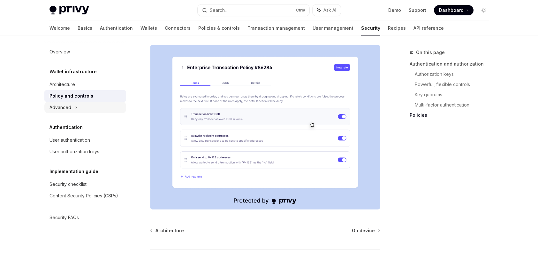
click at [85, 109] on div "Advanced" at bounding box center [85, 108] width 82 height 12
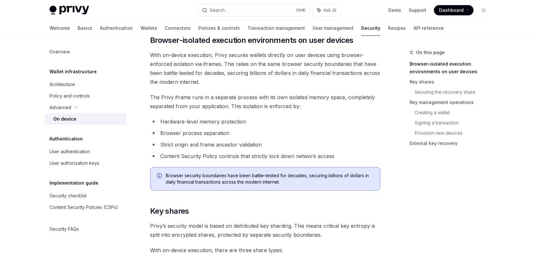
scroll to position [256, 0]
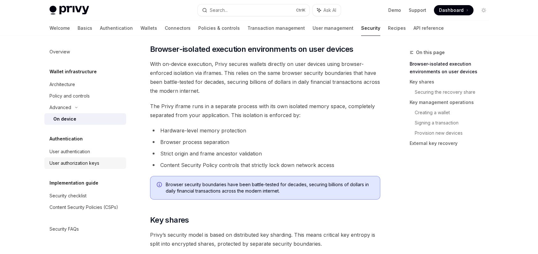
click at [108, 165] on div "User authorization keys" at bounding box center [86, 163] width 73 height 8
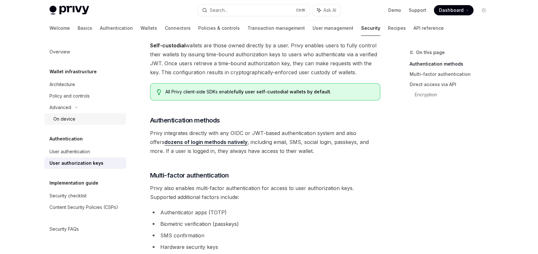
scroll to position [32, 0]
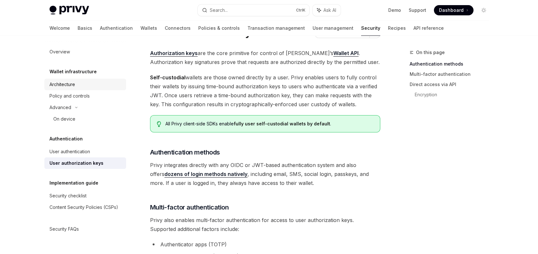
click at [73, 83] on div "Architecture" at bounding box center [63, 85] width 26 height 8
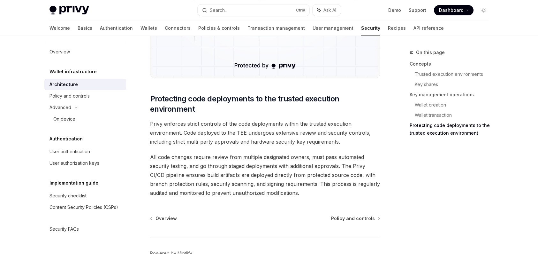
scroll to position [1310, 0]
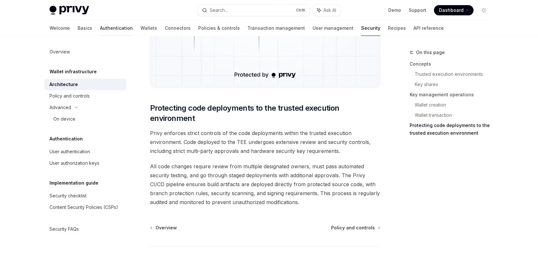
click at [100, 27] on link "Authentication" at bounding box center [116, 27] width 33 height 15
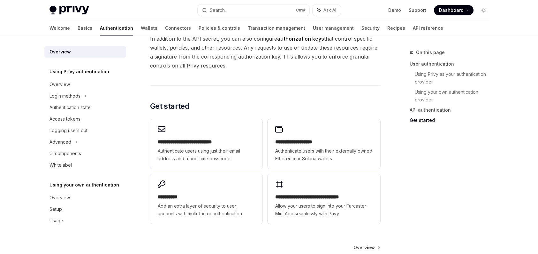
scroll to position [543, 0]
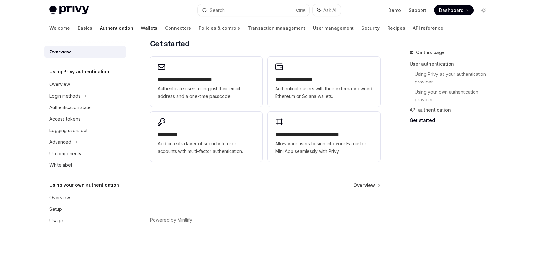
click at [141, 26] on link "Wallets" at bounding box center [149, 27] width 17 height 15
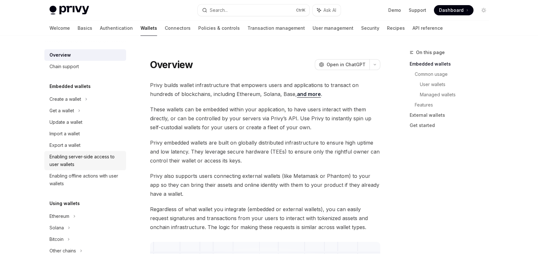
click at [79, 154] on div "Enabling server-side access to user wallets" at bounding box center [86, 160] width 73 height 15
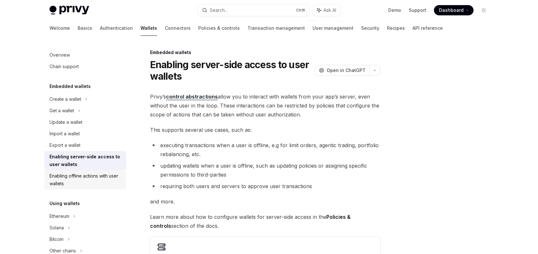
click at [58, 184] on div "Enabling offline actions with user wallets" at bounding box center [86, 179] width 73 height 15
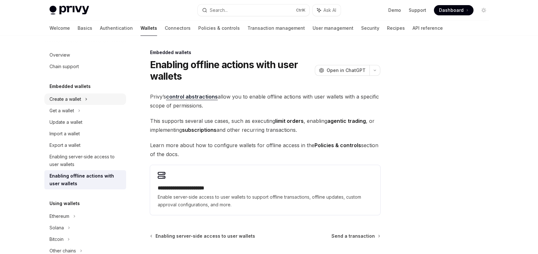
click at [78, 103] on div "Create a wallet" at bounding box center [85, 99] width 82 height 12
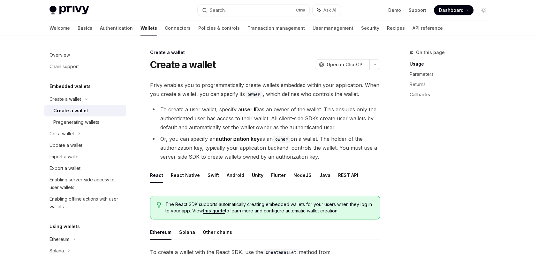
drag, startPoint x: 150, startPoint y: 83, endPoint x: 370, endPoint y: 160, distance: 232.5
copy div "Privy enables you to programmatically create wallets embedded within your appli…"
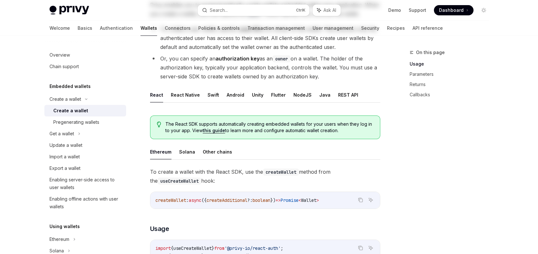
scroll to position [160, 0]
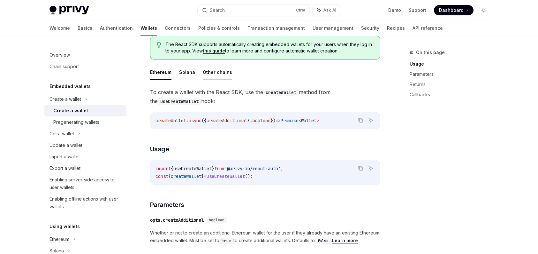
click at [218, 69] on button "Other chains" at bounding box center [217, 72] width 29 height 15
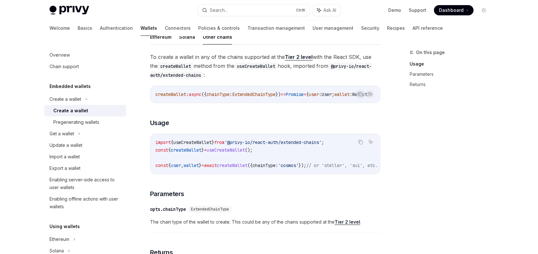
scroll to position [160, 0]
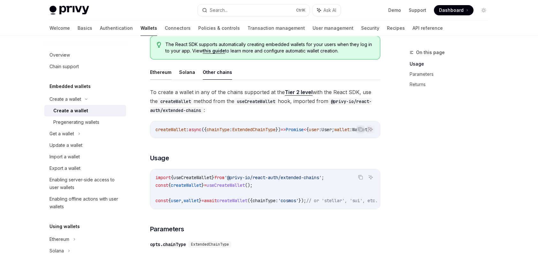
click at [165, 76] on button "Ethereum" at bounding box center [160, 72] width 21 height 15
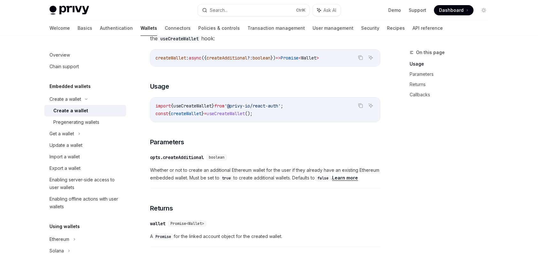
scroll to position [190, 0]
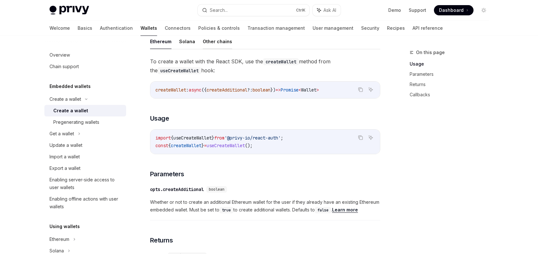
click at [216, 46] on button "Other chains" at bounding box center [217, 41] width 29 height 15
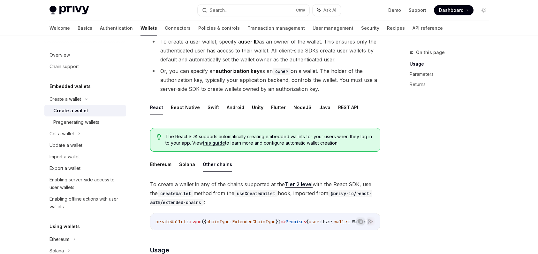
scroll to position [63, 0]
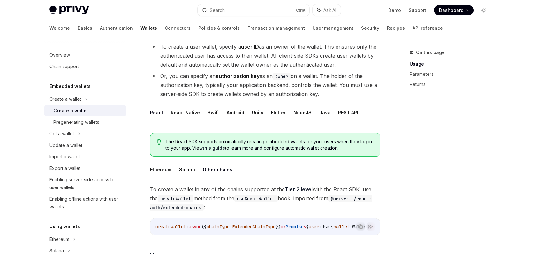
click at [302, 115] on button "NodeJS" at bounding box center [303, 112] width 18 height 15
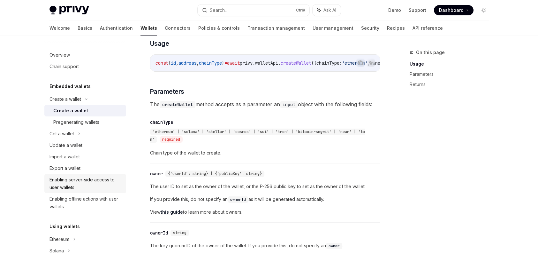
click at [101, 180] on div "Enabling server-side access to user wallets" at bounding box center [86, 183] width 73 height 15
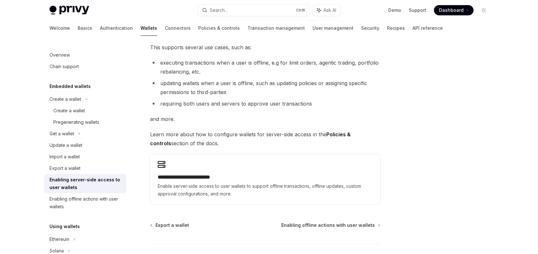
scroll to position [127, 0]
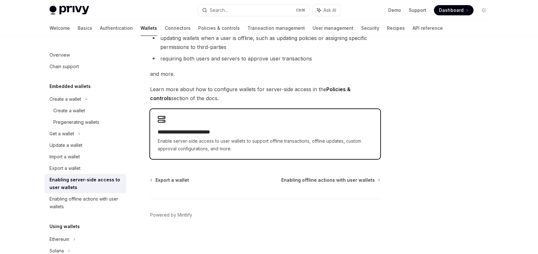
click at [342, 137] on span "Enable server-side access to user wallets to support offline transactions, offl…" at bounding box center [265, 144] width 215 height 15
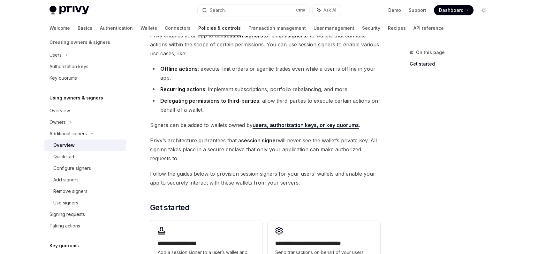
scroll to position [160, 0]
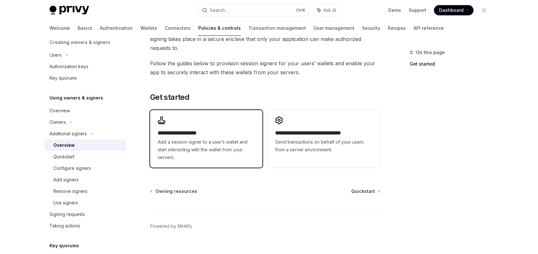
click at [235, 146] on span "Add a session signer to a user’s wallet and start interacting with the wallet f…" at bounding box center [206, 149] width 97 height 23
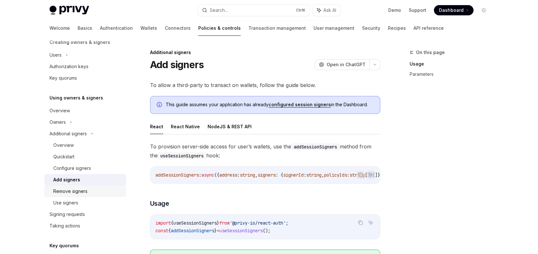
click at [100, 191] on div "Remove signers" at bounding box center [87, 191] width 69 height 8
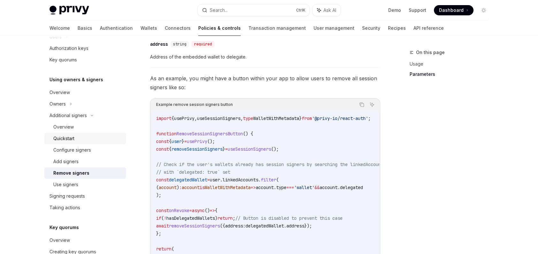
scroll to position [173, 0]
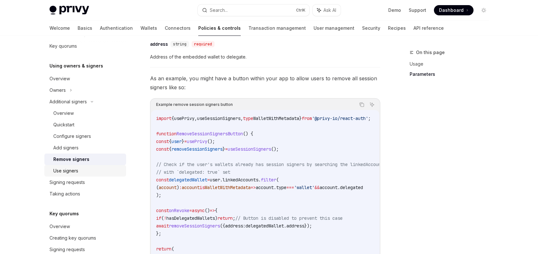
click at [62, 167] on div "Use signers" at bounding box center [65, 171] width 25 height 8
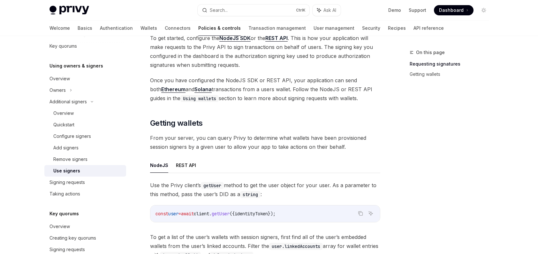
scroll to position [112, 0]
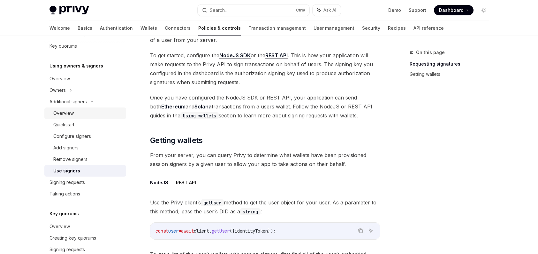
click at [71, 110] on div "Overview" at bounding box center [63, 113] width 20 height 8
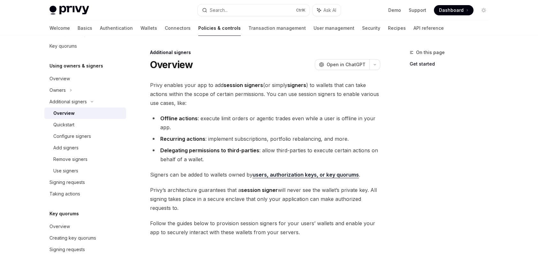
click at [72, 113] on div "Overview" at bounding box center [63, 113] width 21 height 8
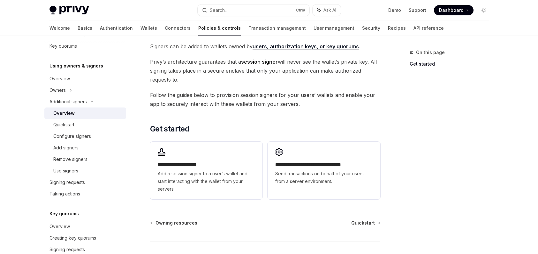
scroll to position [160, 0]
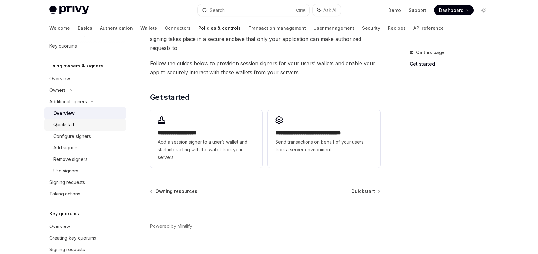
click at [56, 122] on div "Quickstart" at bounding box center [63, 125] width 21 height 8
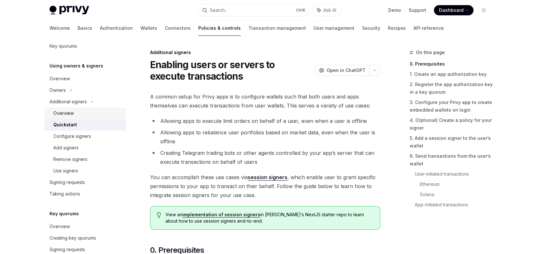
click at [61, 118] on link "Overview" at bounding box center [85, 113] width 82 height 12
click at [61, 114] on div "Overview" at bounding box center [63, 113] width 20 height 8
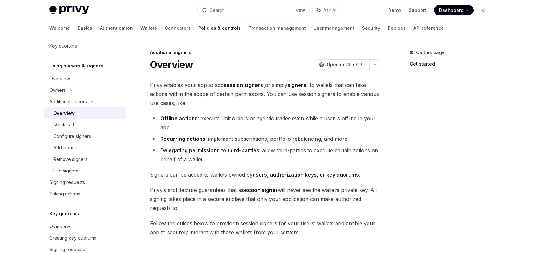
type textarea "*"
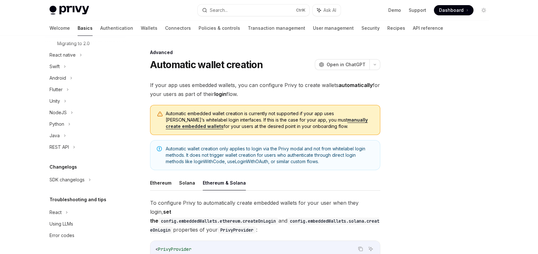
scroll to position [32, 0]
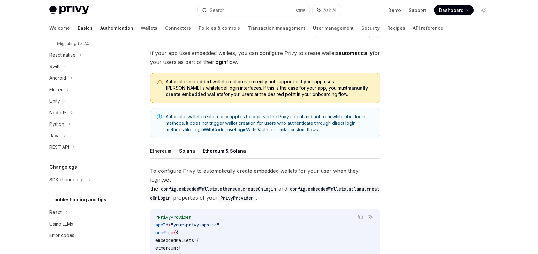
click at [100, 29] on link "Authentication" at bounding box center [116, 27] width 33 height 15
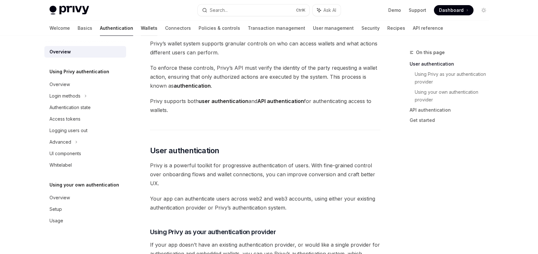
click at [141, 27] on link "Wallets" at bounding box center [149, 27] width 17 height 15
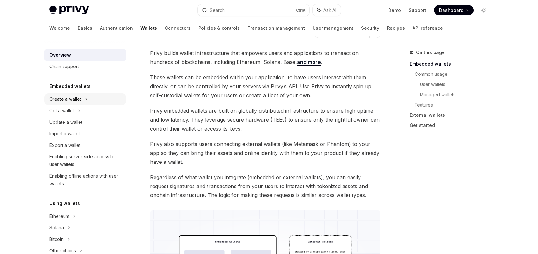
click at [89, 100] on div "Create a wallet" at bounding box center [85, 99] width 82 height 12
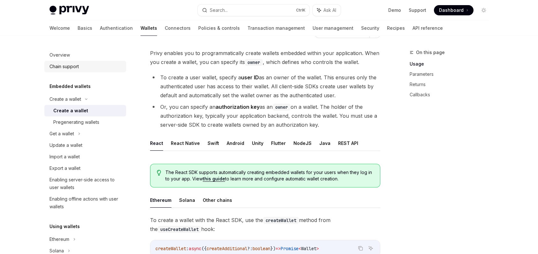
click at [88, 67] on div "Chain support" at bounding box center [86, 67] width 73 height 8
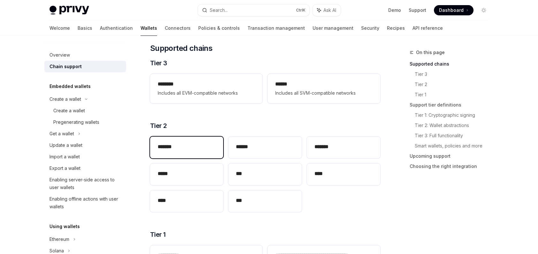
scroll to position [64, 0]
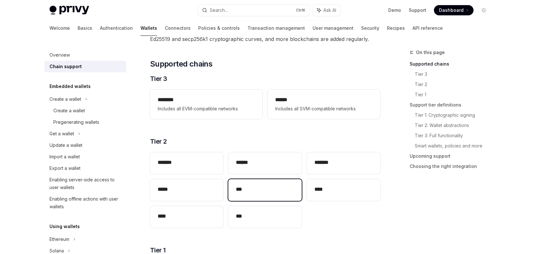
click at [279, 188] on h2 "***" at bounding box center [265, 189] width 58 height 8
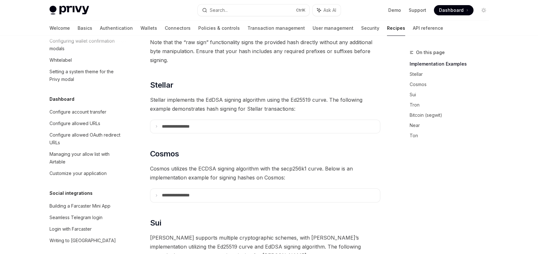
scroll to position [351, 0]
click at [127, 26] on div "Welcome Basics Authentication Wallets Connectors Policies & controls Transactio…" at bounding box center [247, 27] width 394 height 15
click at [141, 27] on link "Wallets" at bounding box center [149, 27] width 17 height 15
click at [141, 28] on link "Wallets" at bounding box center [149, 27] width 17 height 15
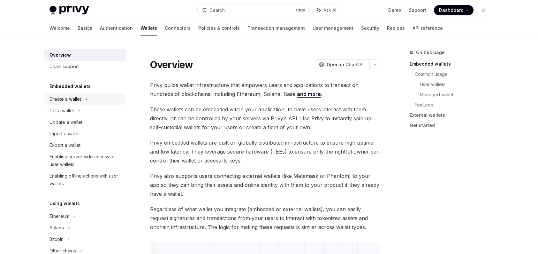
click at [84, 99] on div "Create a wallet" at bounding box center [85, 99] width 82 height 12
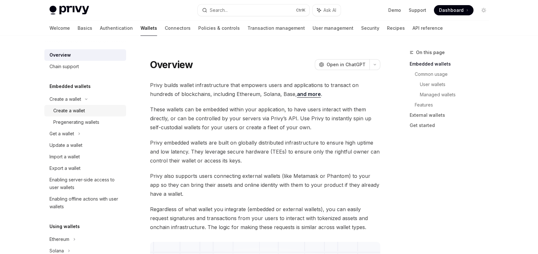
click at [85, 111] on div "Create a wallet" at bounding box center [87, 111] width 69 height 8
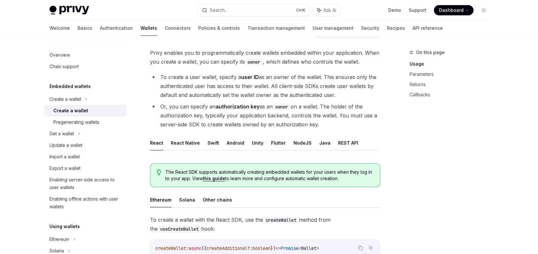
scroll to position [32, 0]
click at [76, 183] on div "Enabling server-side access to user wallets" at bounding box center [86, 183] width 73 height 15
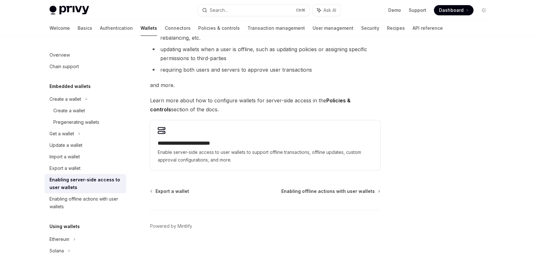
scroll to position [127, 0]
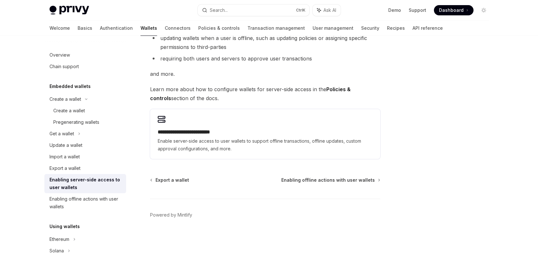
click at [223, 149] on span "Enable server-side access to user wallets to support offline transactions, offl…" at bounding box center [265, 144] width 215 height 15
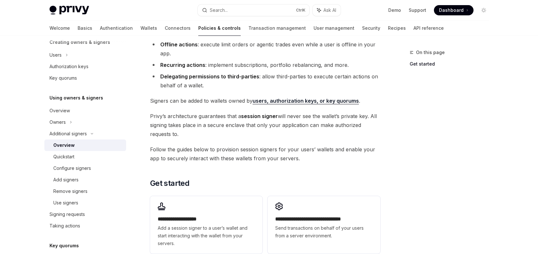
scroll to position [96, 0]
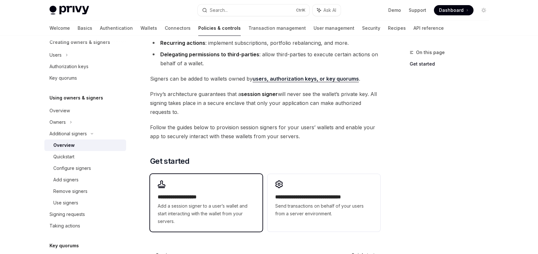
click at [215, 207] on span "Add a session signer to a user’s wallet and start interacting with the wallet f…" at bounding box center [206, 213] width 97 height 23
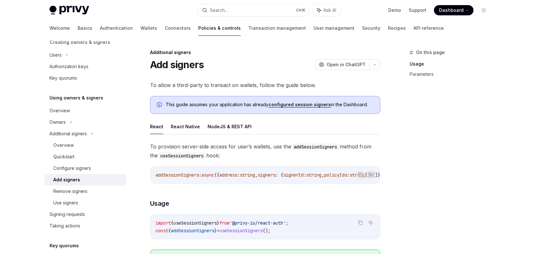
scroll to position [32, 0]
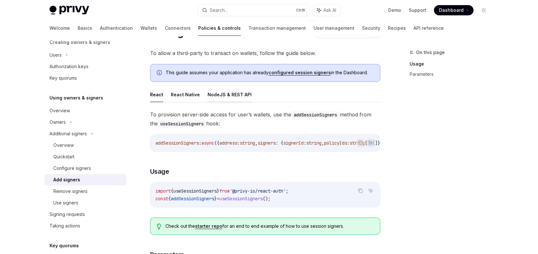
click at [224, 93] on button "NodeJS & REST API" at bounding box center [230, 94] width 44 height 15
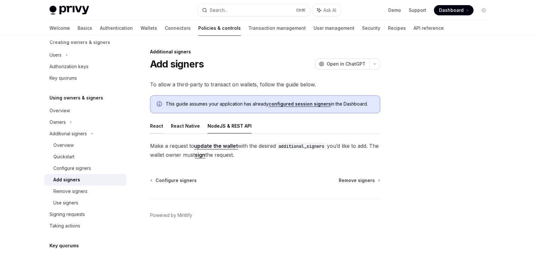
click at [158, 129] on button "React" at bounding box center [156, 125] width 13 height 15
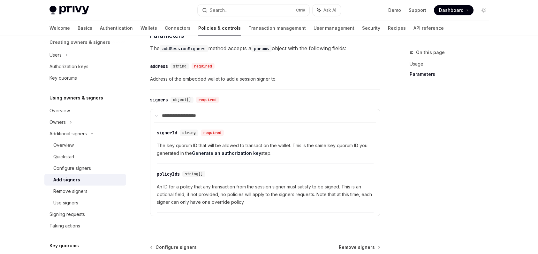
scroll to position [256, 0]
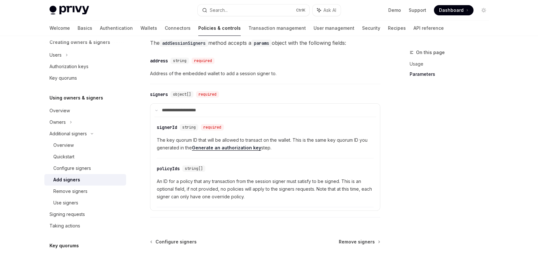
click at [236, 185] on span "An ID for a policy that any transaction from the session signer must satisfy to…" at bounding box center [265, 188] width 217 height 23
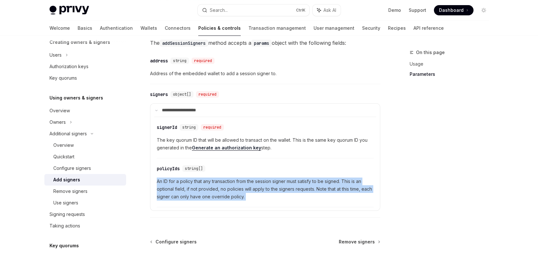
click at [236, 185] on span "An ID for a policy that any transaction from the session signer must satisfy to…" at bounding box center [265, 188] width 217 height 23
copy div "An ID for a policy that any transaction from the session signer must satisfy to…"
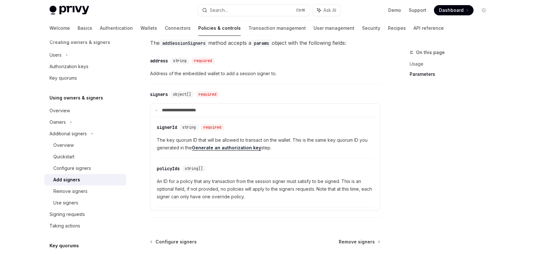
click at [333, 165] on div "​ policyIds string[] An ID for a policy that any transaction from the session s…" at bounding box center [265, 184] width 217 height 46
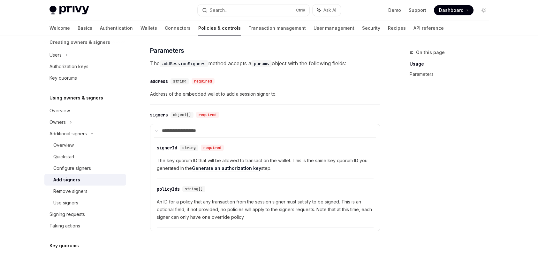
scroll to position [224, 0]
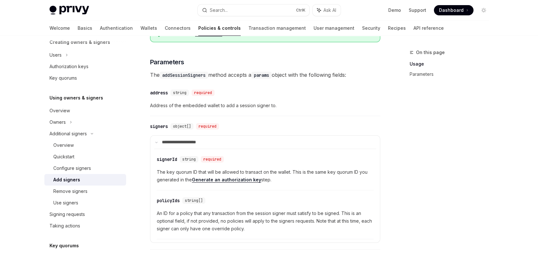
click at [244, 182] on link "Generate an authorization key" at bounding box center [226, 180] width 69 height 6
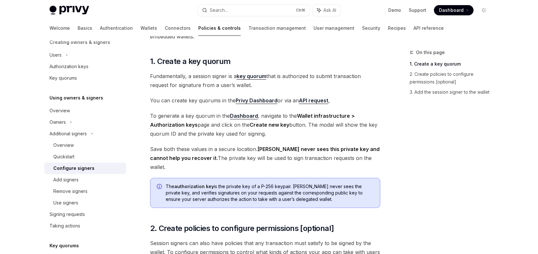
scroll to position [32, 0]
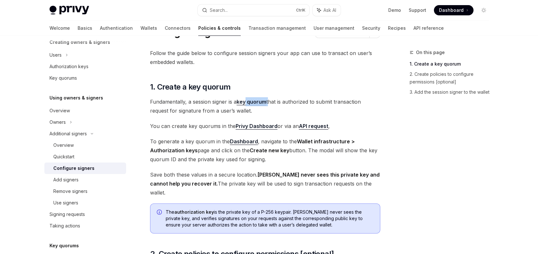
drag, startPoint x: 269, startPoint y: 103, endPoint x: 247, endPoint y: 102, distance: 22.1
click at [247, 102] on span "Fundamentally, a session signer is a key quorum that is authorized to submit tr…" at bounding box center [265, 106] width 230 height 18
click at [265, 114] on span "Fundamentally, a session signer is a key quorum that is authorized to submit tr…" at bounding box center [265, 106] width 230 height 18
drag, startPoint x: 150, startPoint y: 81, endPoint x: 257, endPoint y: 109, distance: 110.0
click at [257, 109] on div "Follow the guide below to configure session signers your app can use to transac…" at bounding box center [265, 199] width 230 height 300
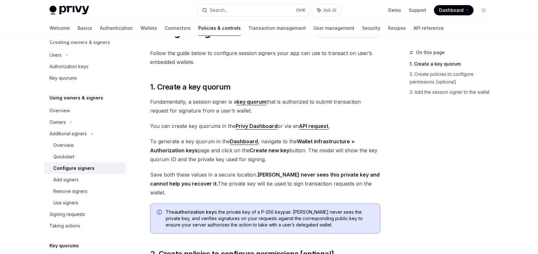
copy div "1. Create a key quorum Fundamentally, a session signer is a key quorum that is …"
click at [287, 107] on span "Fundamentally, a session signer is a key quorum that is authorized to submit tr…" at bounding box center [265, 106] width 230 height 18
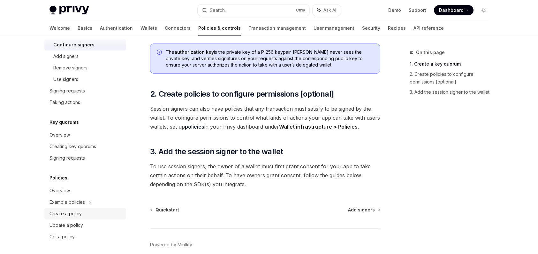
scroll to position [265, 0]
click at [388, 29] on link "Recipes" at bounding box center [397, 27] width 18 height 15
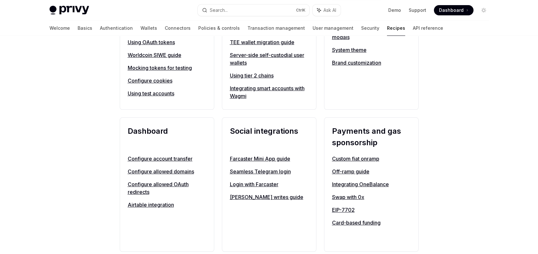
scroll to position [351, 0]
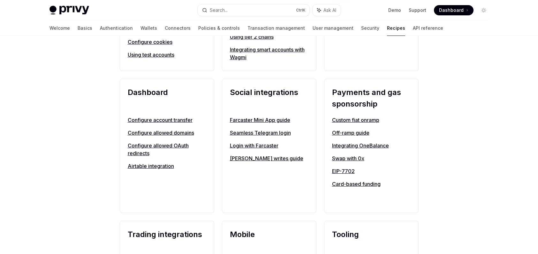
click at [373, 146] on link "Integrating OneBalance" at bounding box center [371, 146] width 79 height 8
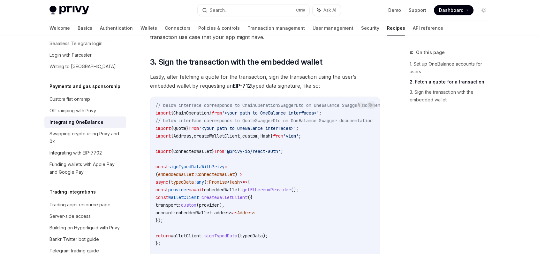
scroll to position [239, 0]
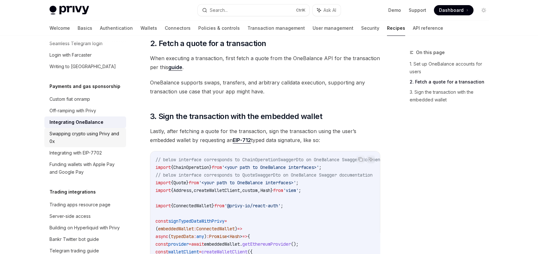
click at [112, 145] on div "Swapping crypto using Privy and 0x" at bounding box center [86, 137] width 73 height 15
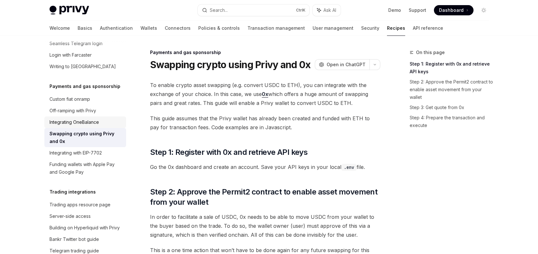
click at [83, 126] on div "Integrating OneBalance" at bounding box center [75, 122] width 50 height 8
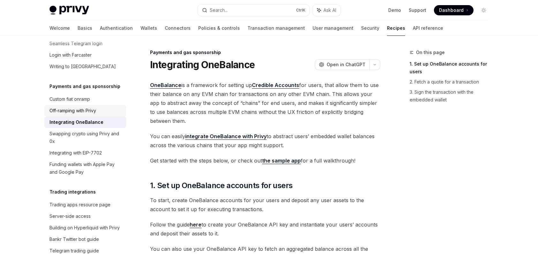
click at [96, 114] on div "Off-ramping with Privy" at bounding box center [73, 111] width 47 height 8
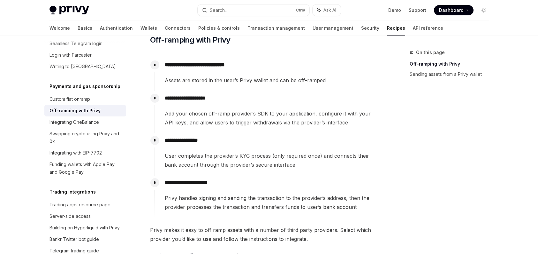
scroll to position [128, 0]
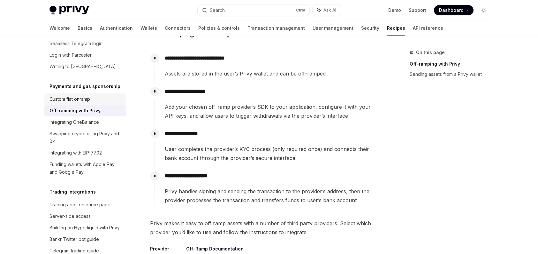
click at [73, 103] on div "Custom fiat onramp" at bounding box center [70, 99] width 41 height 8
type textarea "*"
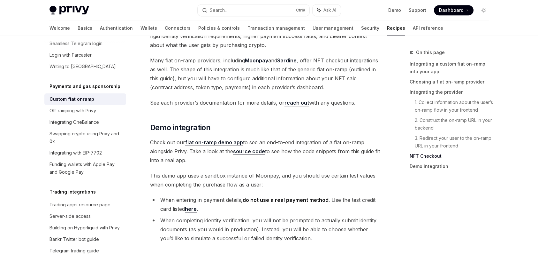
scroll to position [2325, 0]
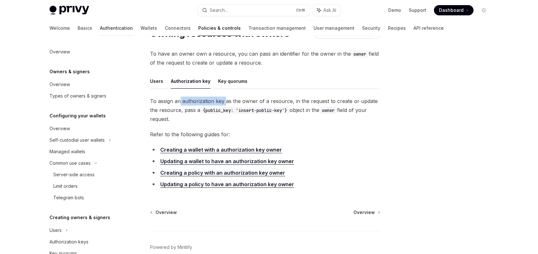
scroll to position [311, 0]
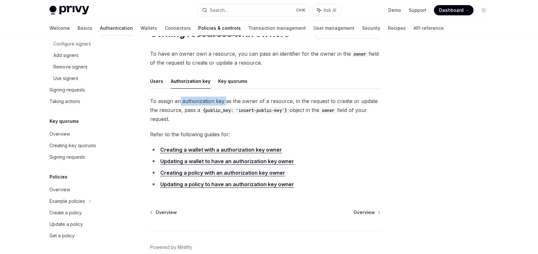
click at [100, 24] on link "Authentication" at bounding box center [116, 27] width 33 height 15
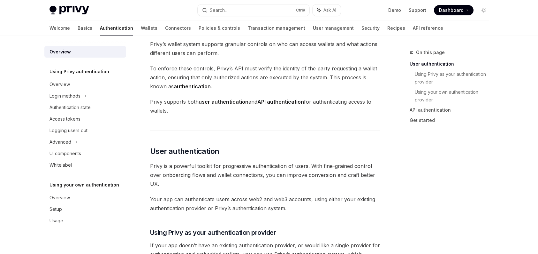
click at [100, 29] on link "Authentication" at bounding box center [116, 27] width 33 height 15
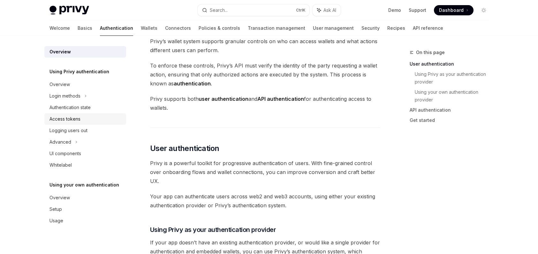
scroll to position [32, 0]
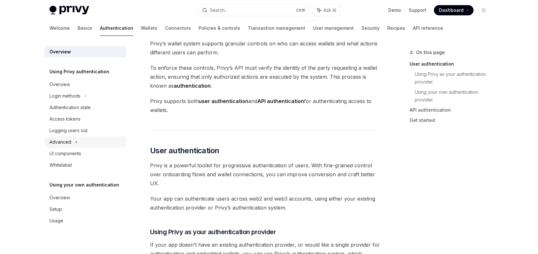
click at [76, 141] on icon at bounding box center [76, 142] width 3 height 8
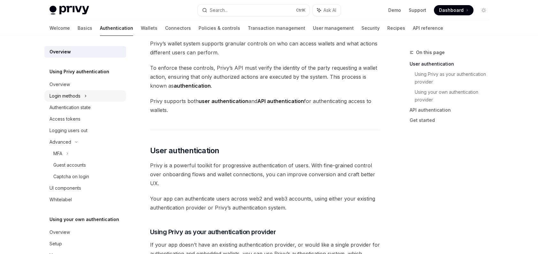
click at [83, 95] on div "Login methods" at bounding box center [85, 96] width 82 height 12
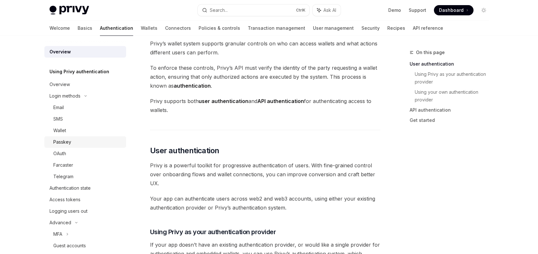
click at [71, 145] on link "Passkey" at bounding box center [85, 142] width 82 height 12
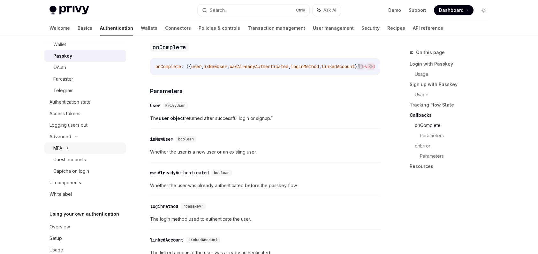
scroll to position [96, 0]
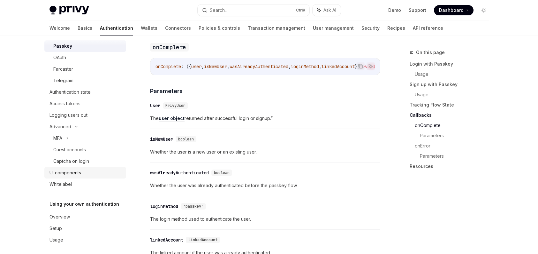
click at [81, 175] on div "UI components" at bounding box center [66, 173] width 32 height 8
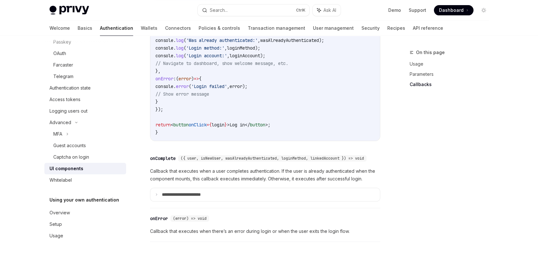
scroll to position [964, 0]
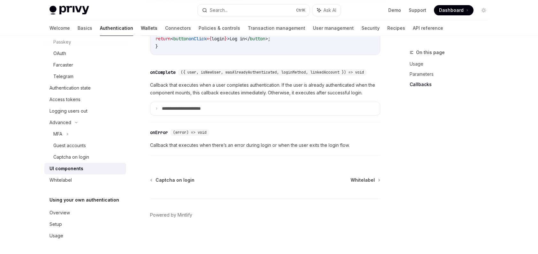
click at [141, 27] on link "Wallets" at bounding box center [149, 27] width 17 height 15
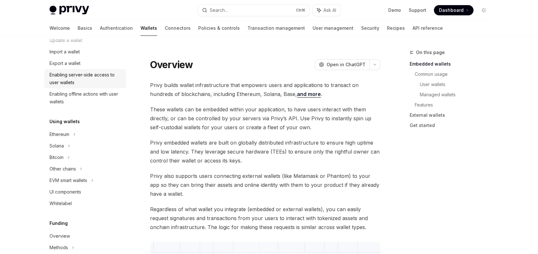
scroll to position [96, 0]
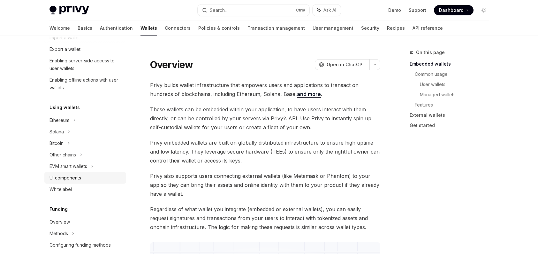
click at [92, 172] on link "UI components" at bounding box center [85, 178] width 82 height 12
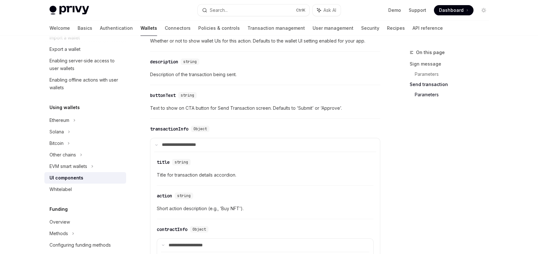
scroll to position [668, 0]
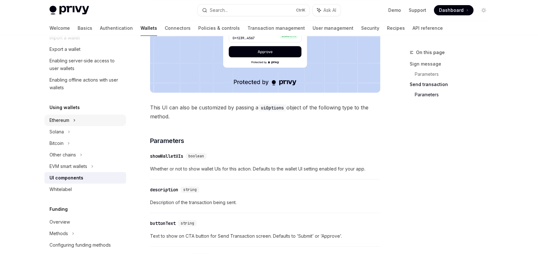
click at [77, 9] on div "Ethereum" at bounding box center [85, 3] width 82 height 12
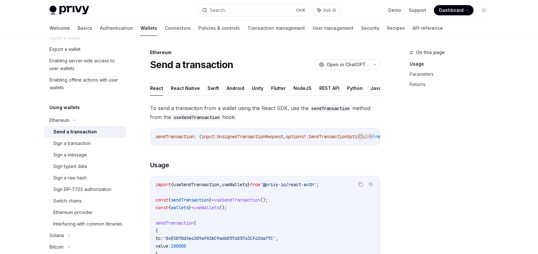
click at [80, 131] on div "Send a transaction" at bounding box center [74, 132] width 43 height 8
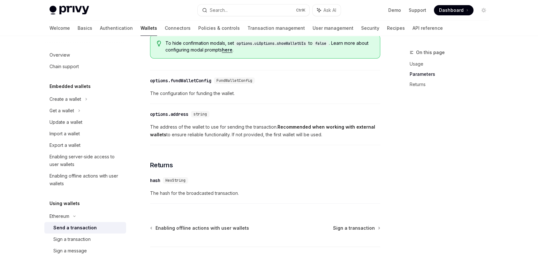
scroll to position [351, 0]
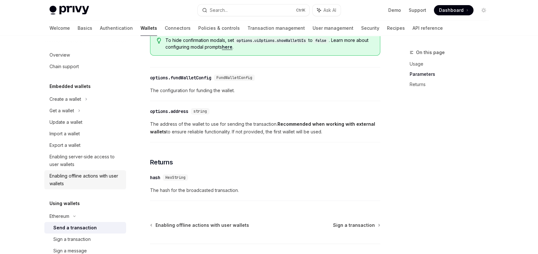
click at [82, 188] on link "Enabling offline actions with user wallets" at bounding box center [85, 179] width 82 height 19
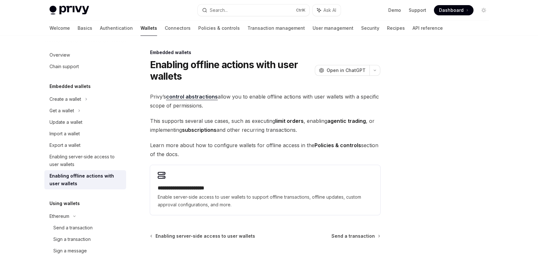
click at [82, 182] on div "Enabling offline actions with user wallets" at bounding box center [86, 179] width 73 height 15
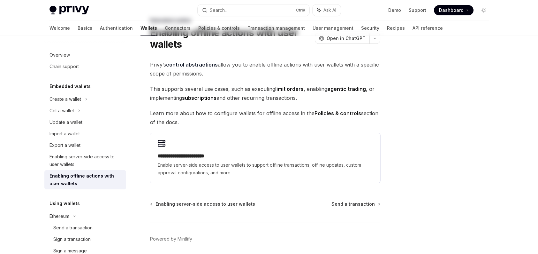
scroll to position [56, 0]
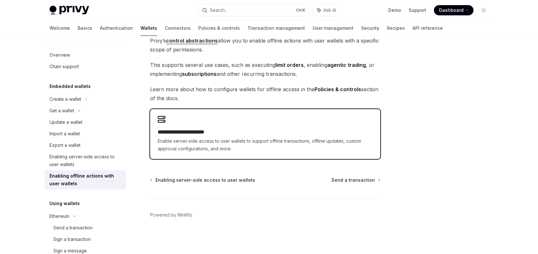
click at [214, 146] on span "Enable server-side access to user wallets to support offline transactions, offl…" at bounding box center [265, 144] width 215 height 15
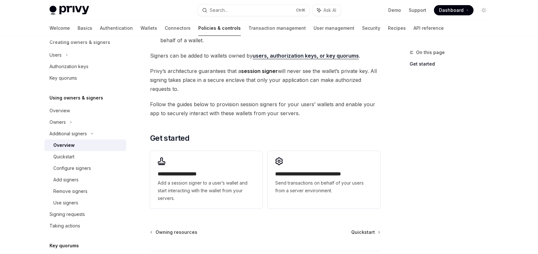
scroll to position [128, 0]
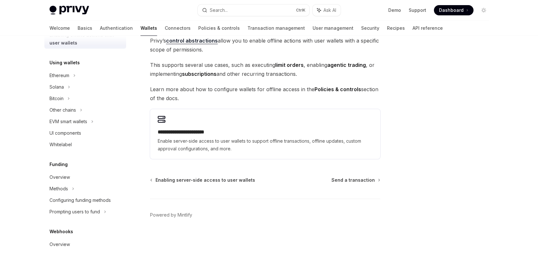
scroll to position [35, 0]
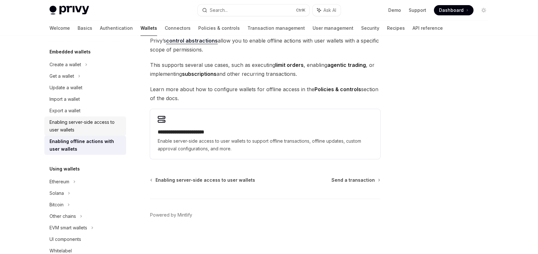
click at [81, 126] on div "Enabling server-side access to user wallets" at bounding box center [86, 125] width 73 height 15
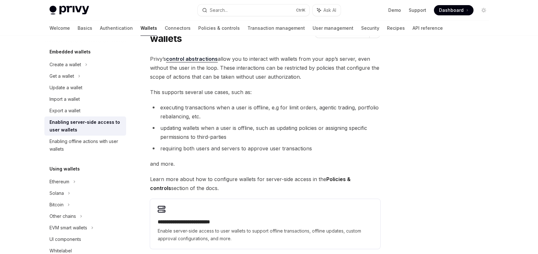
scroll to position [127, 0]
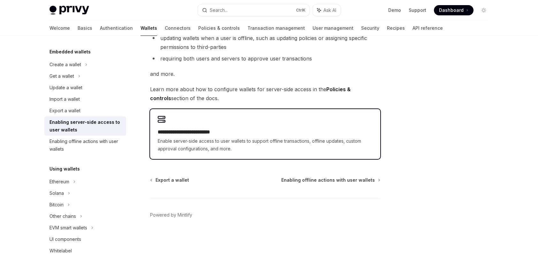
click at [219, 143] on span "Enable server-side access to user wallets to support offline transactions, offl…" at bounding box center [265, 144] width 215 height 15
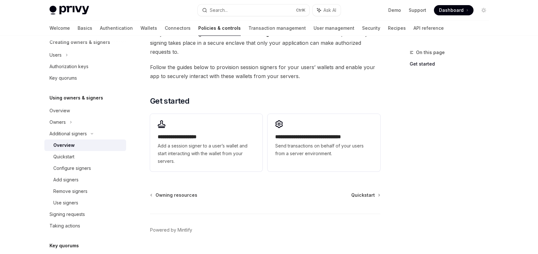
scroll to position [160, 0]
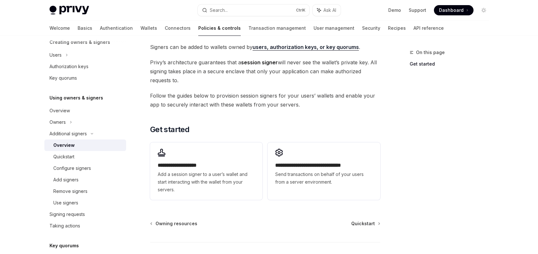
scroll to position [15, 0]
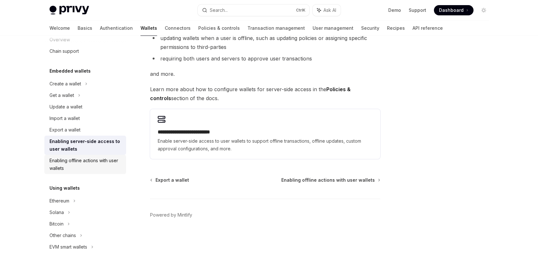
click at [76, 164] on div "Enabling offline actions with user wallets" at bounding box center [86, 164] width 73 height 15
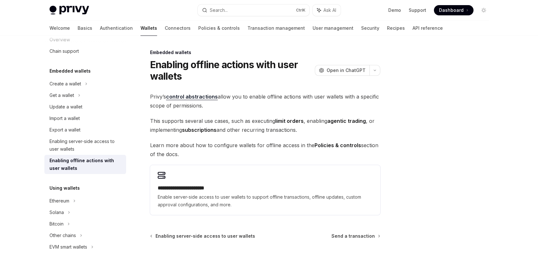
click at [280, 183] on div "**********" at bounding box center [265, 190] width 230 height 50
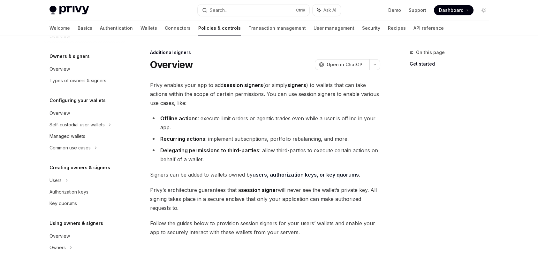
scroll to position [141, 0]
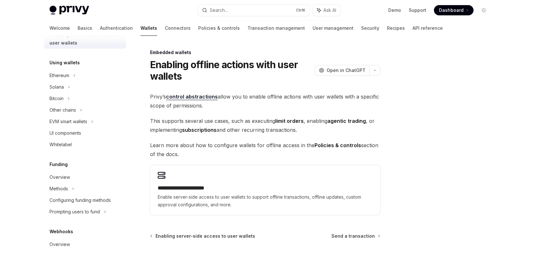
scroll to position [35, 0]
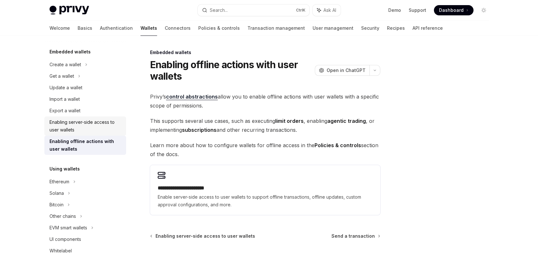
click at [87, 122] on div "Enabling server-side access to user wallets" at bounding box center [86, 125] width 73 height 15
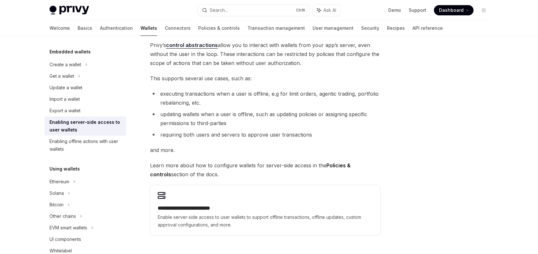
scroll to position [127, 0]
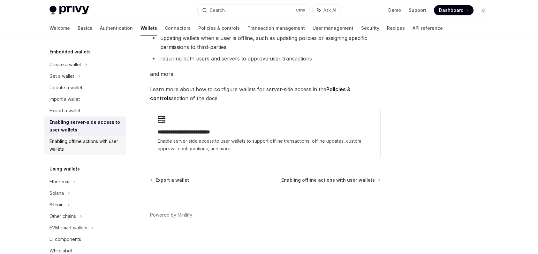
click at [101, 141] on div "Enabling offline actions with user wallets" at bounding box center [86, 144] width 73 height 15
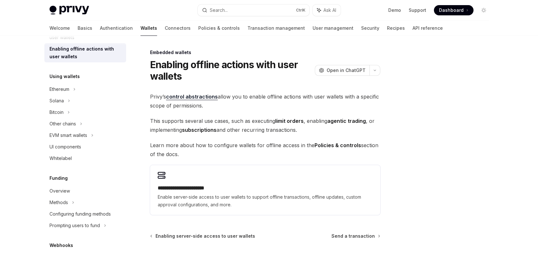
scroll to position [130, 0]
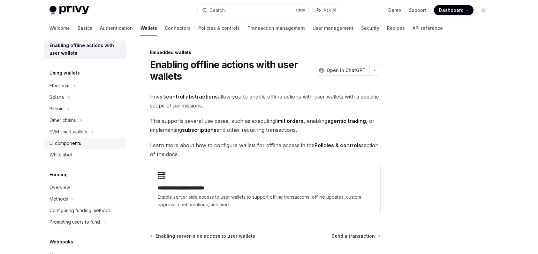
click at [93, 138] on link "UI components" at bounding box center [85, 143] width 82 height 12
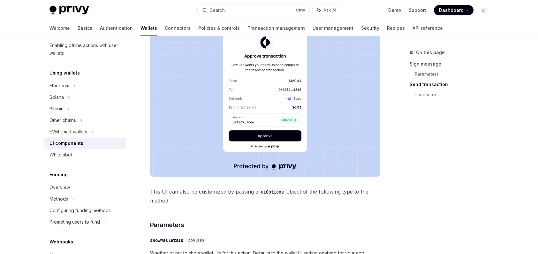
scroll to position [607, 0]
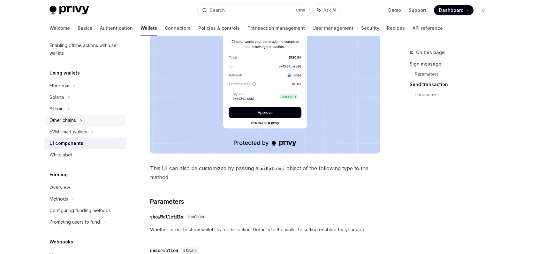
click at [88, 119] on div "Other chains" at bounding box center [85, 120] width 82 height 12
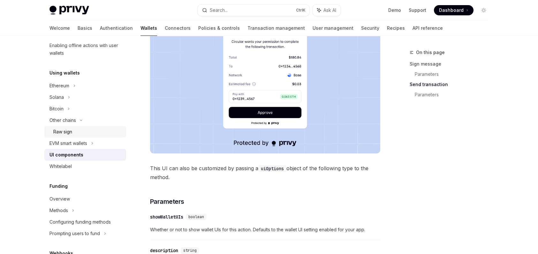
click at [84, 130] on div "Raw sign" at bounding box center [87, 132] width 69 height 8
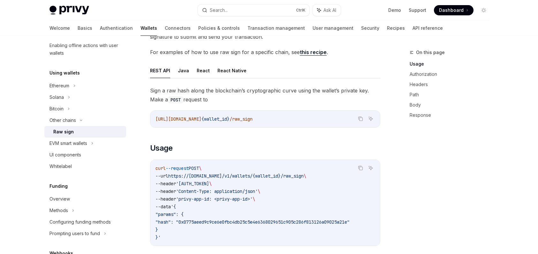
scroll to position [12, 0]
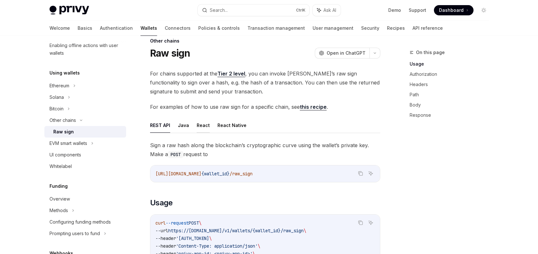
click at [199, 126] on button "React" at bounding box center [203, 125] width 13 height 15
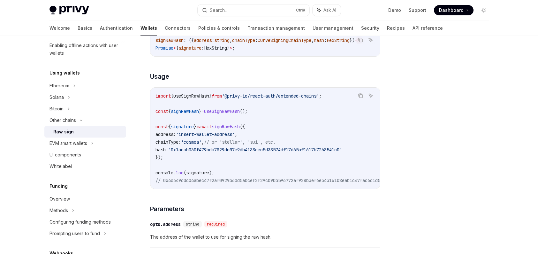
scroll to position [139, 0]
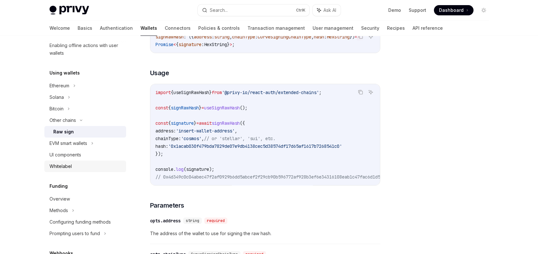
click at [111, 167] on div "Whitelabel" at bounding box center [86, 166] width 73 height 8
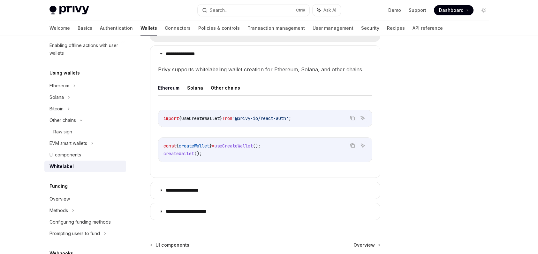
scroll to position [229, 0]
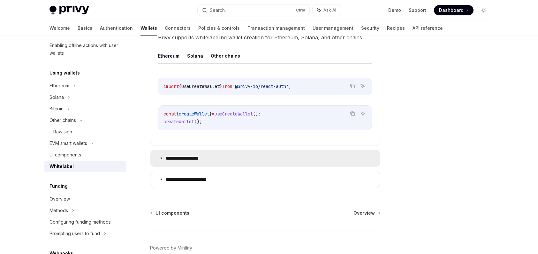
click at [240, 162] on summary "**********" at bounding box center [265, 158] width 230 height 17
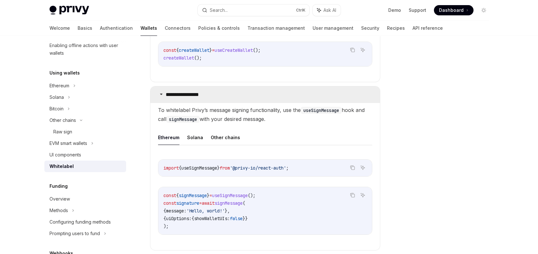
scroll to position [293, 0]
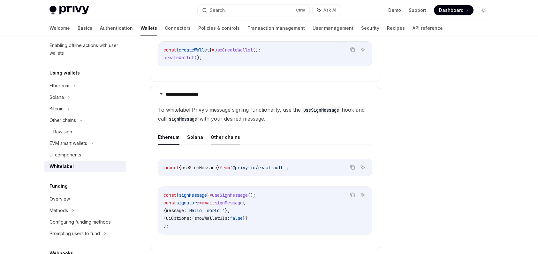
click at [226, 143] on button "Other chains" at bounding box center [225, 136] width 29 height 15
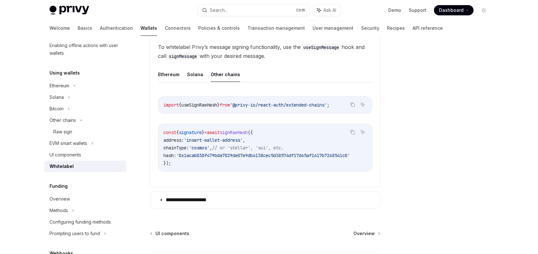
scroll to position [410, 0]
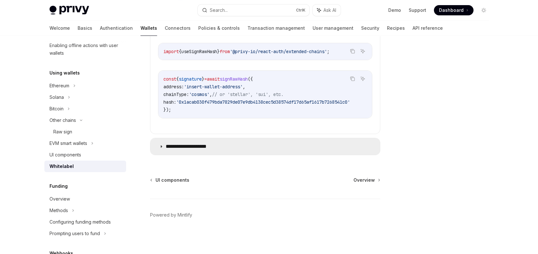
click at [201, 151] on summary "**********" at bounding box center [265, 146] width 230 height 17
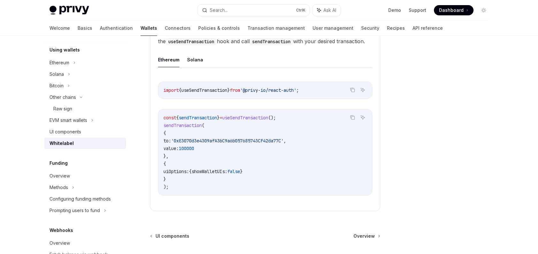
scroll to position [162, 0]
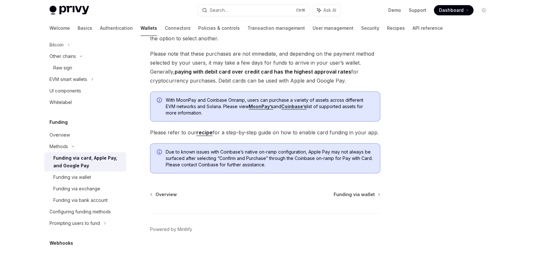
scroll to position [128, 0]
click at [70, 175] on div "Funding via wallet" at bounding box center [72, 177] width 38 height 8
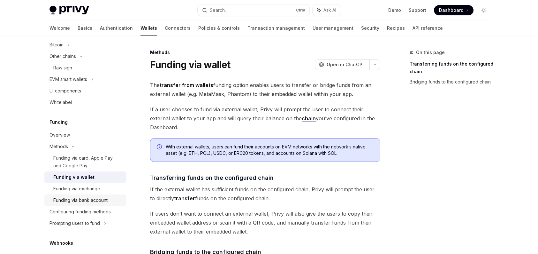
click at [78, 204] on link "Funding via bank account" at bounding box center [85, 200] width 82 height 12
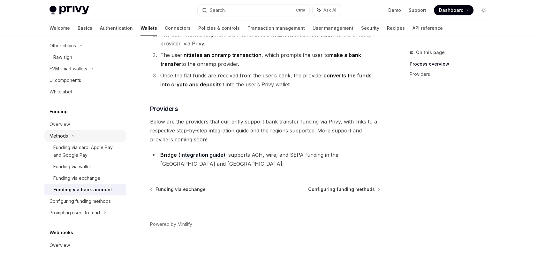
scroll to position [194, 0]
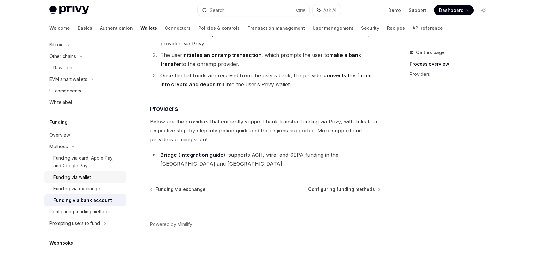
click at [100, 174] on div "Funding via wallet" at bounding box center [87, 177] width 69 height 8
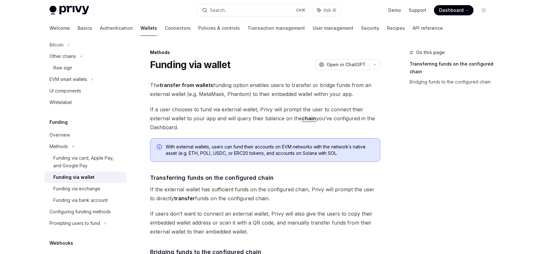
click at [302, 118] on link "chain" at bounding box center [309, 118] width 14 height 7
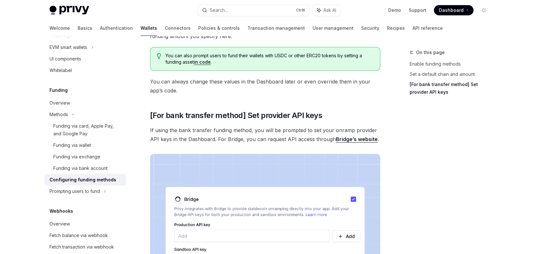
scroll to position [471, 0]
click at [100, 30] on div "Prompting users to fund" at bounding box center [85, 25] width 82 height 12
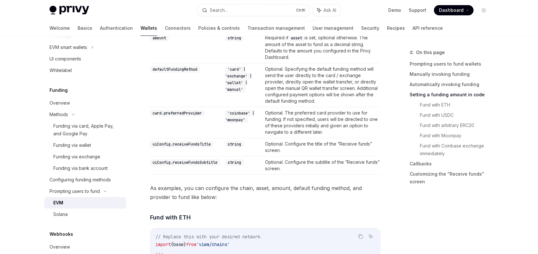
scroll to position [703, 0]
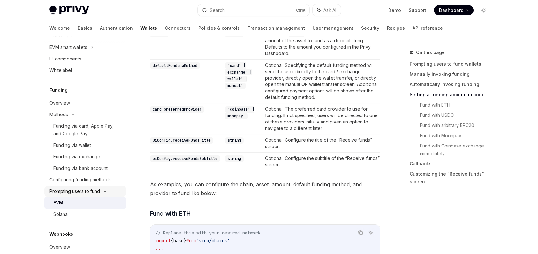
click at [66, 28] on div "Prompting users to fund" at bounding box center [63, 24] width 27 height 8
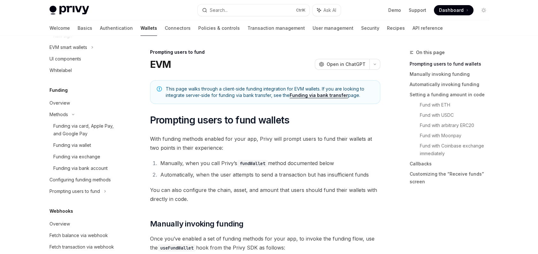
scroll to position [0, 0]
click at [96, 133] on div "Funding via card, Apple Pay, and Google Pay" at bounding box center [87, 129] width 69 height 15
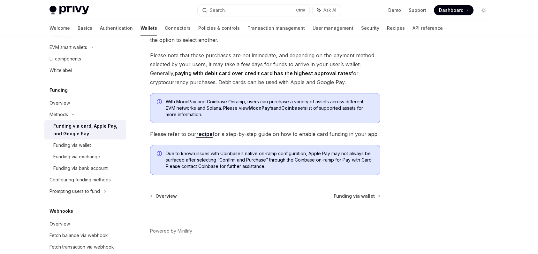
scroll to position [141, 0]
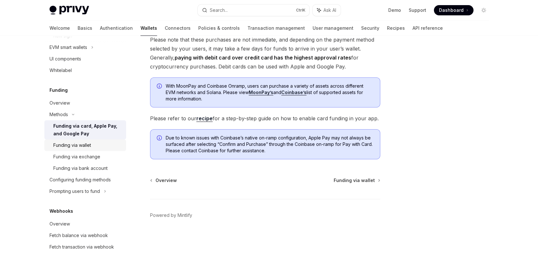
click at [61, 149] on link "Funding via wallet" at bounding box center [85, 145] width 82 height 12
type textarea "*"
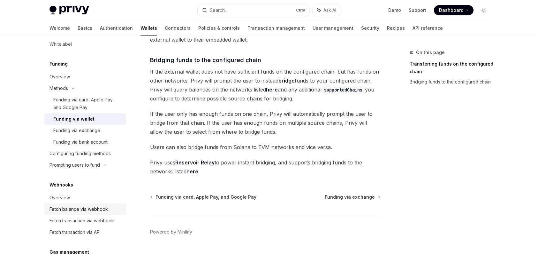
scroll to position [258, 0]
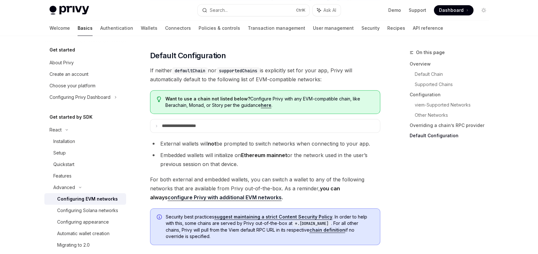
scroll to position [1588, 0]
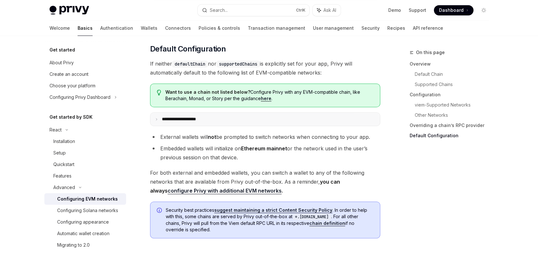
click at [324, 126] on summary "**********" at bounding box center [265, 118] width 230 height 13
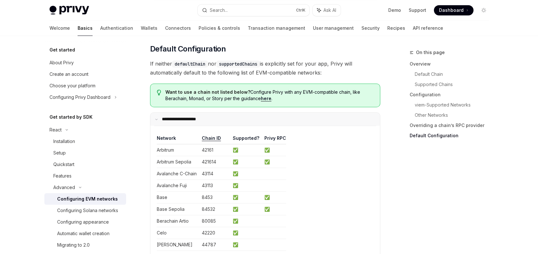
click at [295, 122] on summary "**********" at bounding box center [265, 118] width 230 height 13
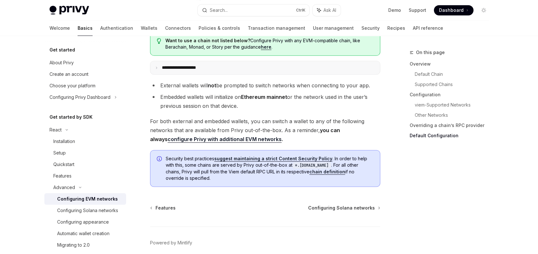
scroll to position [1608, 0]
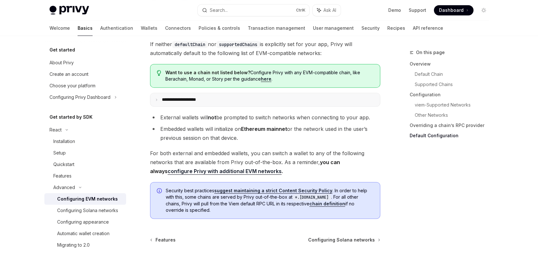
click at [297, 103] on summary "**********" at bounding box center [265, 99] width 230 height 13
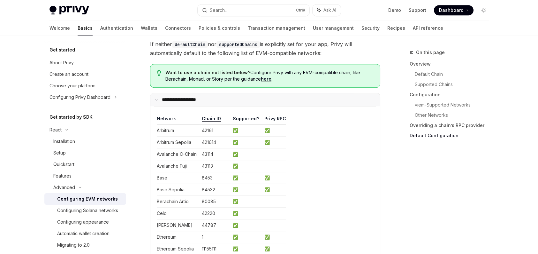
click at [297, 103] on summary "**********" at bounding box center [265, 99] width 230 height 13
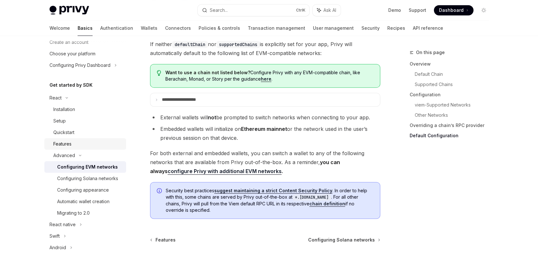
scroll to position [64, 0]
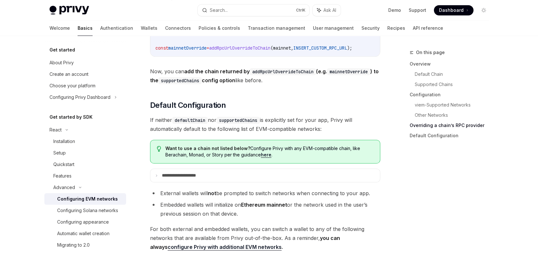
scroll to position [1543, 0]
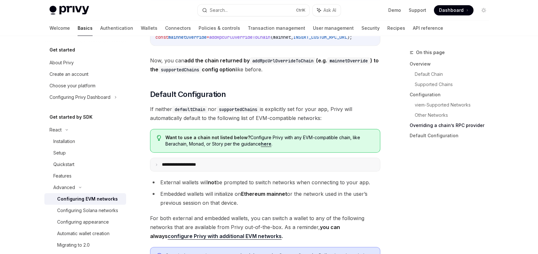
click at [217, 168] on summary "**********" at bounding box center [265, 164] width 230 height 13
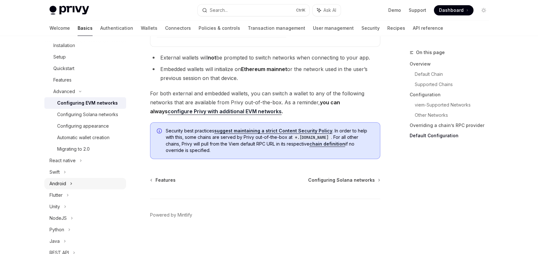
scroll to position [32, 0]
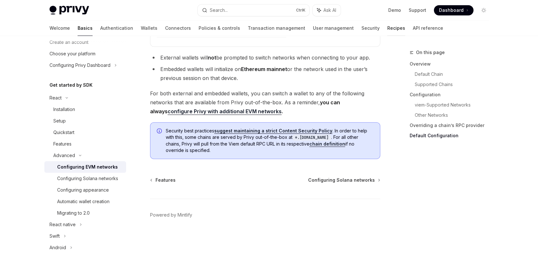
click at [388, 27] on link "Recipes" at bounding box center [397, 27] width 18 height 15
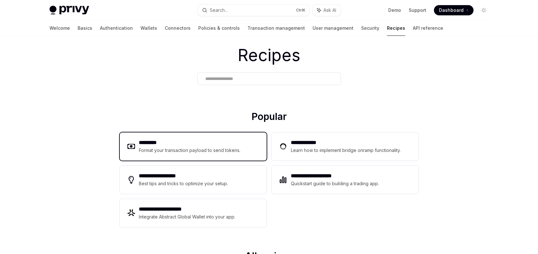
scroll to position [32, 0]
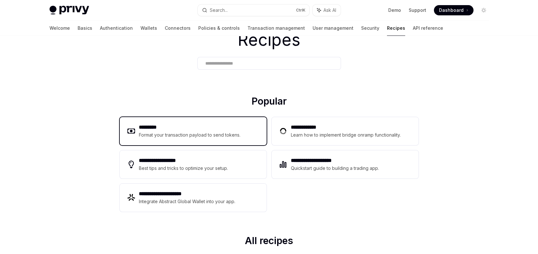
click at [229, 132] on div "Format your transaction payload to send tokens." at bounding box center [190, 135] width 102 height 8
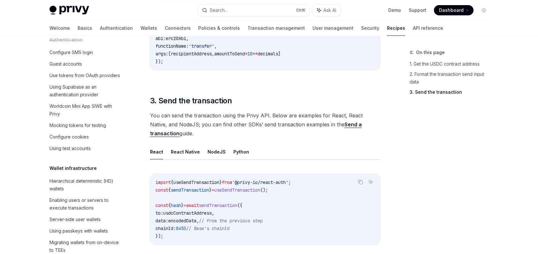
scroll to position [479, 0]
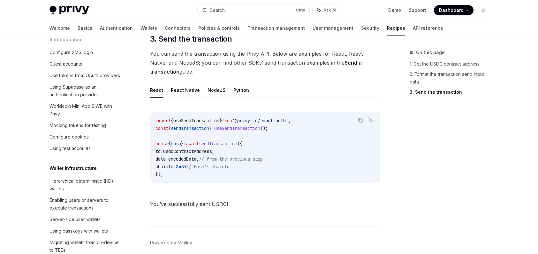
click at [226, 87] on ul "React React Native NodeJS Python" at bounding box center [265, 89] width 230 height 15
click at [225, 88] on ul "React React Native NodeJS Python" at bounding box center [265, 89] width 230 height 15
click at [219, 89] on button "NodeJS" at bounding box center [217, 89] width 18 height 15
type textarea "*"
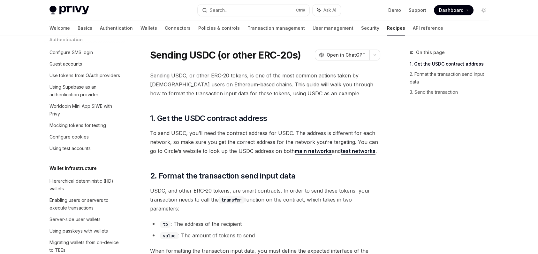
click at [304, 150] on link "main networks" at bounding box center [313, 151] width 37 height 7
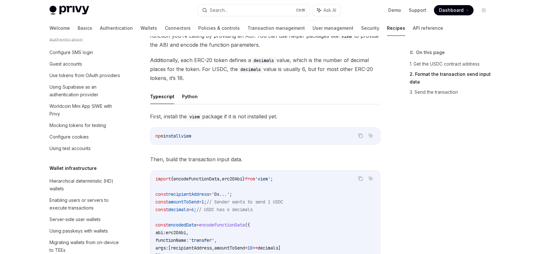
scroll to position [128, 0]
